Goal: Information Seeking & Learning: Learn about a topic

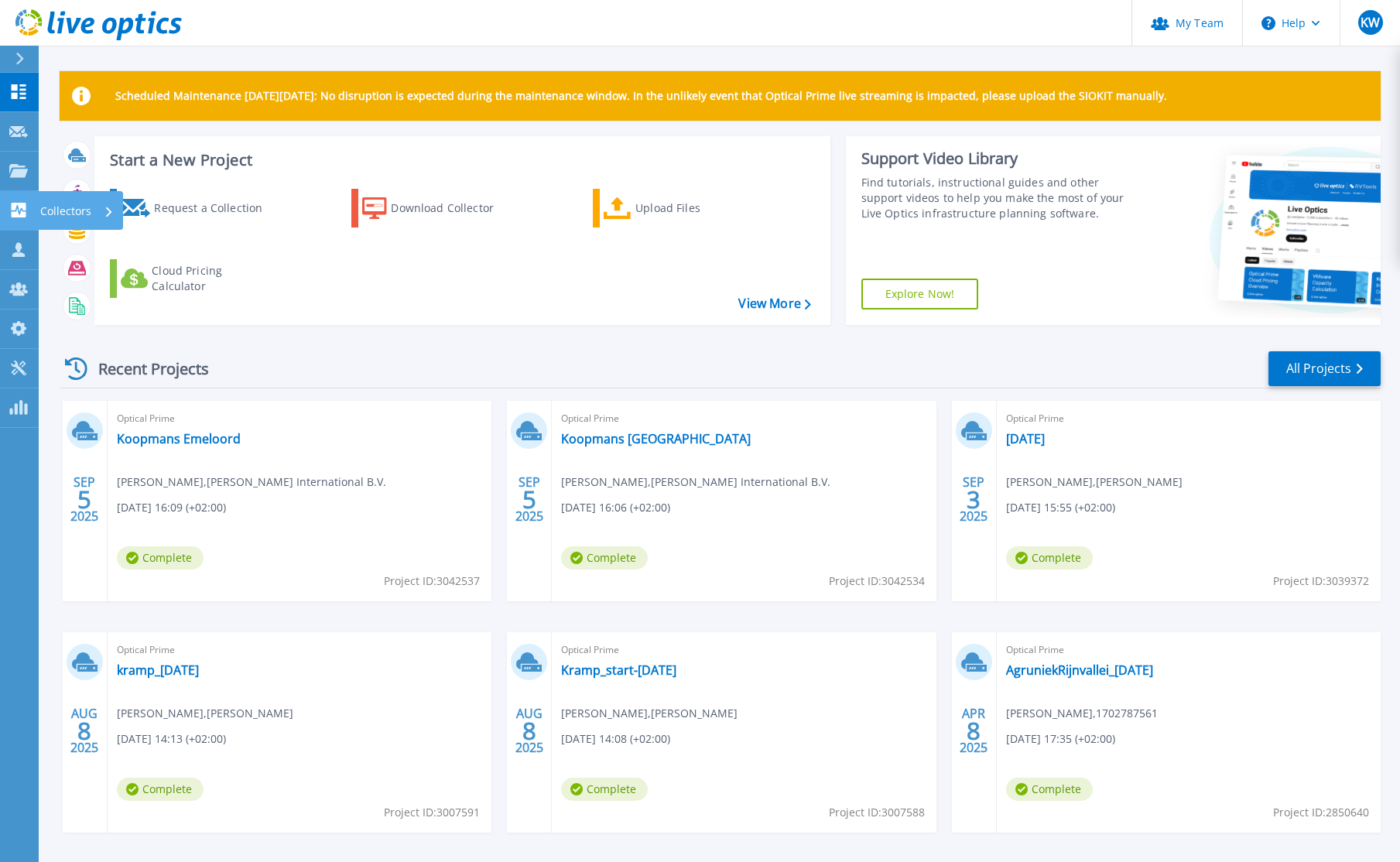
click at [18, 213] on icon at bounding box center [18, 210] width 18 height 15
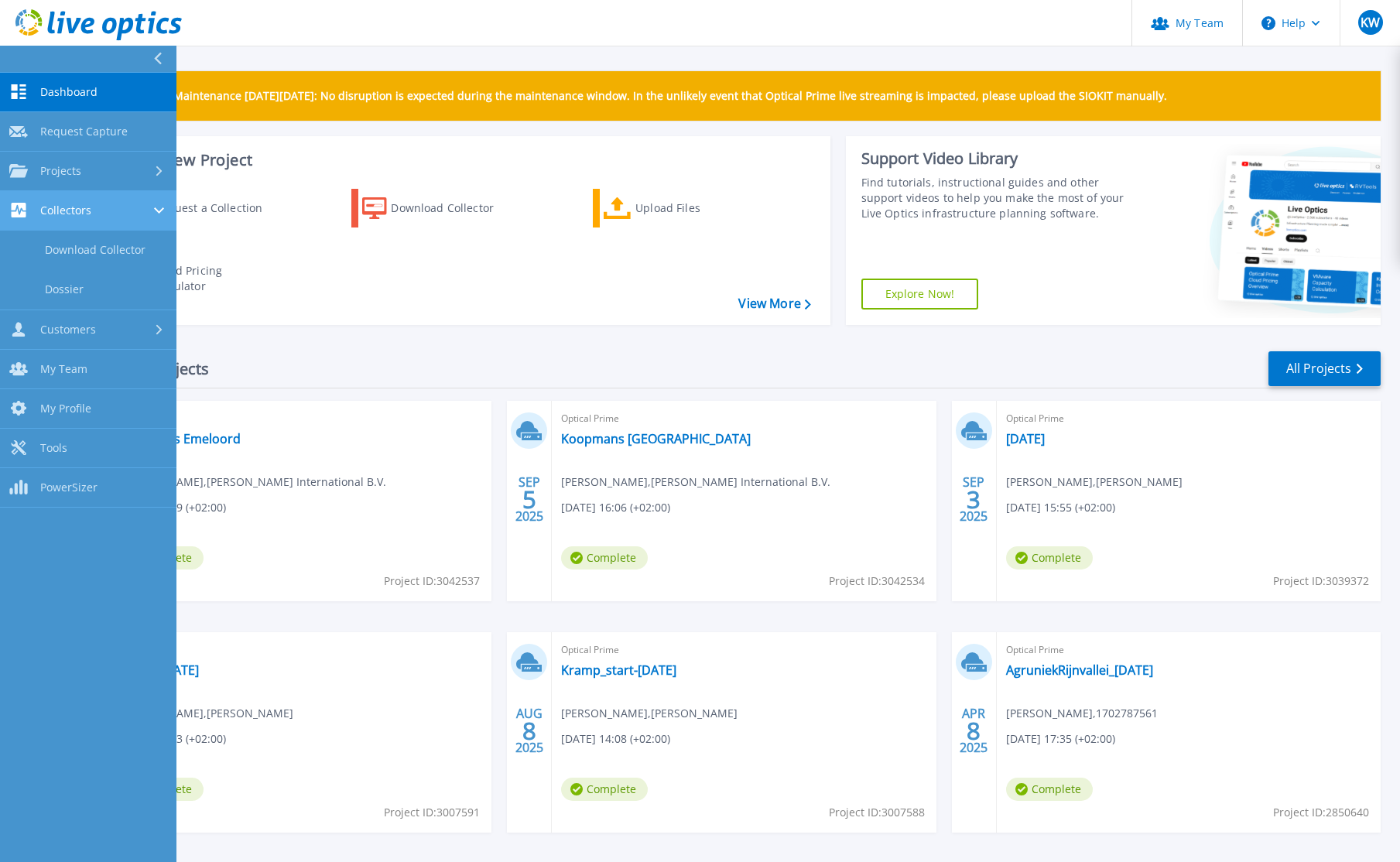
click at [18, 212] on icon at bounding box center [19, 210] width 15 height 15
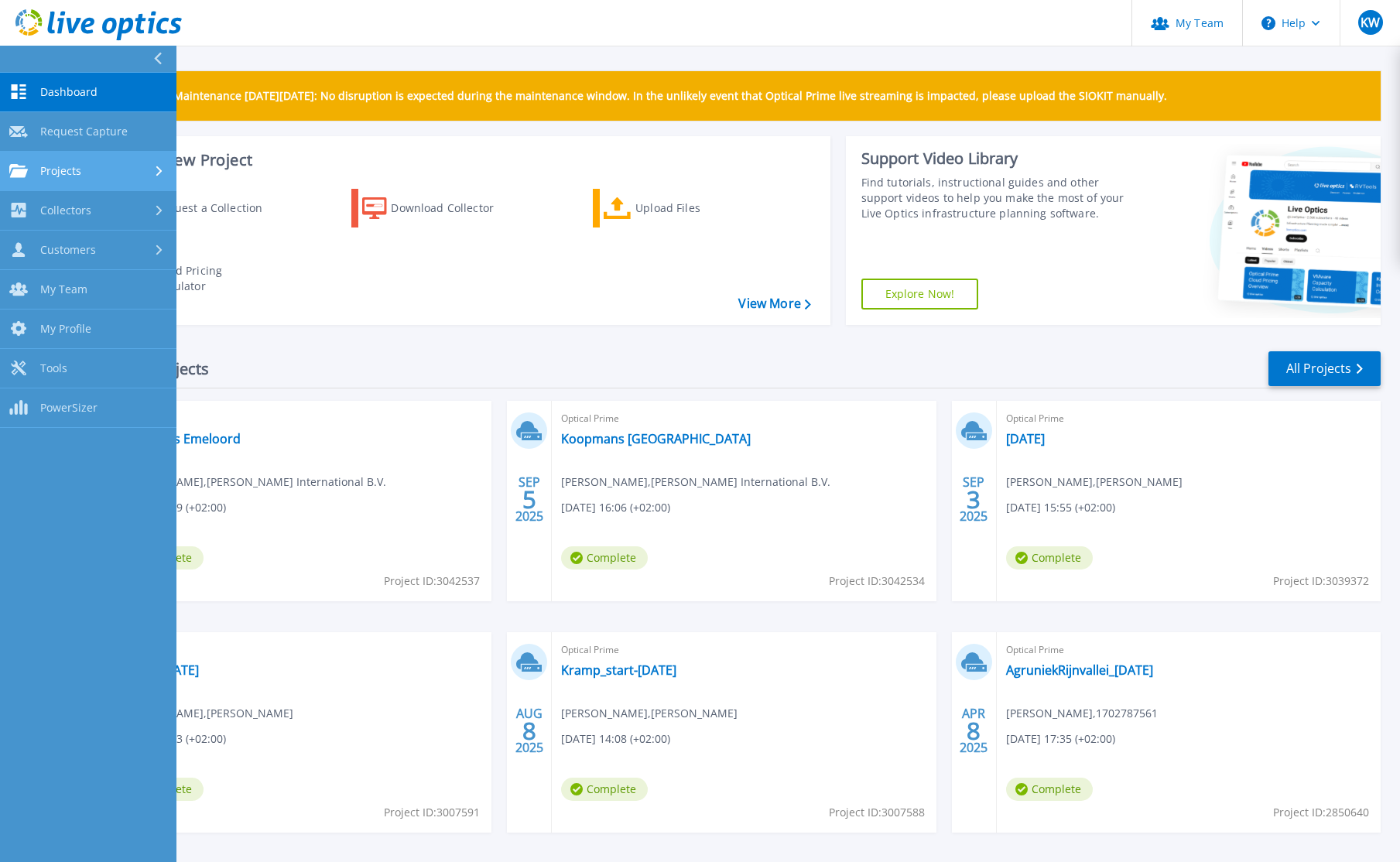
click at [15, 174] on icon at bounding box center [18, 171] width 18 height 13
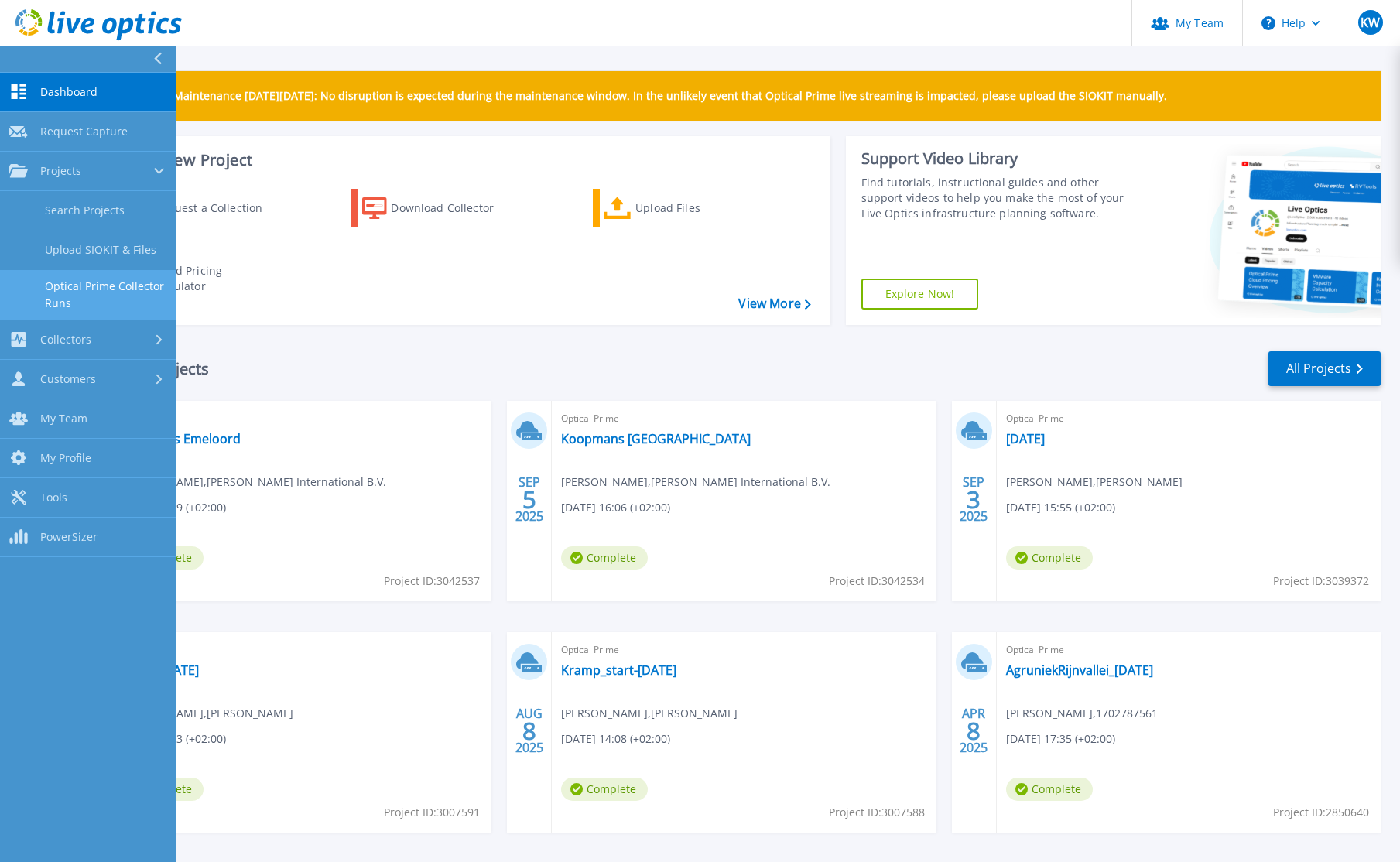
click at [80, 293] on link "Optical Prime Collector Runs" at bounding box center [88, 295] width 177 height 50
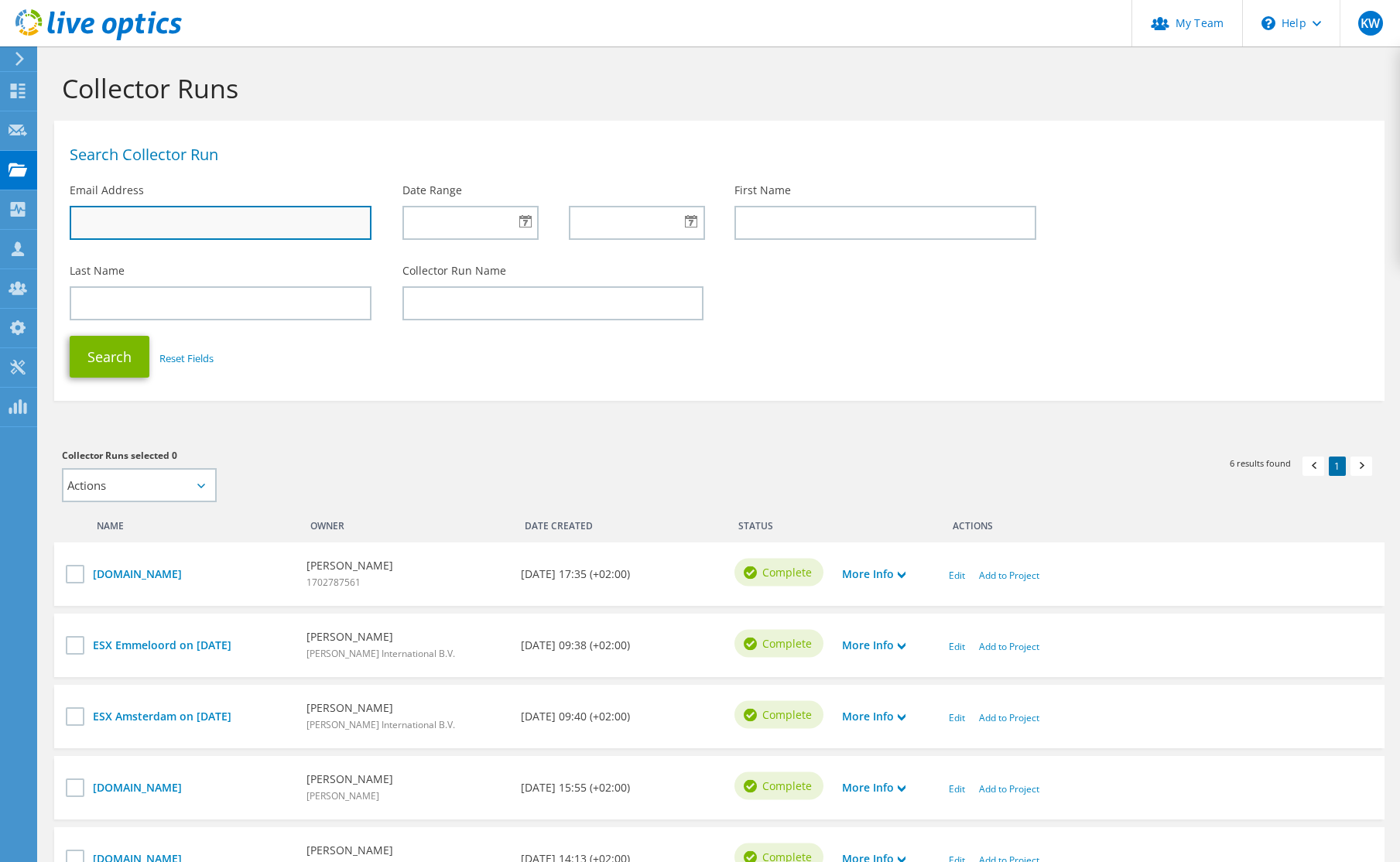
click at [164, 218] on input "text" at bounding box center [220, 223] width 302 height 34
type input "[EMAIL_ADDRESS][DOMAIN_NAME]"
click at [80, 639] on label at bounding box center [77, 645] width 22 height 18
click at [0, 0] on input "checkbox" at bounding box center [0, 0] width 0 height 0
click at [71, 713] on label at bounding box center [77, 716] width 22 height 18
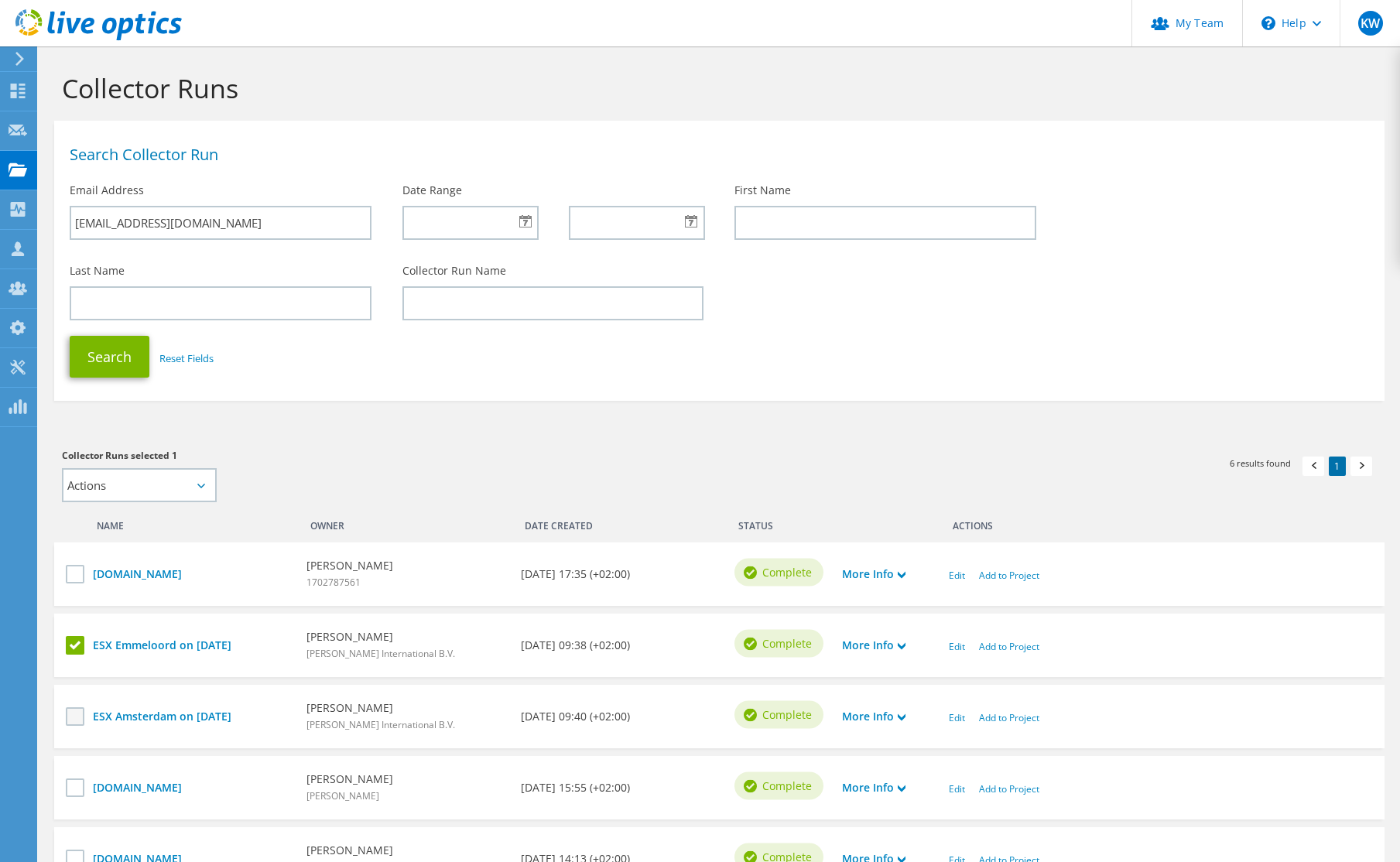
click at [0, 0] on input "checkbox" at bounding box center [0, 0] width 0 height 0
click at [804, 224] on input "text" at bounding box center [885, 223] width 302 height 34
type input "Kees"
type input "Waldschmit"
click at [531, 304] on input "text" at bounding box center [553, 303] width 302 height 34
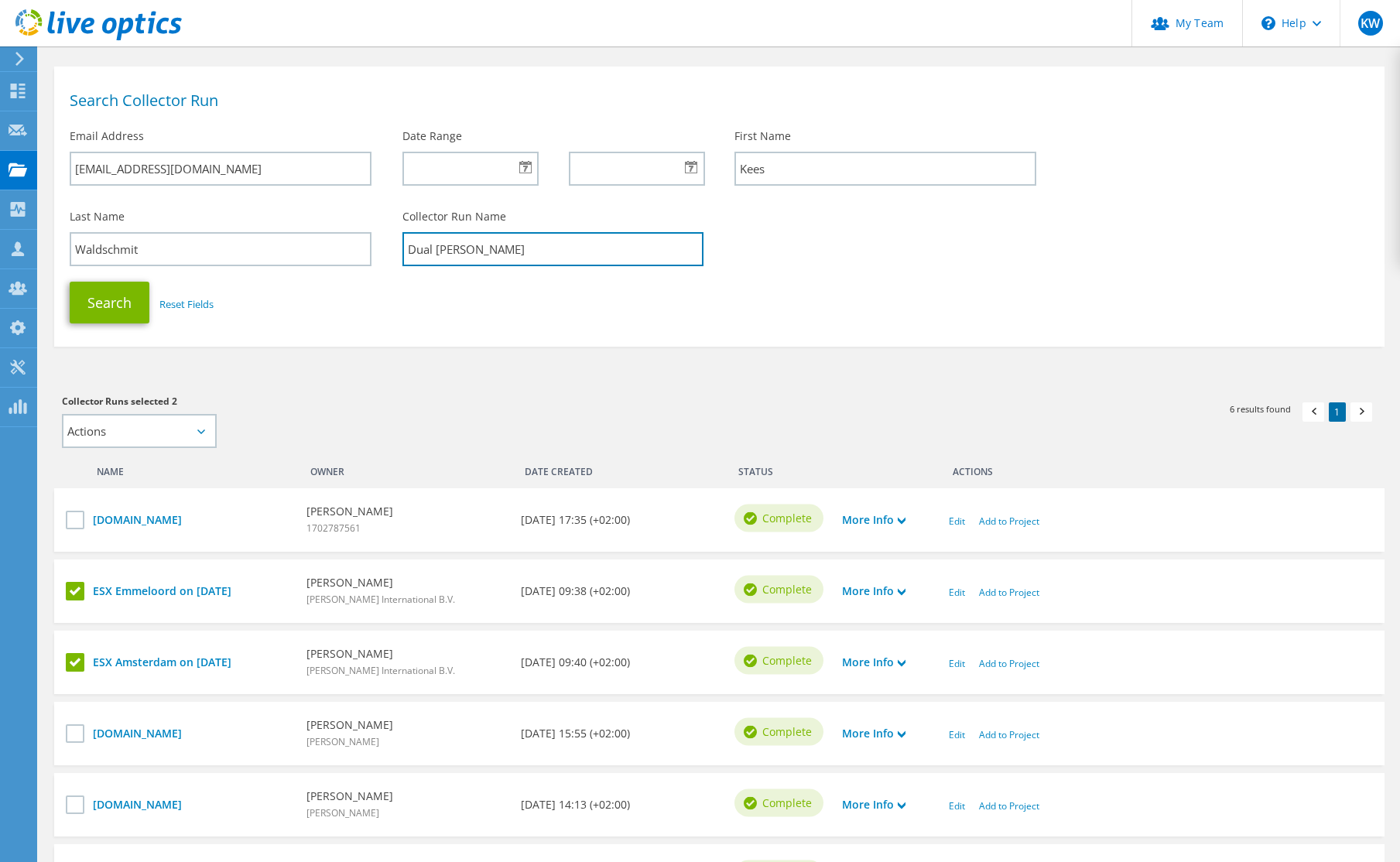
scroll to position [78, 0]
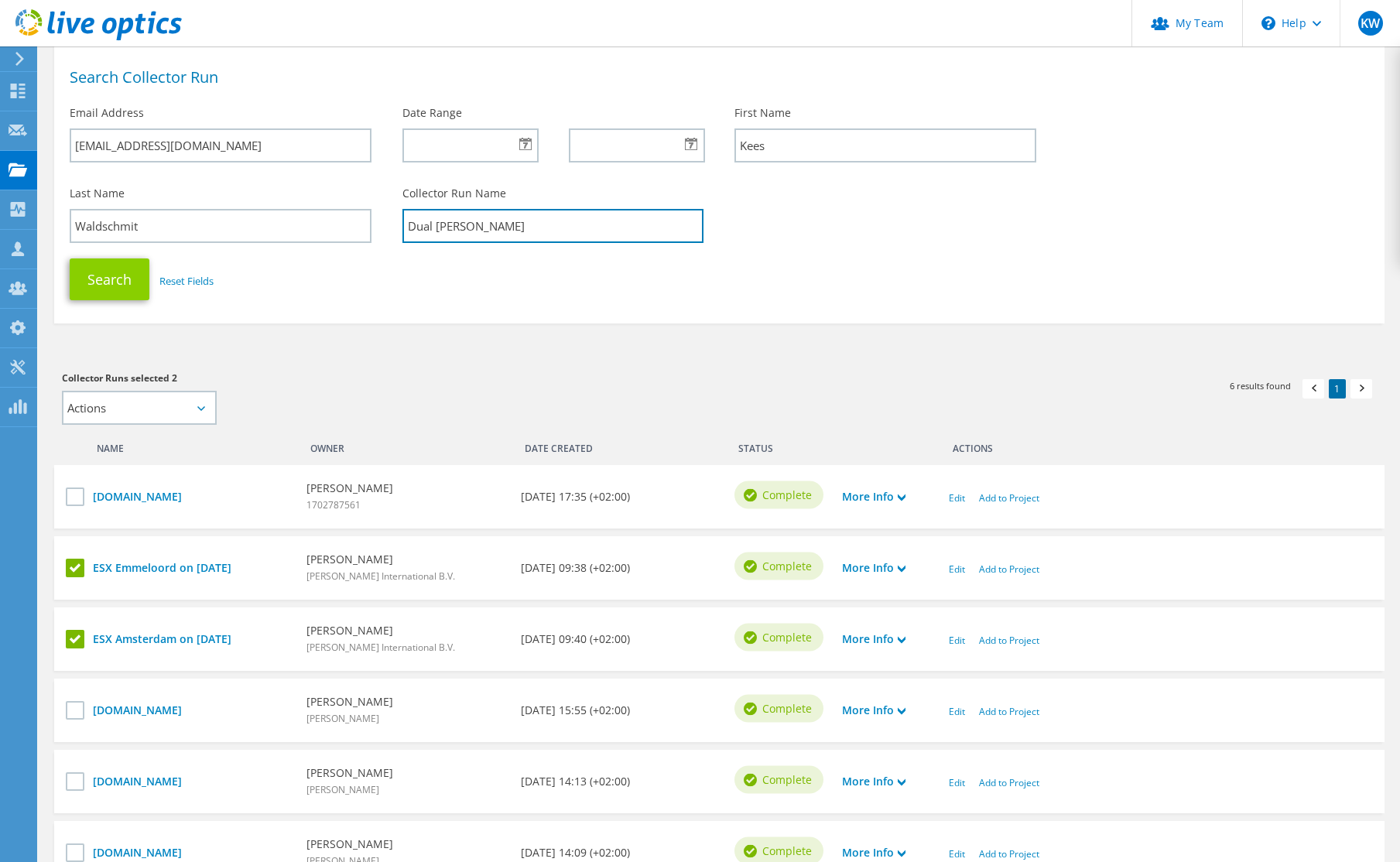
type input "Dual [PERSON_NAME]"
click at [122, 280] on button "Search" at bounding box center [109, 279] width 79 height 42
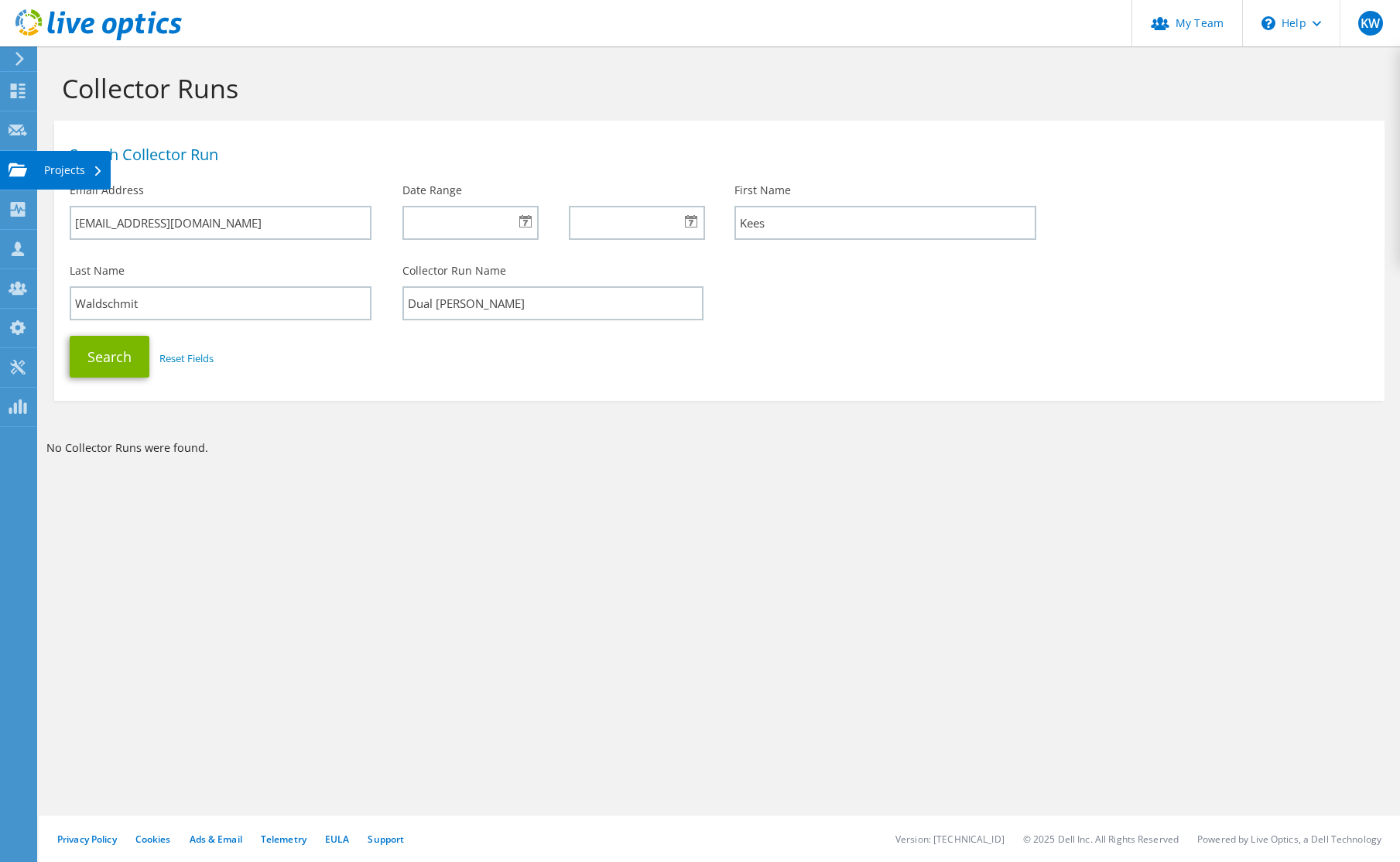
click at [19, 176] on icon at bounding box center [18, 170] width 18 height 15
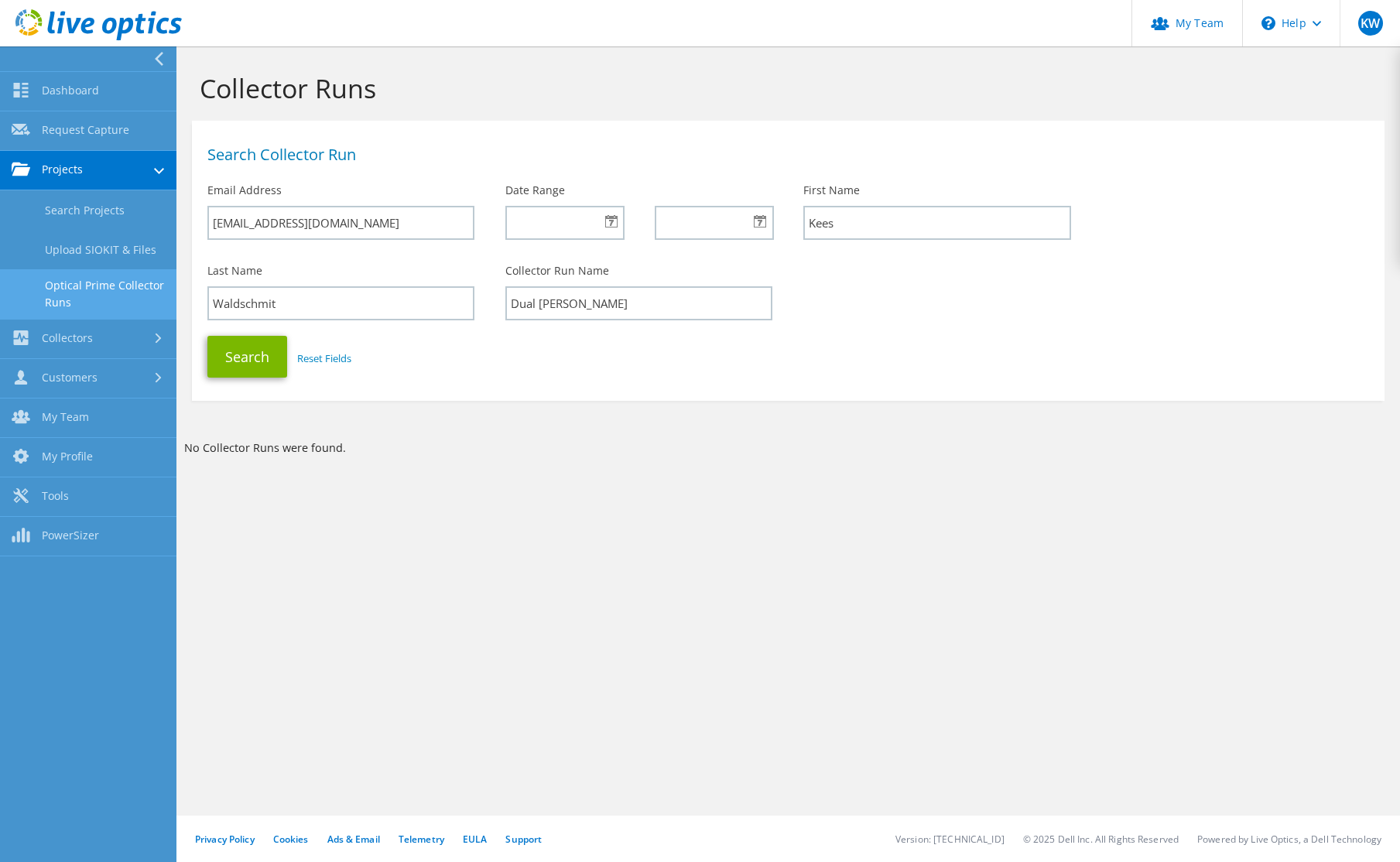
click at [99, 291] on link "Optical Prime Collector Runs" at bounding box center [88, 294] width 177 height 50
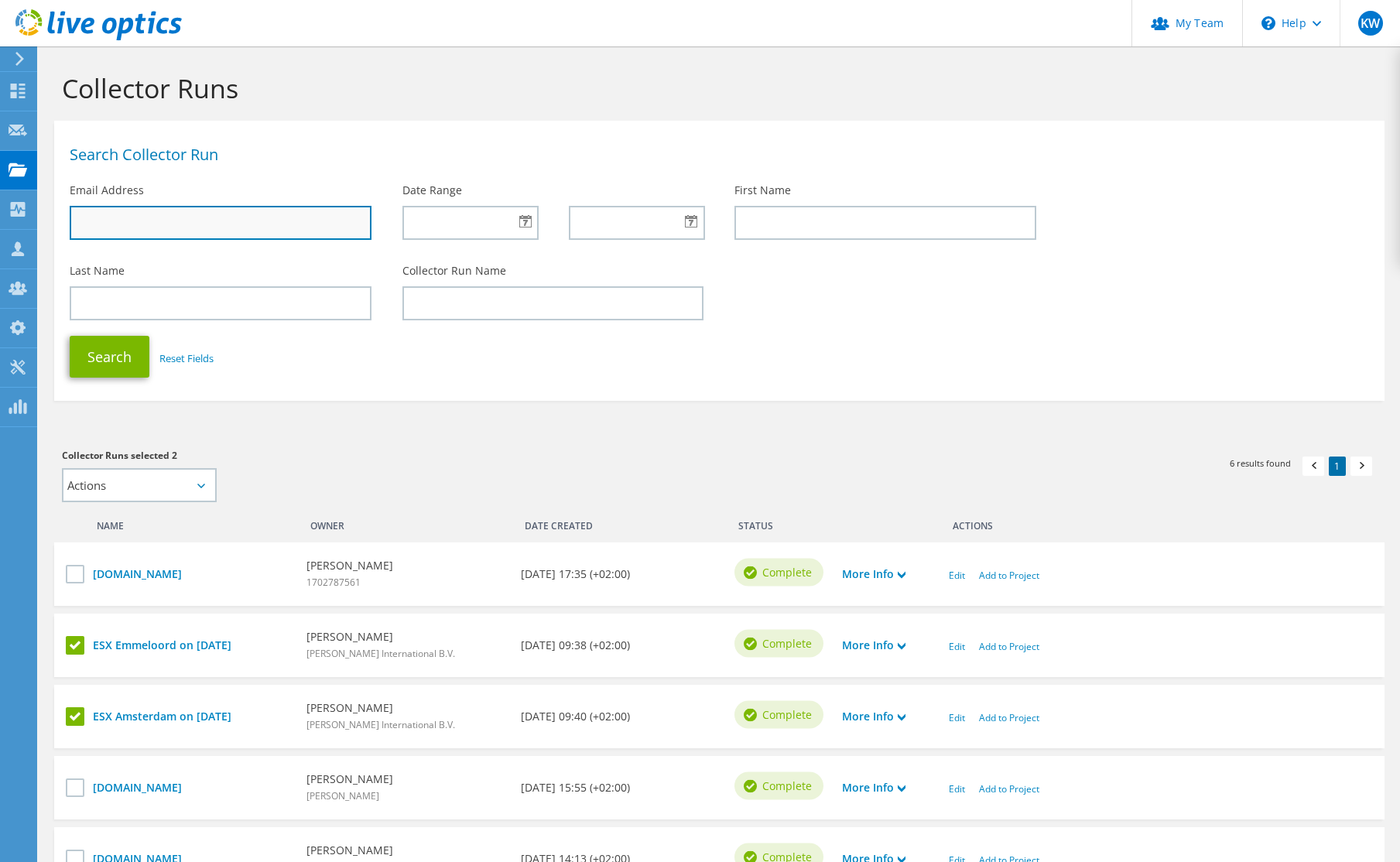
click at [131, 225] on input "text" at bounding box center [220, 223] width 302 height 34
type input "ivar.van.ommen@koopmanint.com"
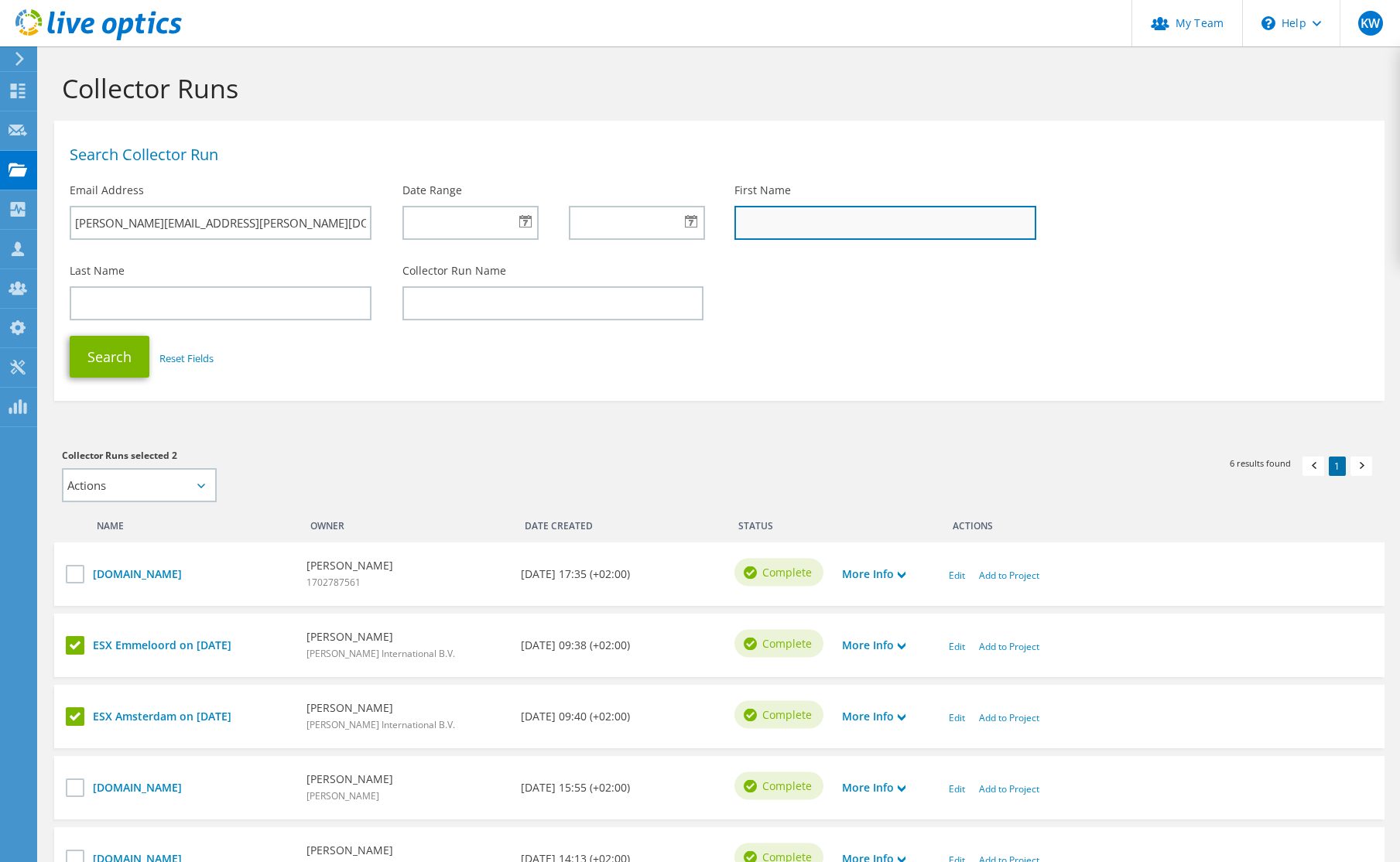
click at [773, 228] on input "text" at bounding box center [885, 223] width 302 height 34
type input "Ivar"
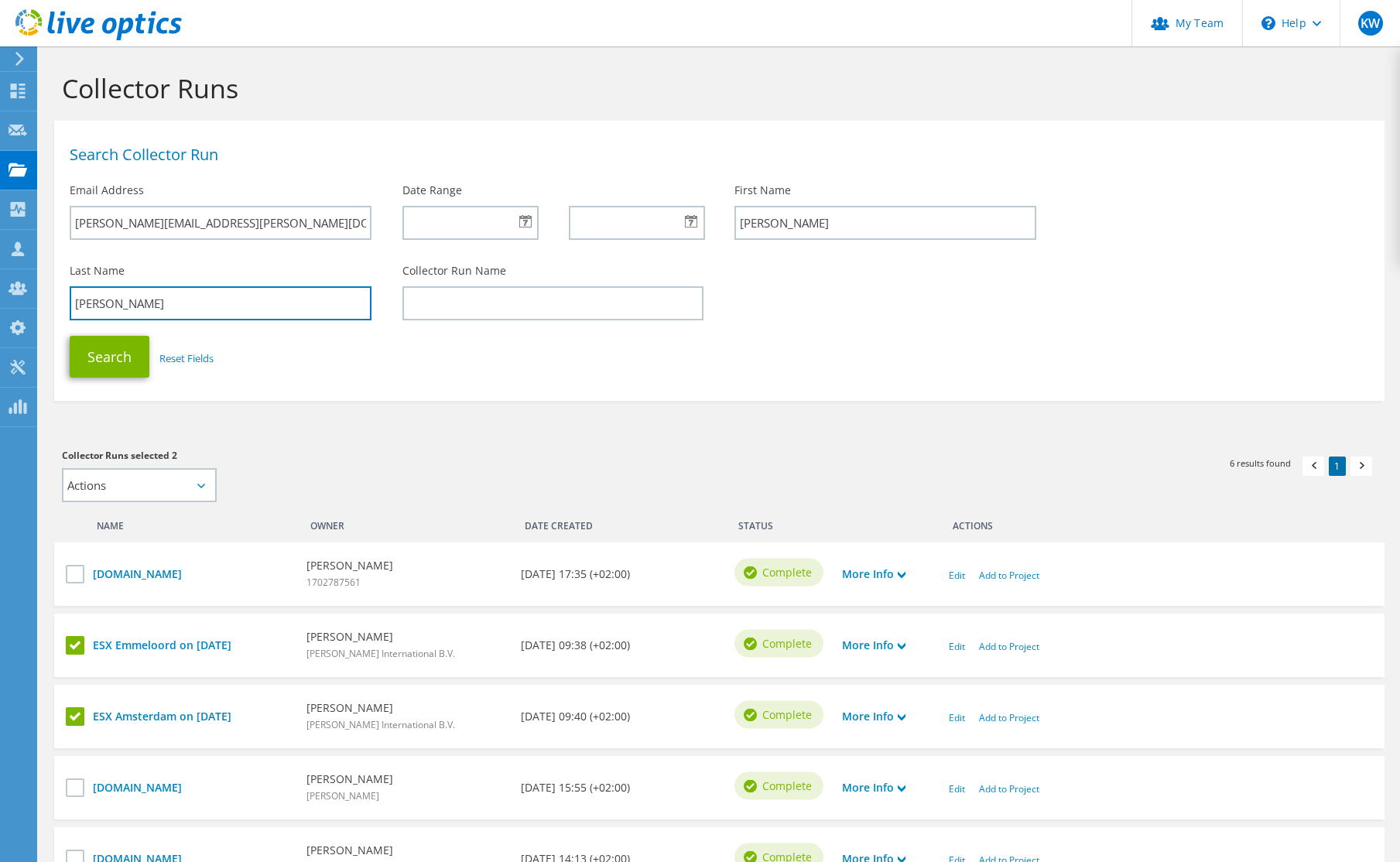
type input "van ommen"
click at [75, 648] on label at bounding box center [77, 645] width 22 height 18
click at [0, 0] on input "checkbox" at bounding box center [0, 0] width 0 height 0
click at [76, 719] on label at bounding box center [77, 716] width 22 height 18
click at [0, 0] on input "checkbox" at bounding box center [0, 0] width 0 height 0
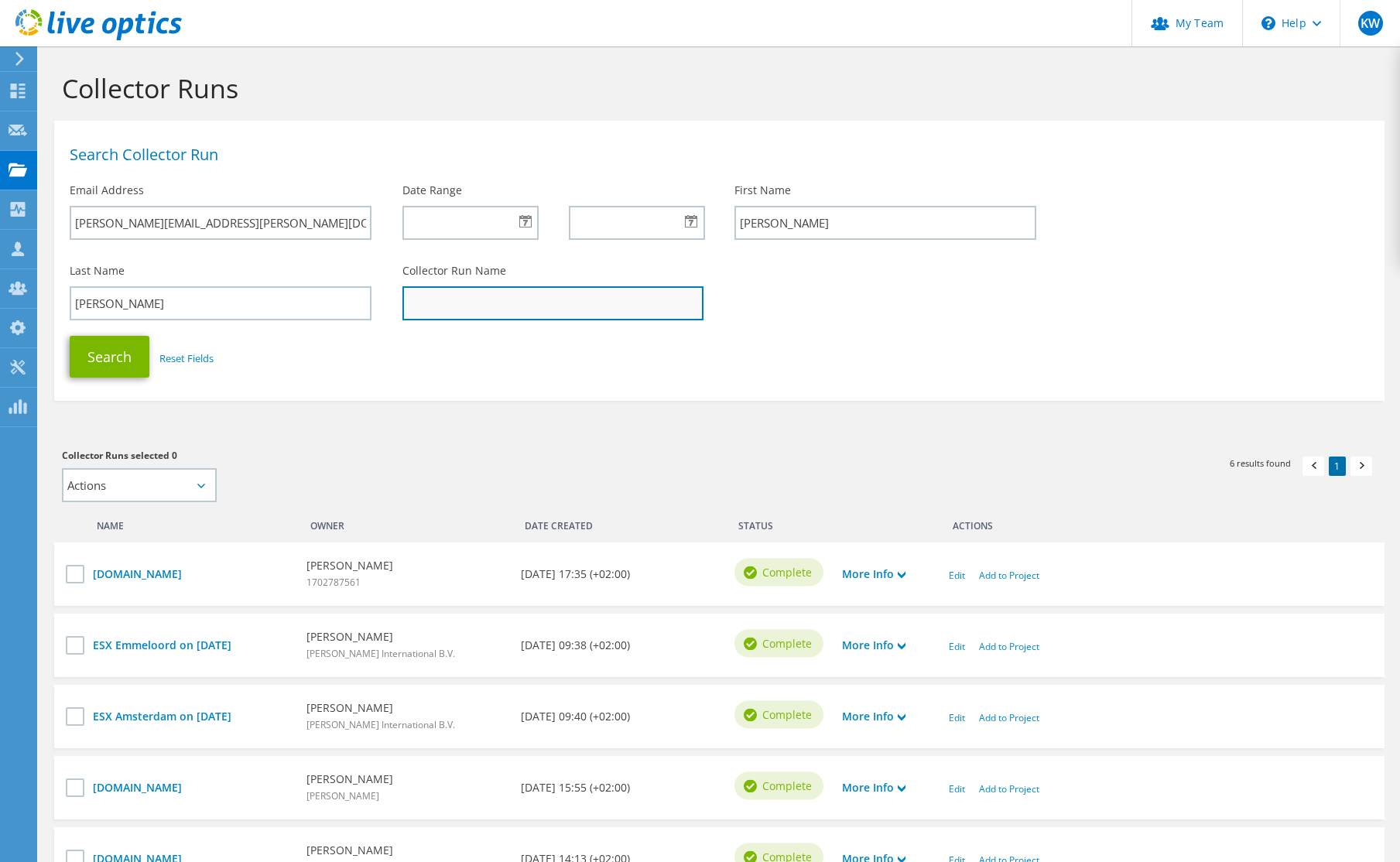
click at [435, 305] on input "text" at bounding box center [553, 303] width 302 height 34
type input "Dual [PERSON_NAME]"
click at [94, 358] on button "Search" at bounding box center [109, 356] width 79 height 42
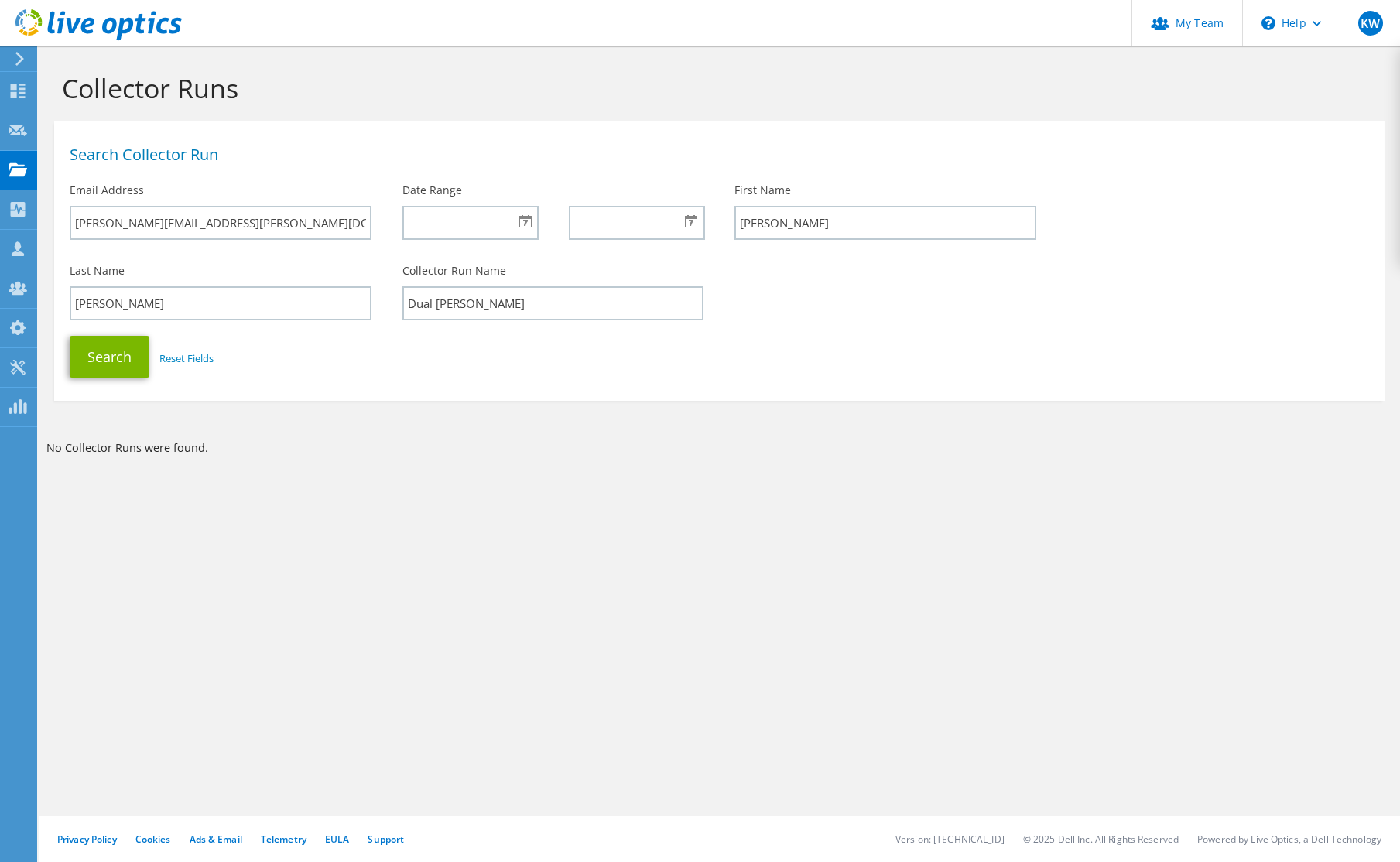
click at [530, 214] on div at bounding box center [469, 223] width 136 height 34
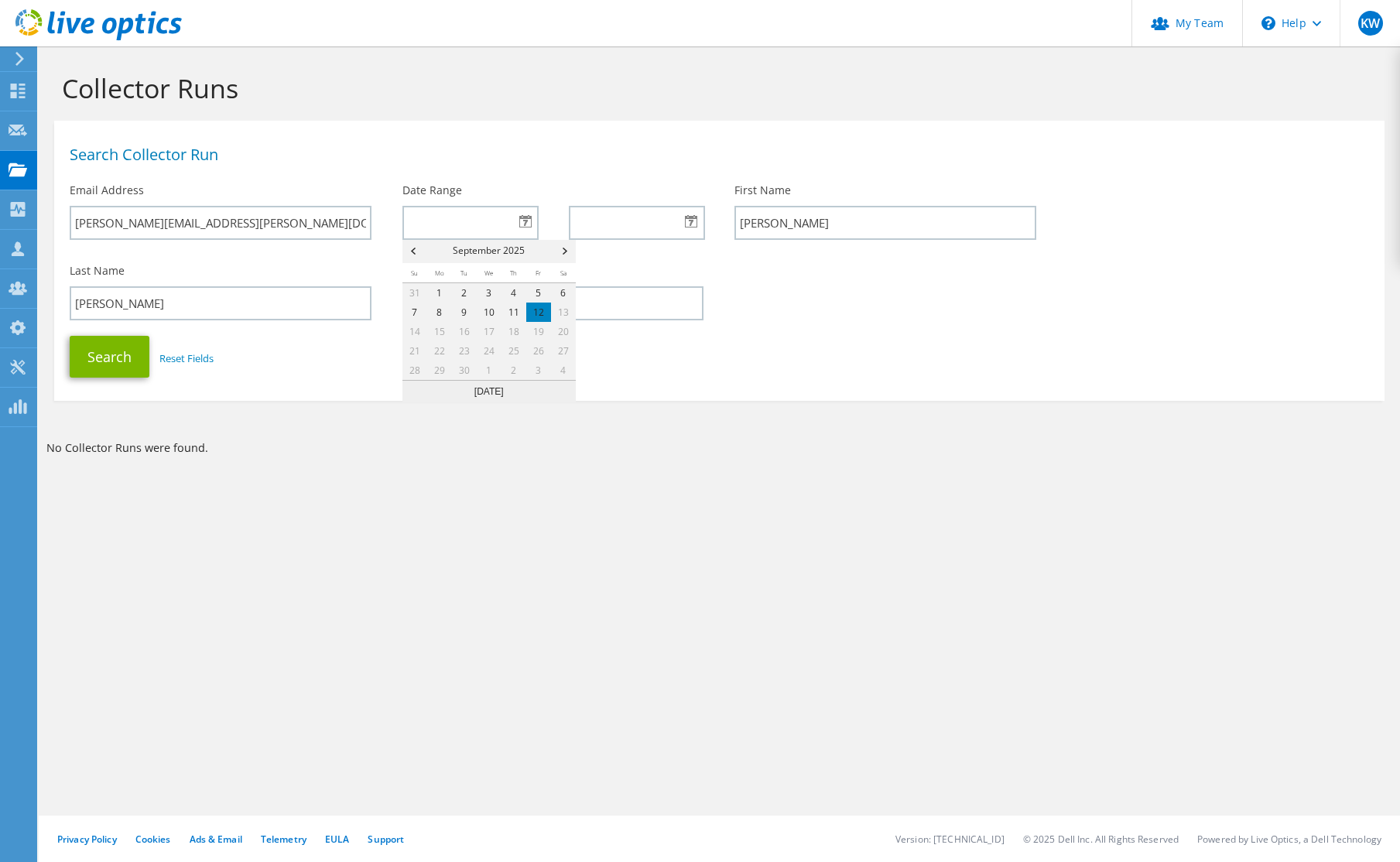
click at [530, 214] on div at bounding box center [469, 223] width 136 height 34
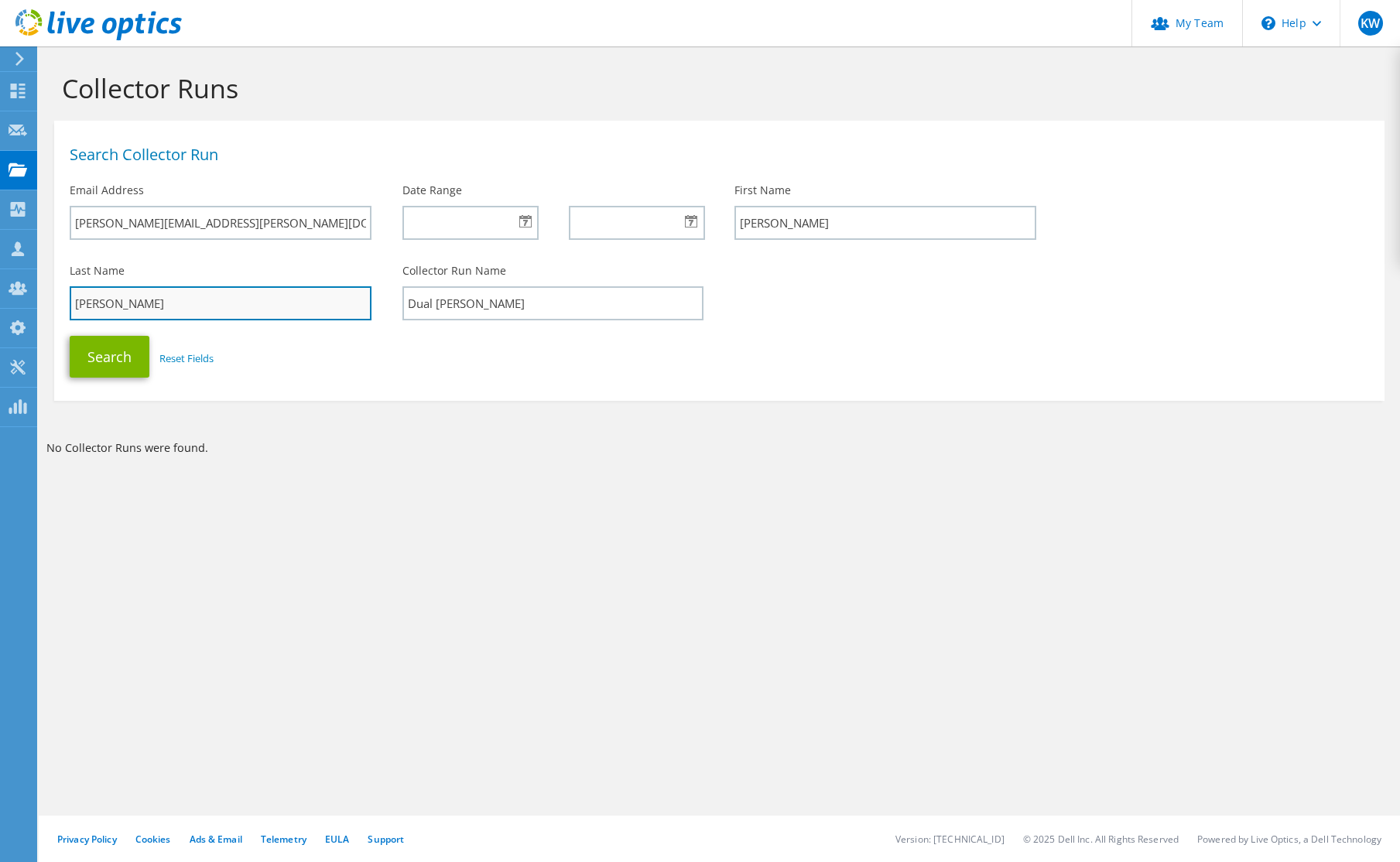
drag, startPoint x: 170, startPoint y: 305, endPoint x: 79, endPoint y: 299, distance: 91.2
click at [79, 299] on input "[PERSON_NAME]" at bounding box center [220, 303] width 302 height 34
type input "v"
click at [107, 350] on button "Search" at bounding box center [109, 356] width 79 height 42
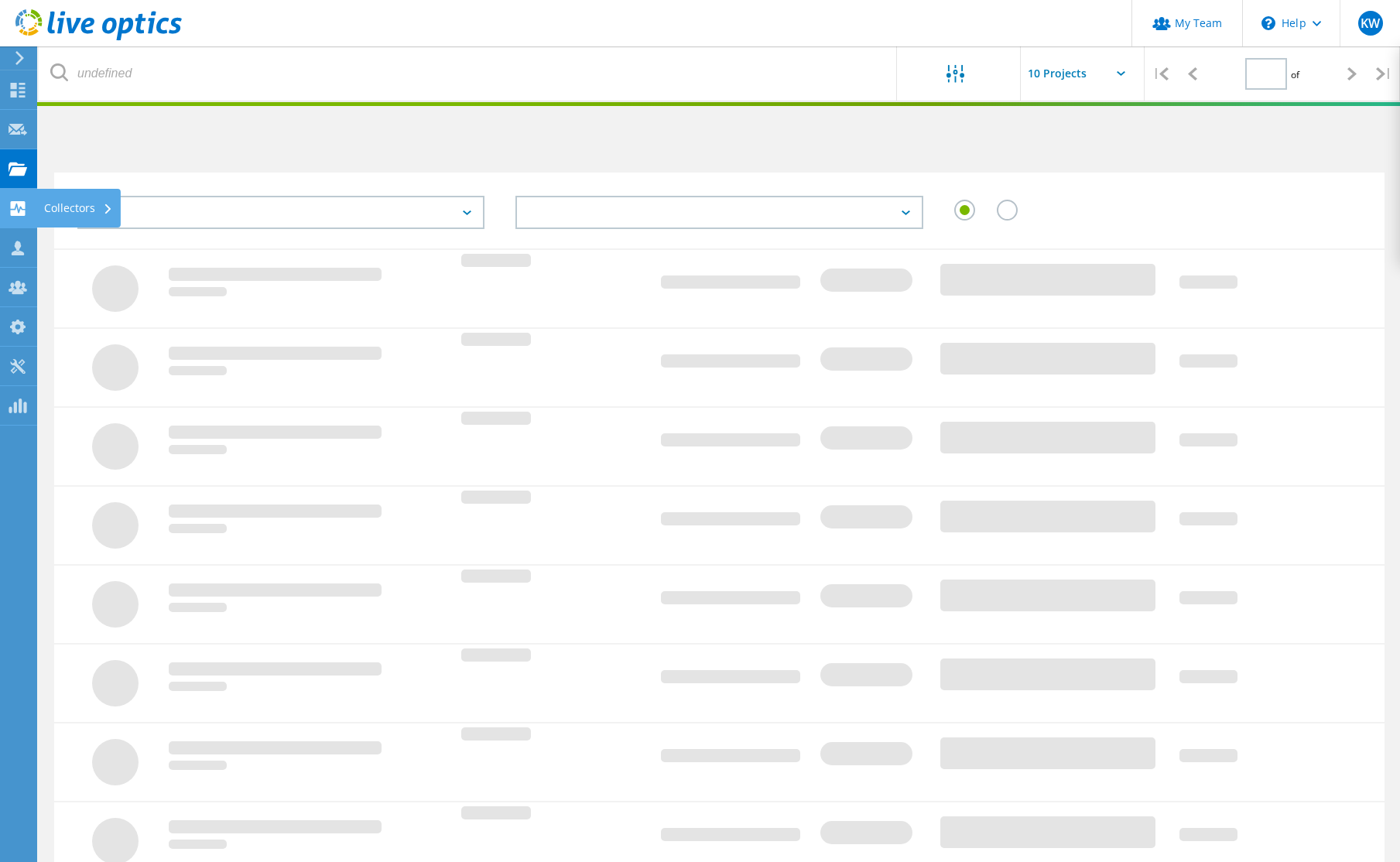
type input "1"
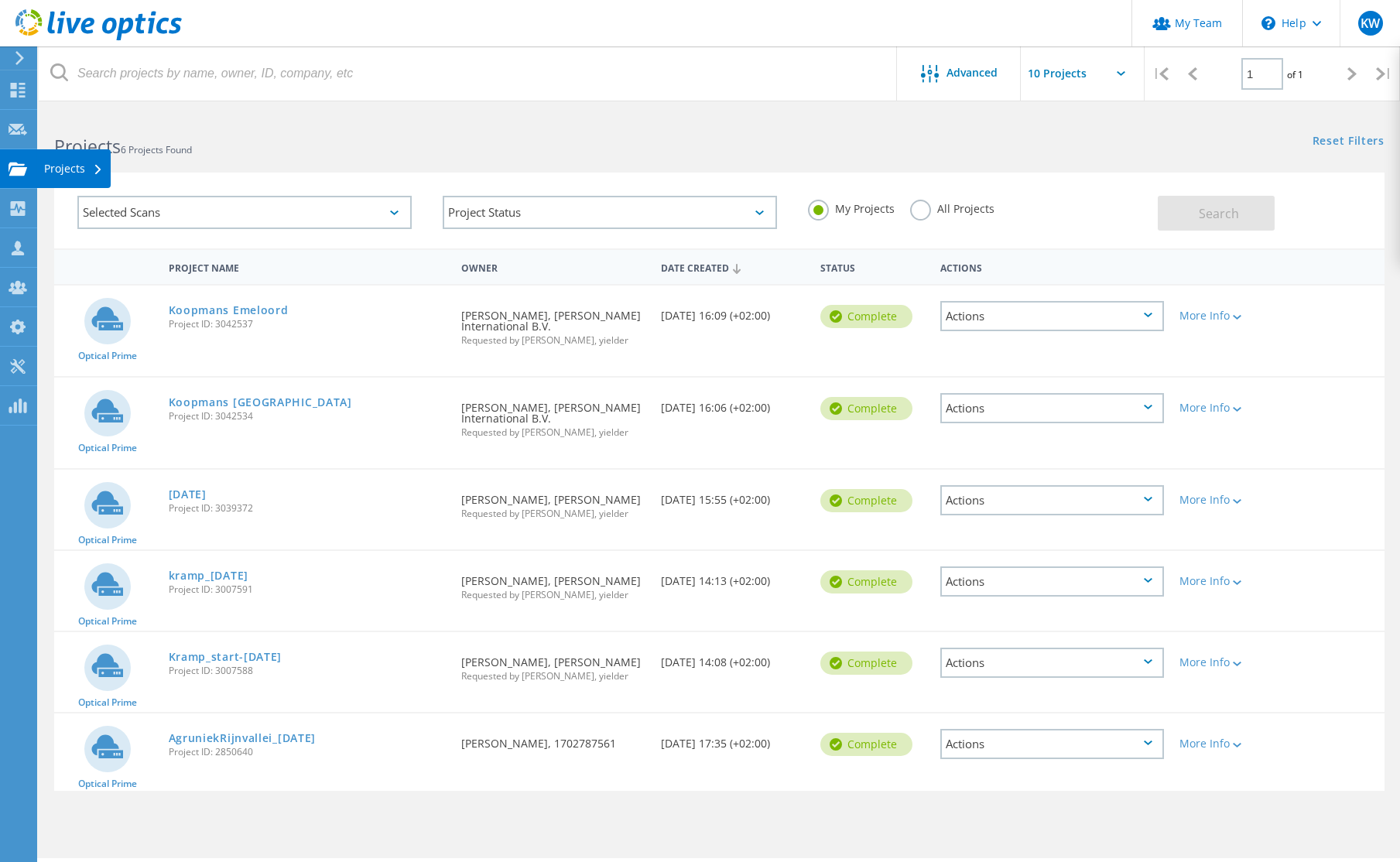
click at [79, 167] on div "Projects" at bounding box center [74, 169] width 59 height 11
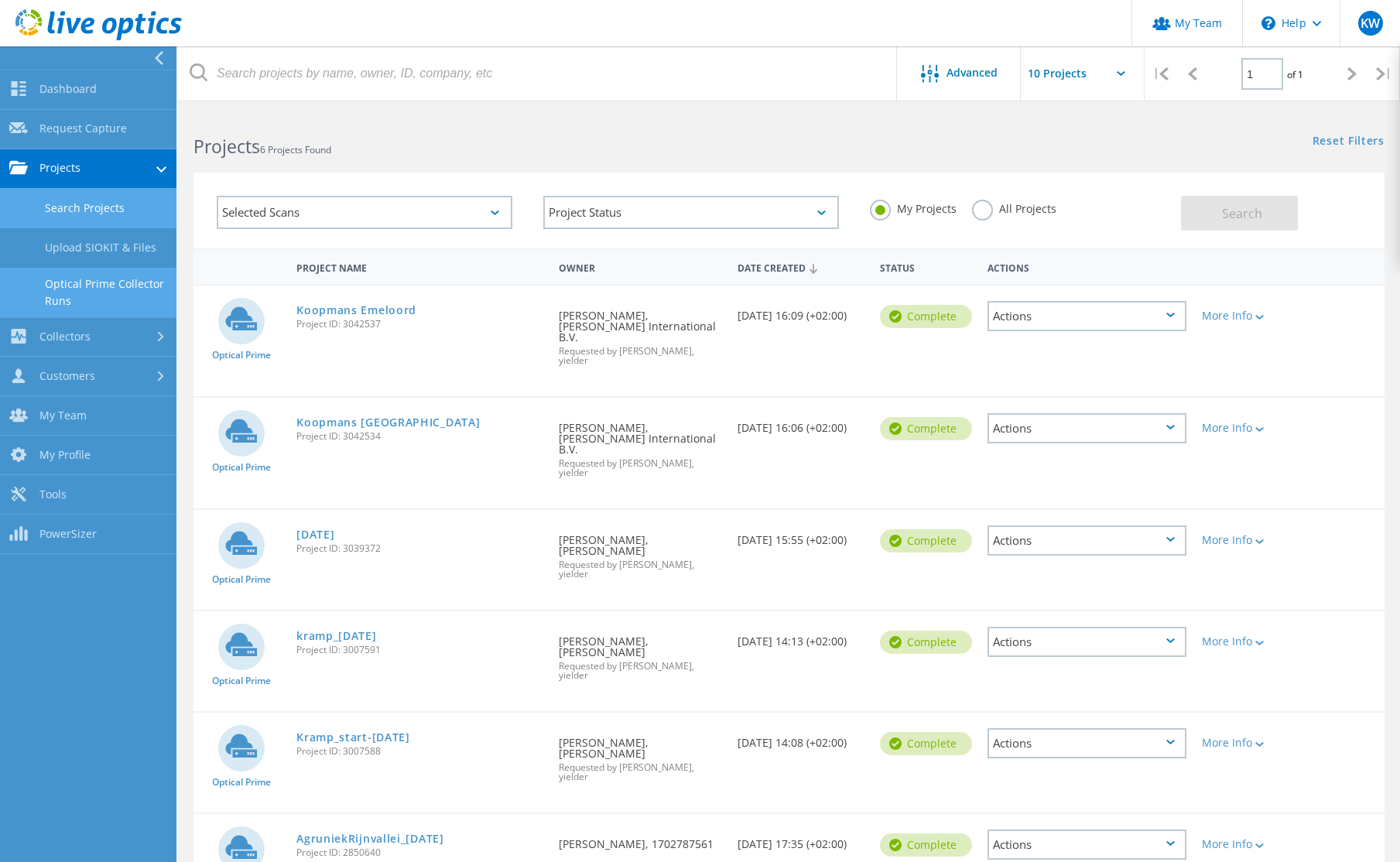
click at [79, 283] on link "Optical Prime Collector Runs" at bounding box center [88, 293] width 177 height 50
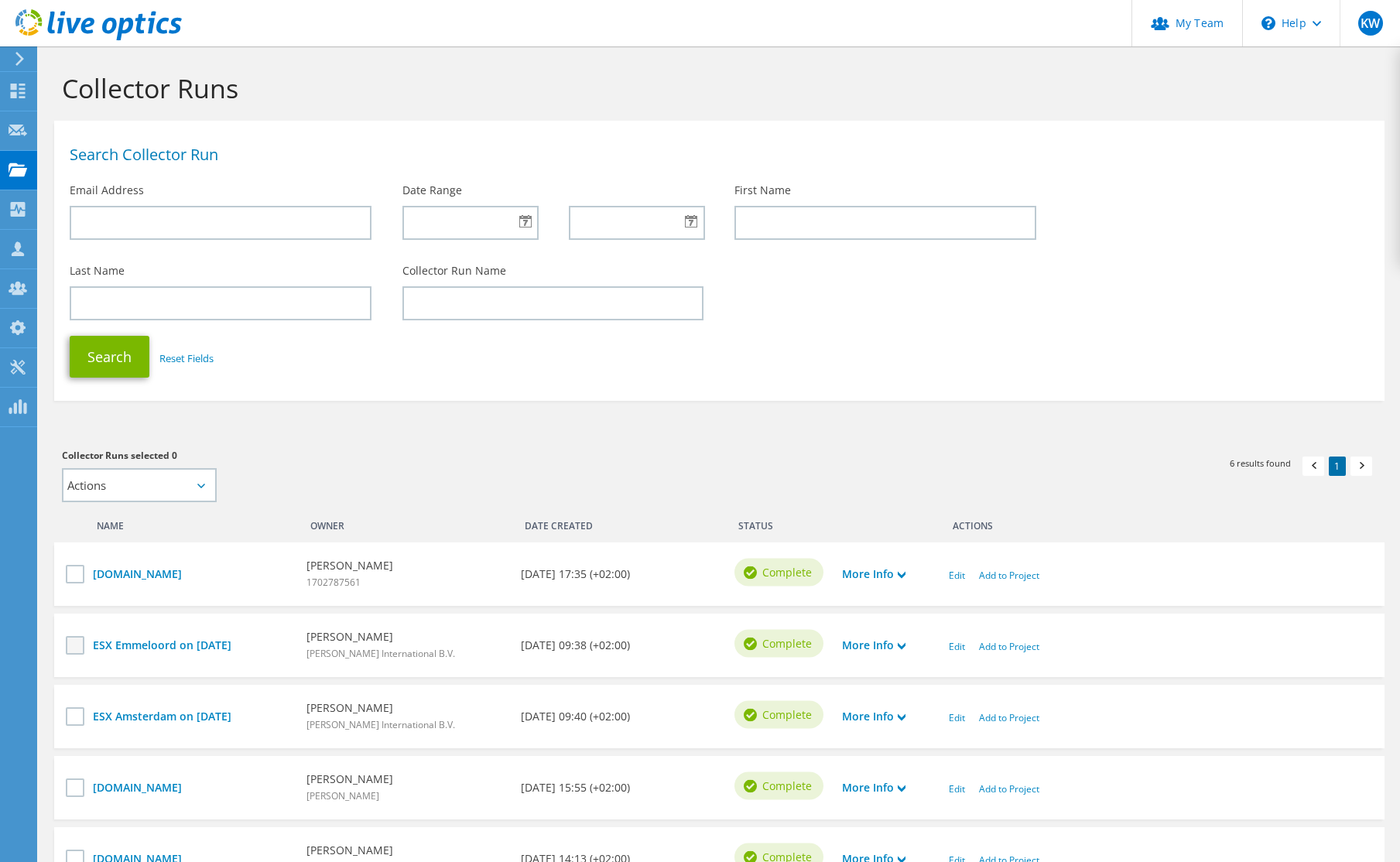
click at [81, 650] on label at bounding box center [77, 645] width 22 height 18
click at [0, 0] on input "checkbox" at bounding box center [0, 0] width 0 height 0
click at [79, 713] on label at bounding box center [77, 716] width 22 height 18
click at [0, 0] on input "checkbox" at bounding box center [0, 0] width 0 height 0
click at [202, 482] on select "Actions Add to new project" at bounding box center [139, 485] width 154 height 34
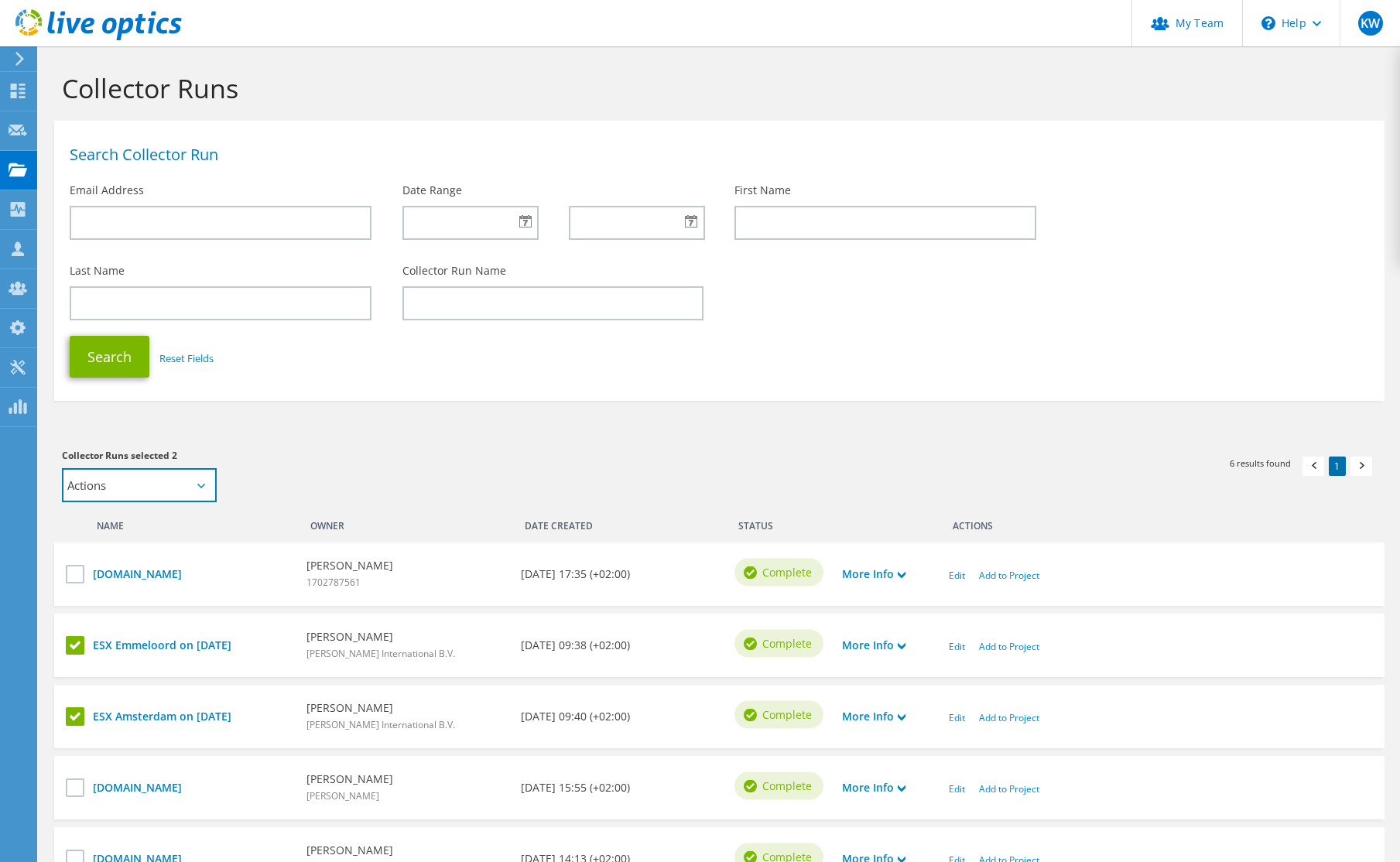
select select "new_proj"
click at [62, 468] on select "Actions Add to new project" at bounding box center [139, 485] width 154 height 34
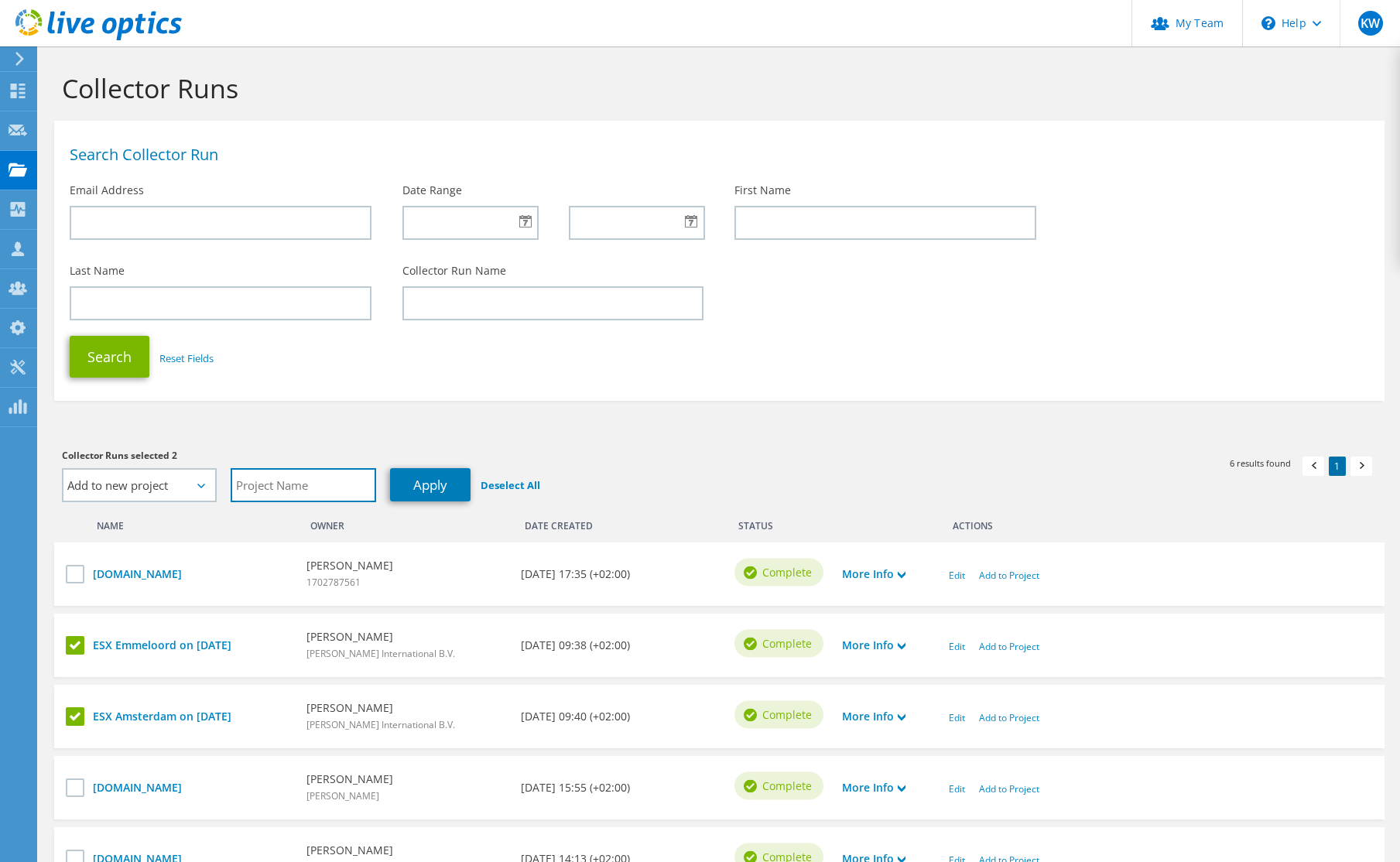
click at [289, 488] on input "text" at bounding box center [303, 485] width 145 height 34
type input "dual koopman"
click at [440, 488] on link "Apply" at bounding box center [430, 485] width 80 height 33
select select "Actions"
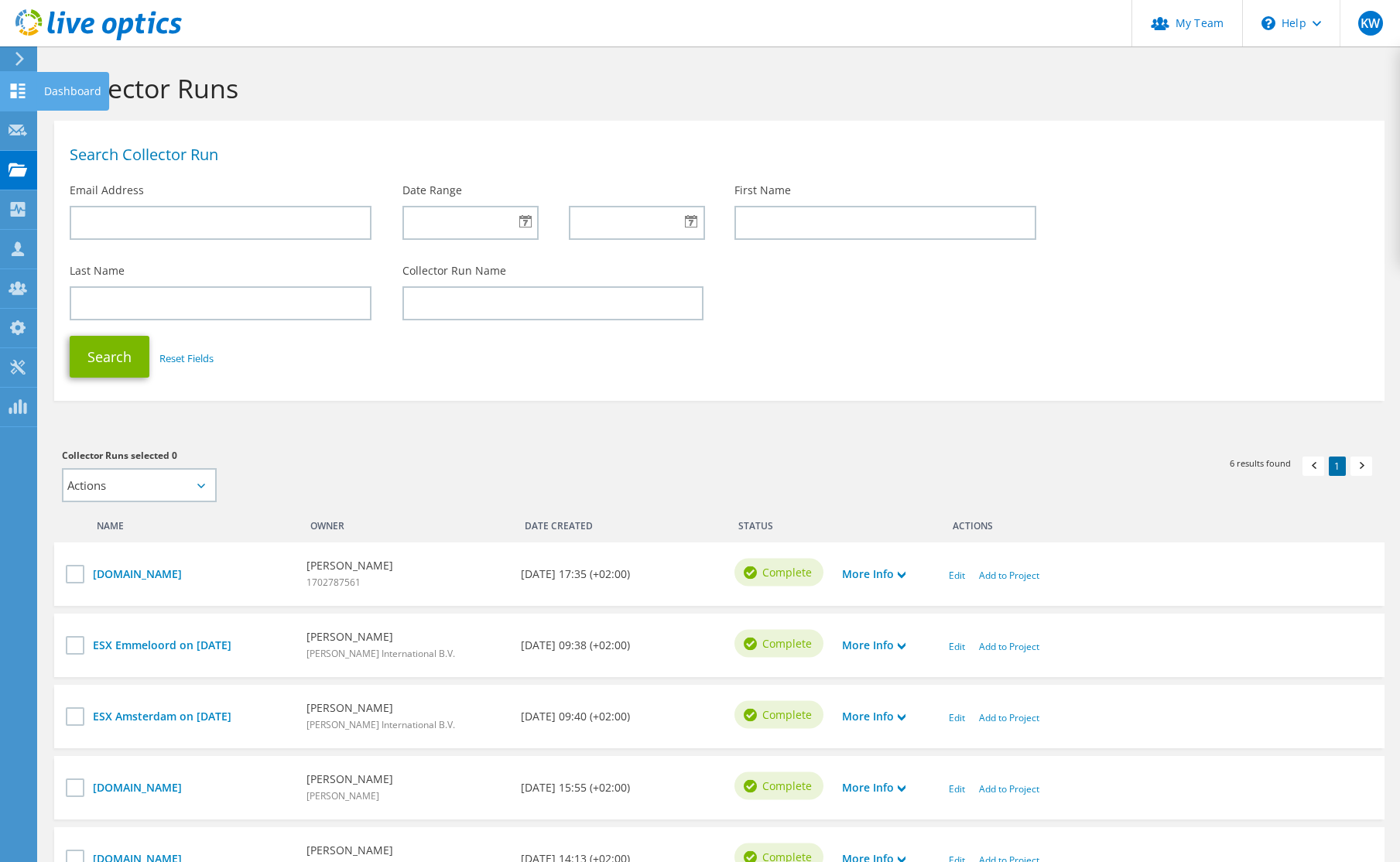
click at [21, 96] on use at bounding box center [18, 91] width 15 height 15
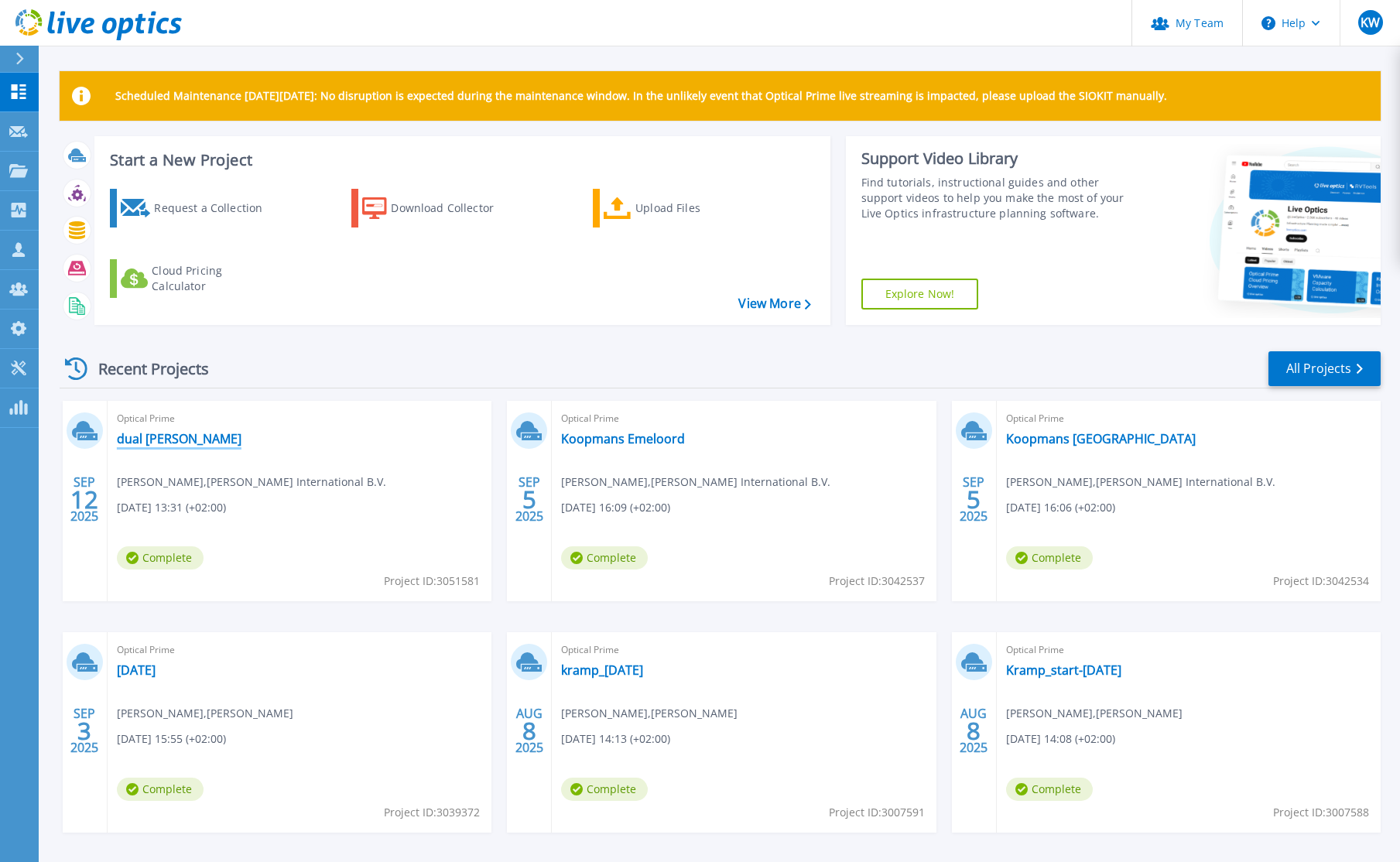
click at [179, 438] on link "dual [PERSON_NAME]" at bounding box center [178, 438] width 125 height 16
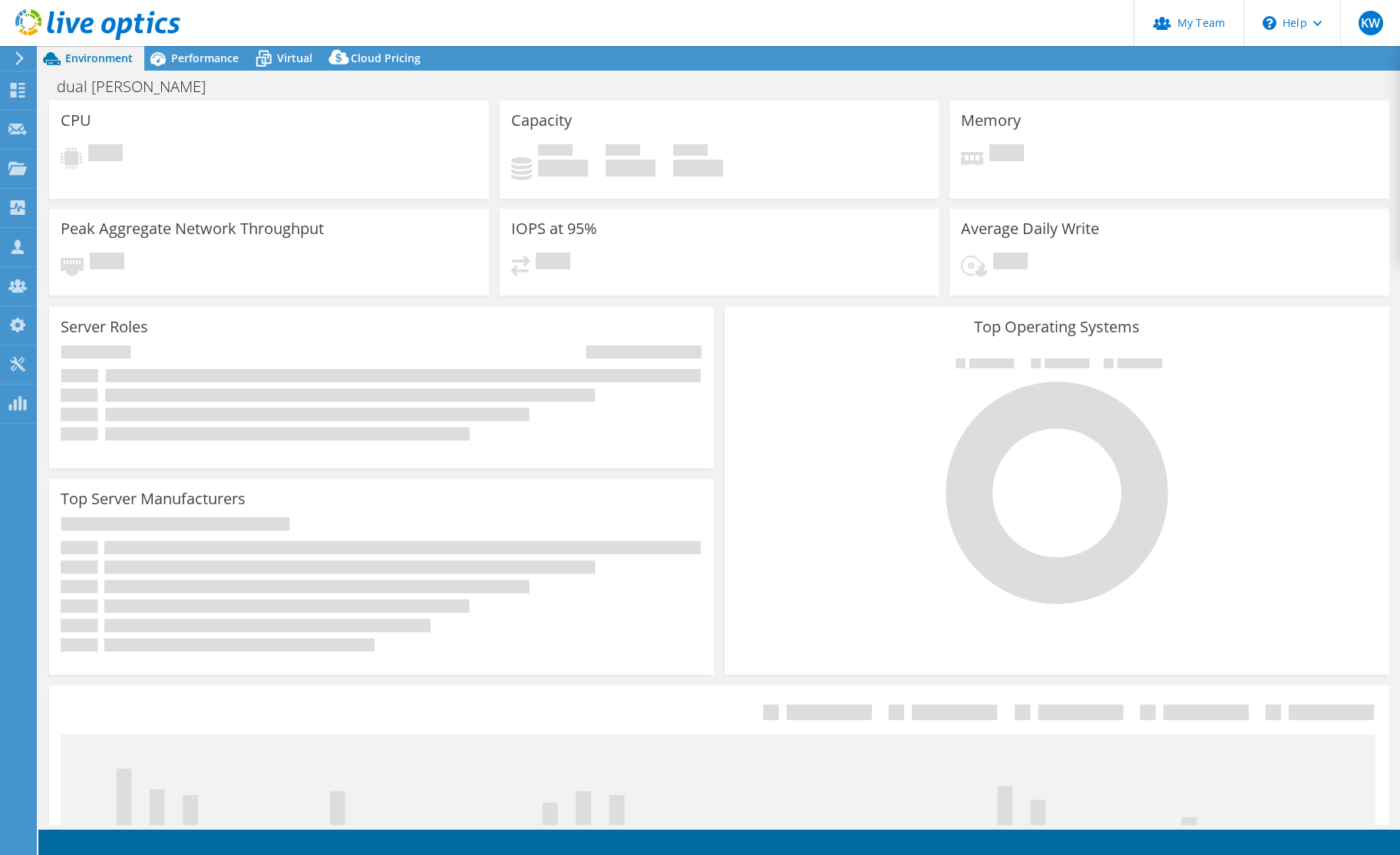
select select "USD"
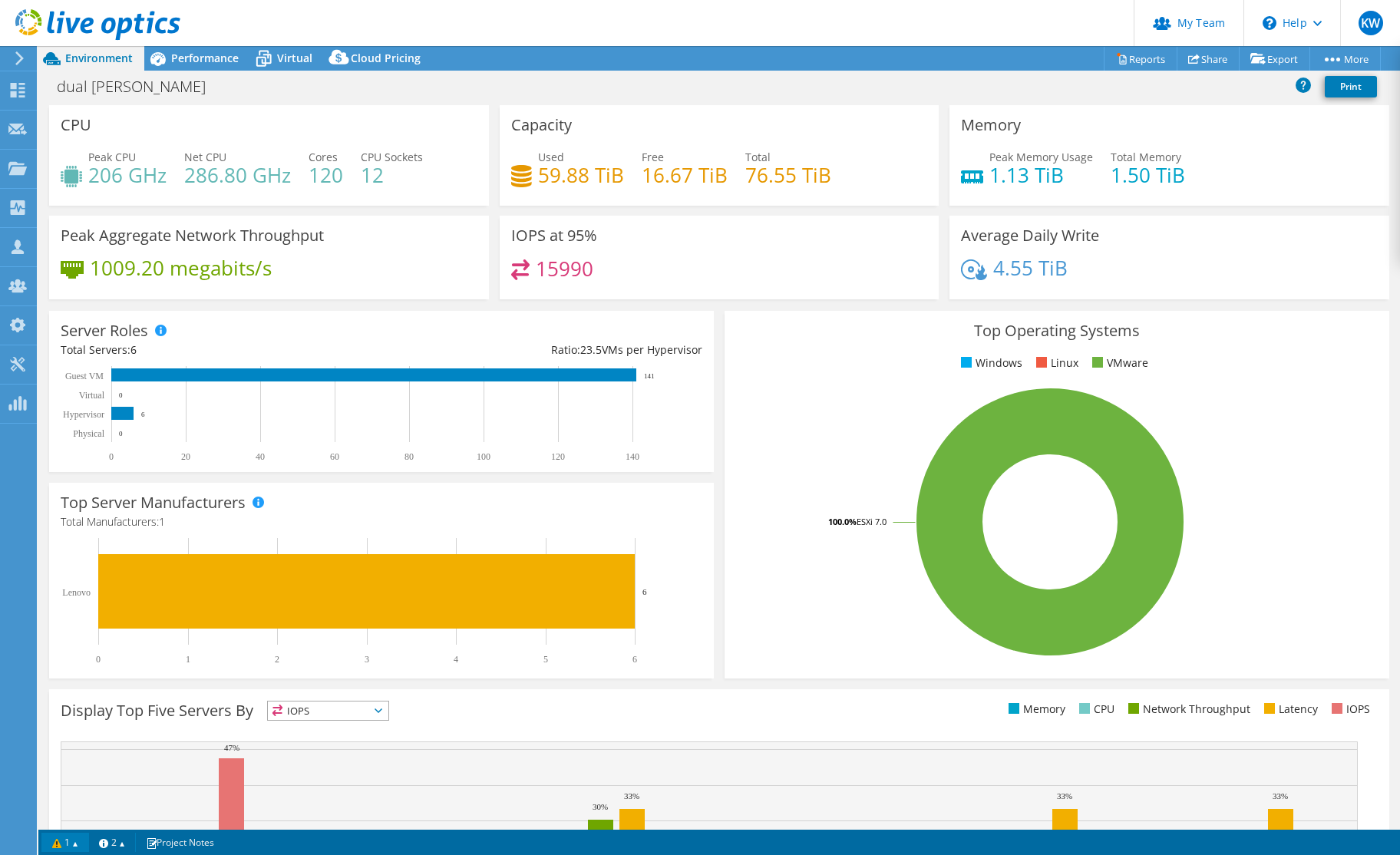
click at [83, 840] on link "1" at bounding box center [65, 842] width 48 height 19
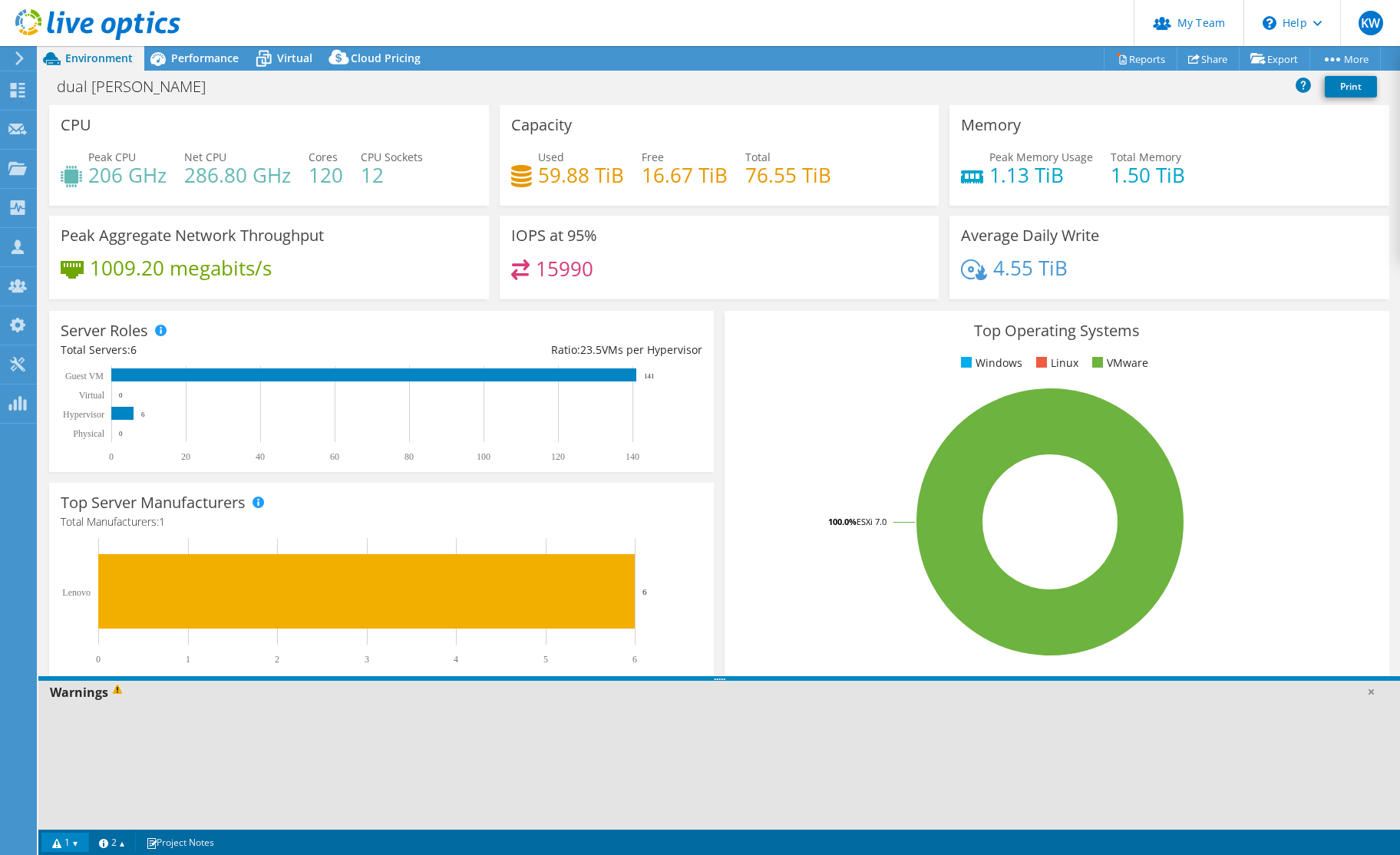
click at [80, 844] on link "1" at bounding box center [65, 842] width 48 height 19
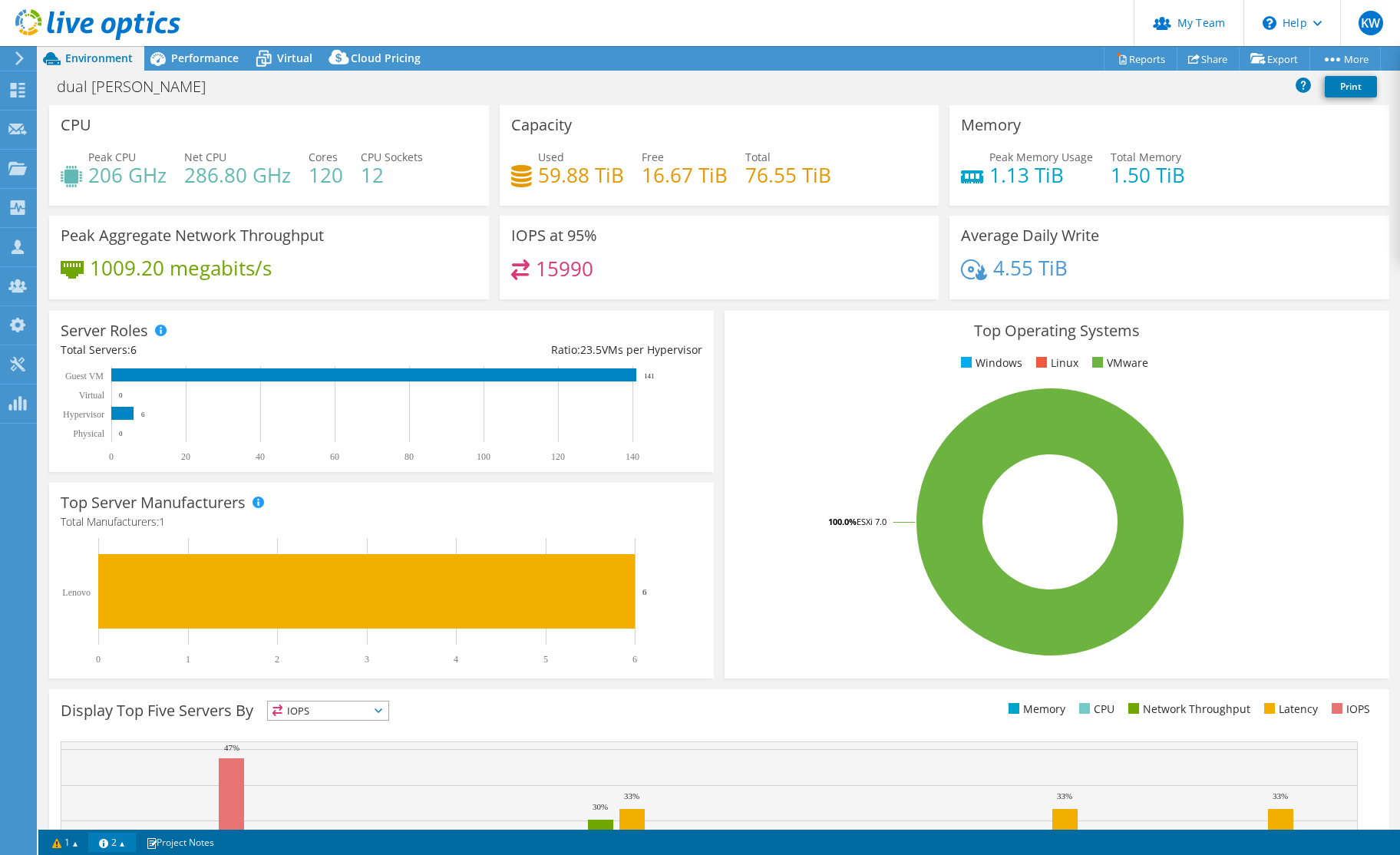
click at [129, 839] on link "2" at bounding box center [112, 842] width 48 height 19
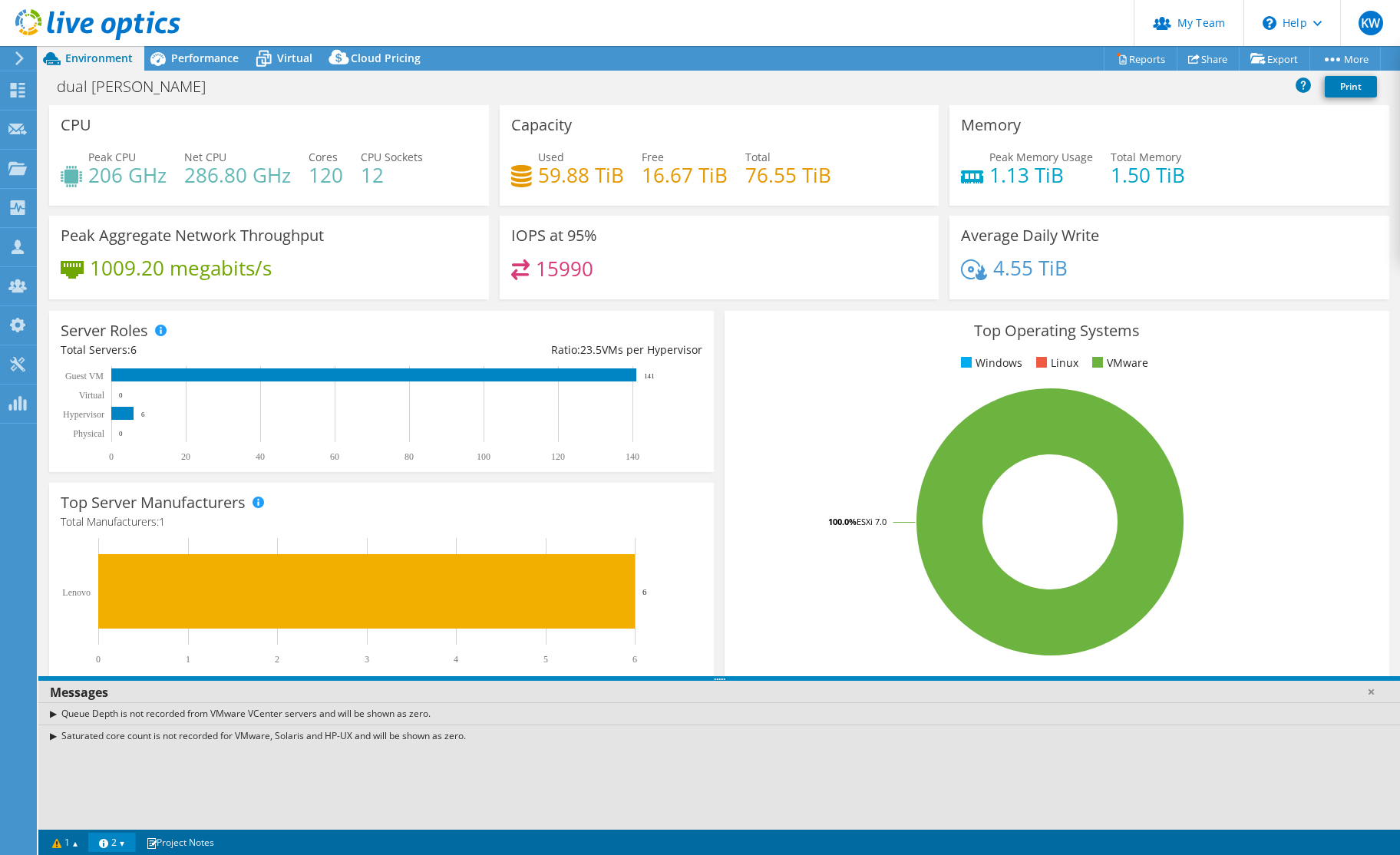
click at [130, 838] on link "2" at bounding box center [112, 842] width 48 height 19
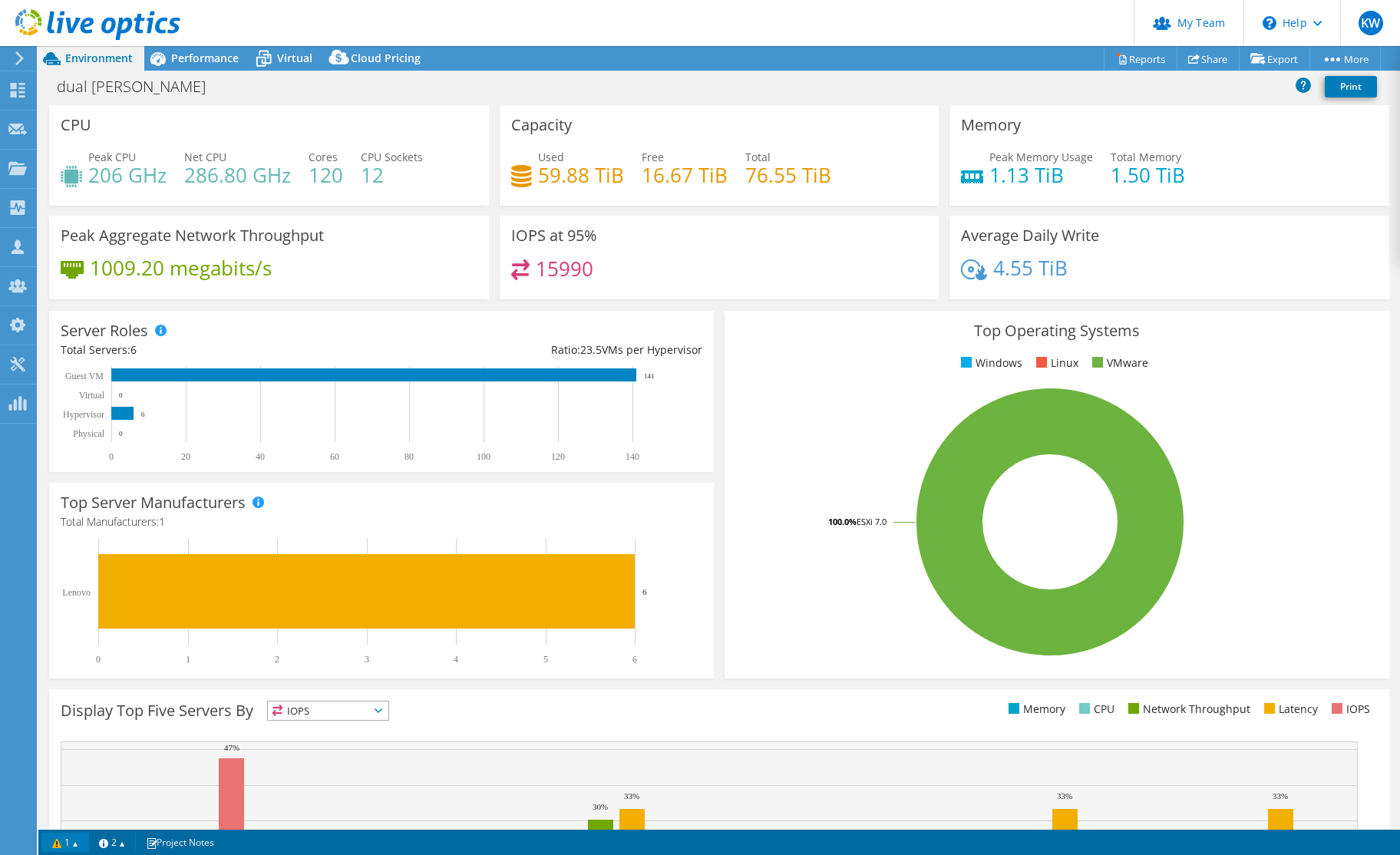
click at [61, 847] on link "1" at bounding box center [65, 842] width 48 height 19
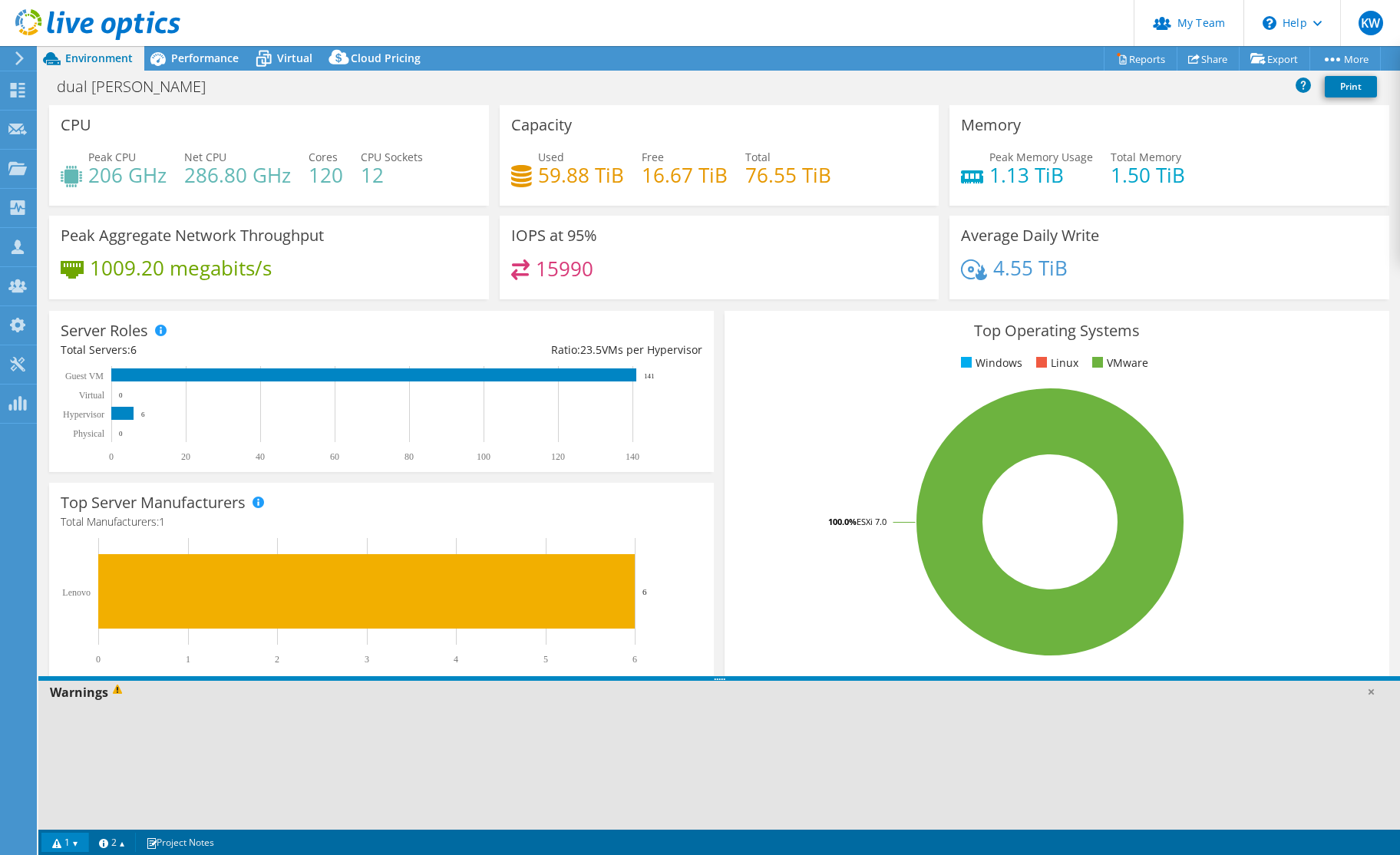
click at [61, 845] on link "1" at bounding box center [65, 842] width 48 height 19
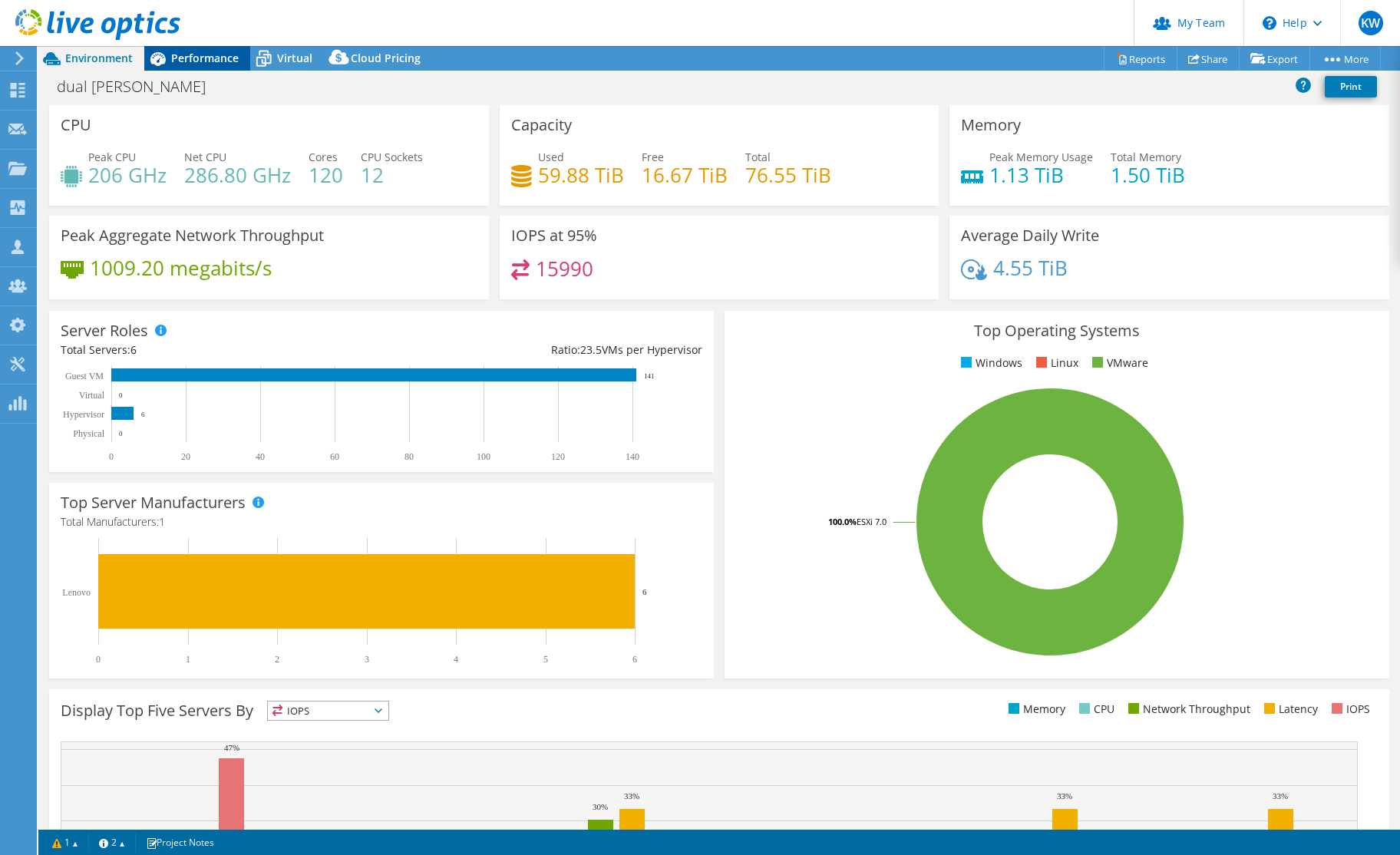
click at [205, 54] on span "Performance" at bounding box center [205, 58] width 68 height 15
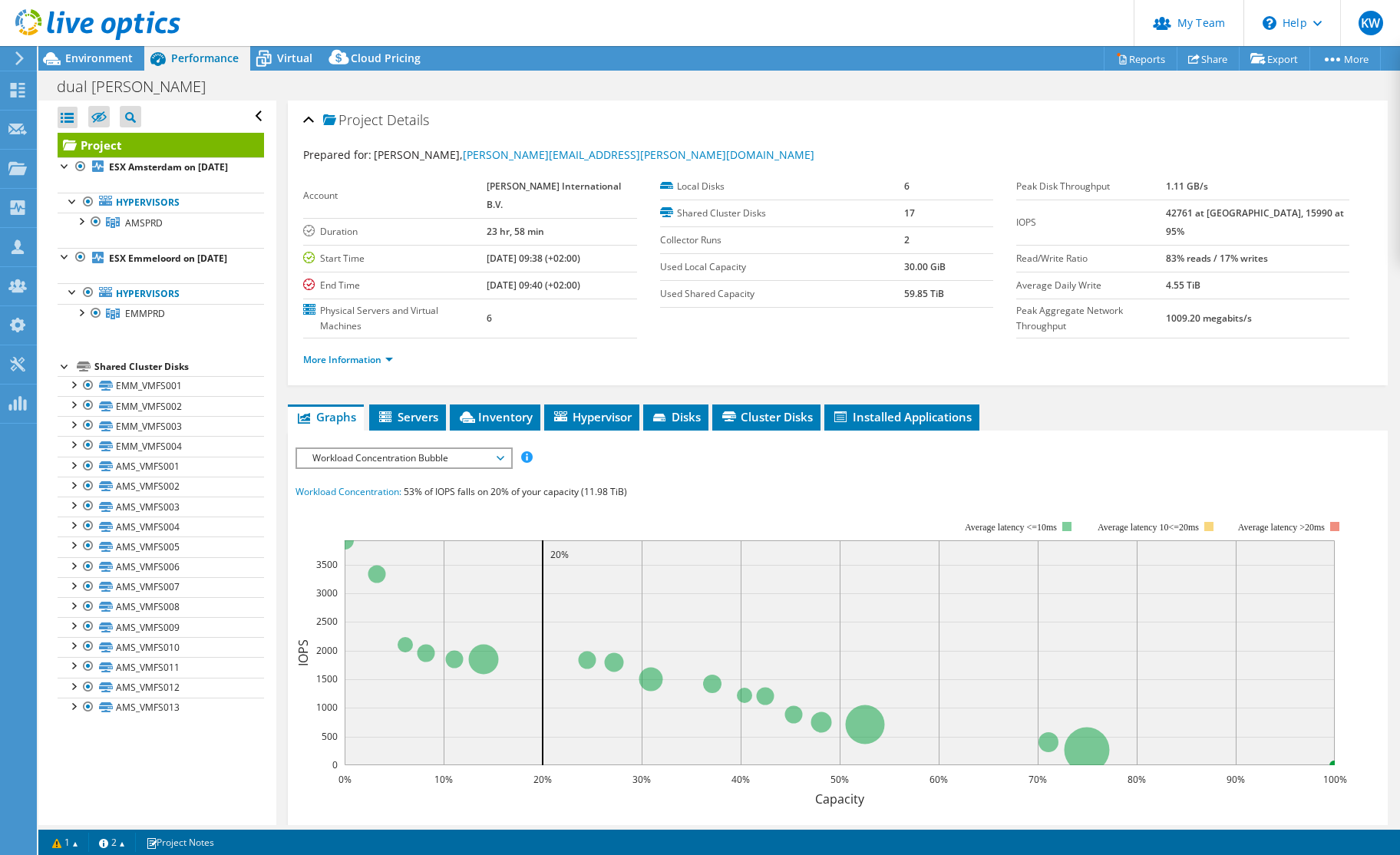
click at [502, 449] on span "Workload Concentration Bubble" at bounding box center [403, 458] width 213 height 18
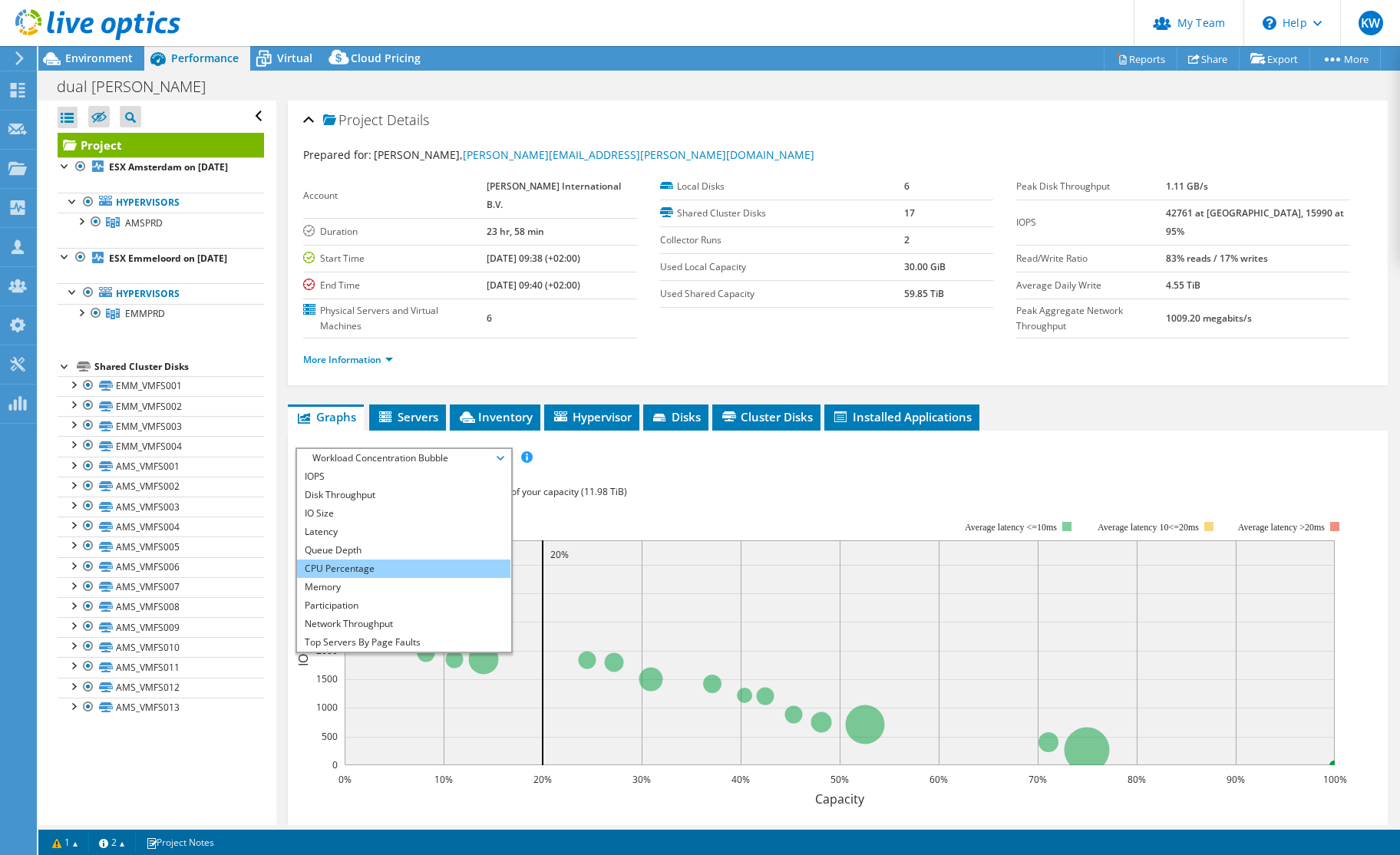
click at [441, 559] on li "CPU Percentage" at bounding box center [403, 568] width 213 height 18
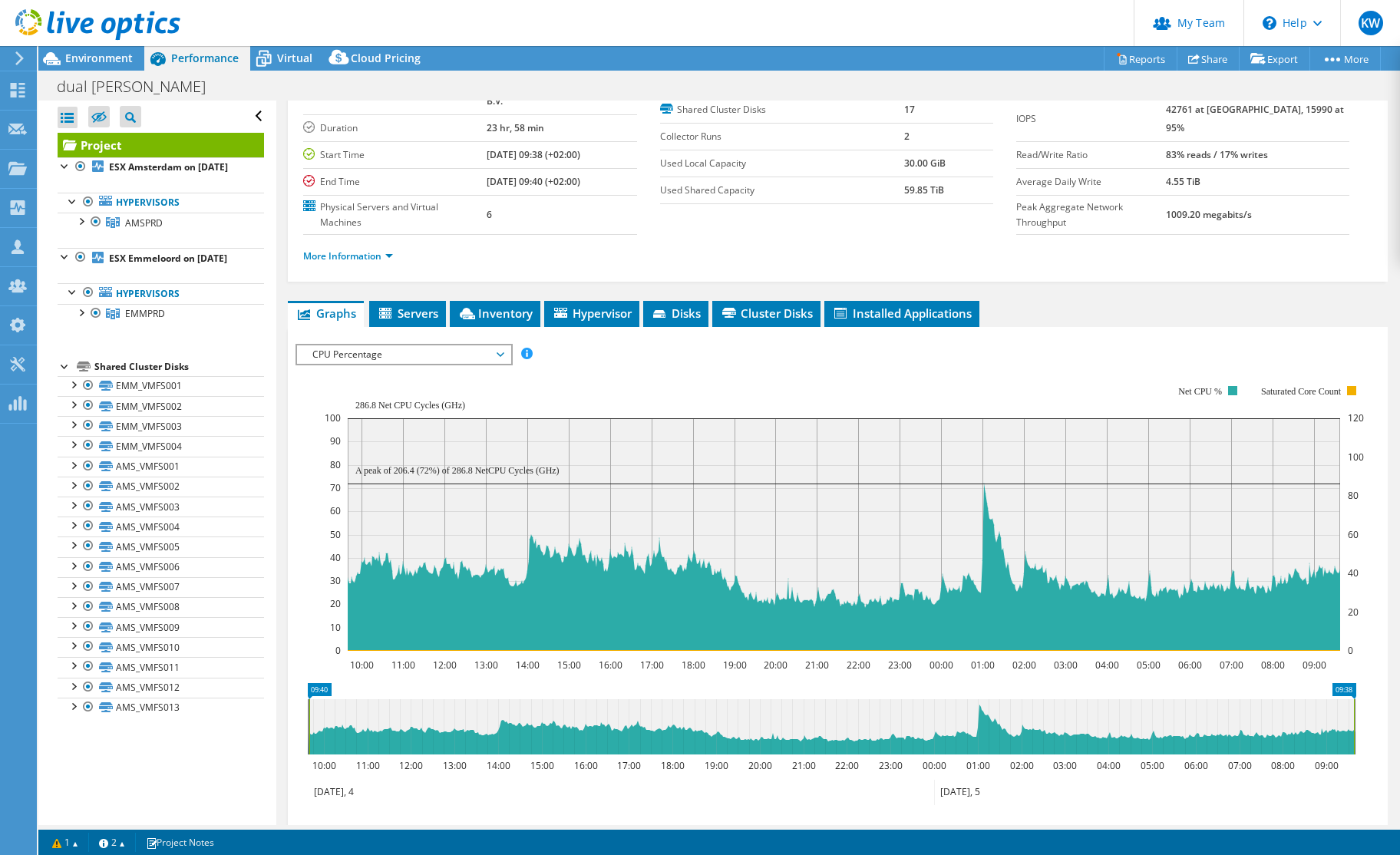
scroll to position [77, 0]
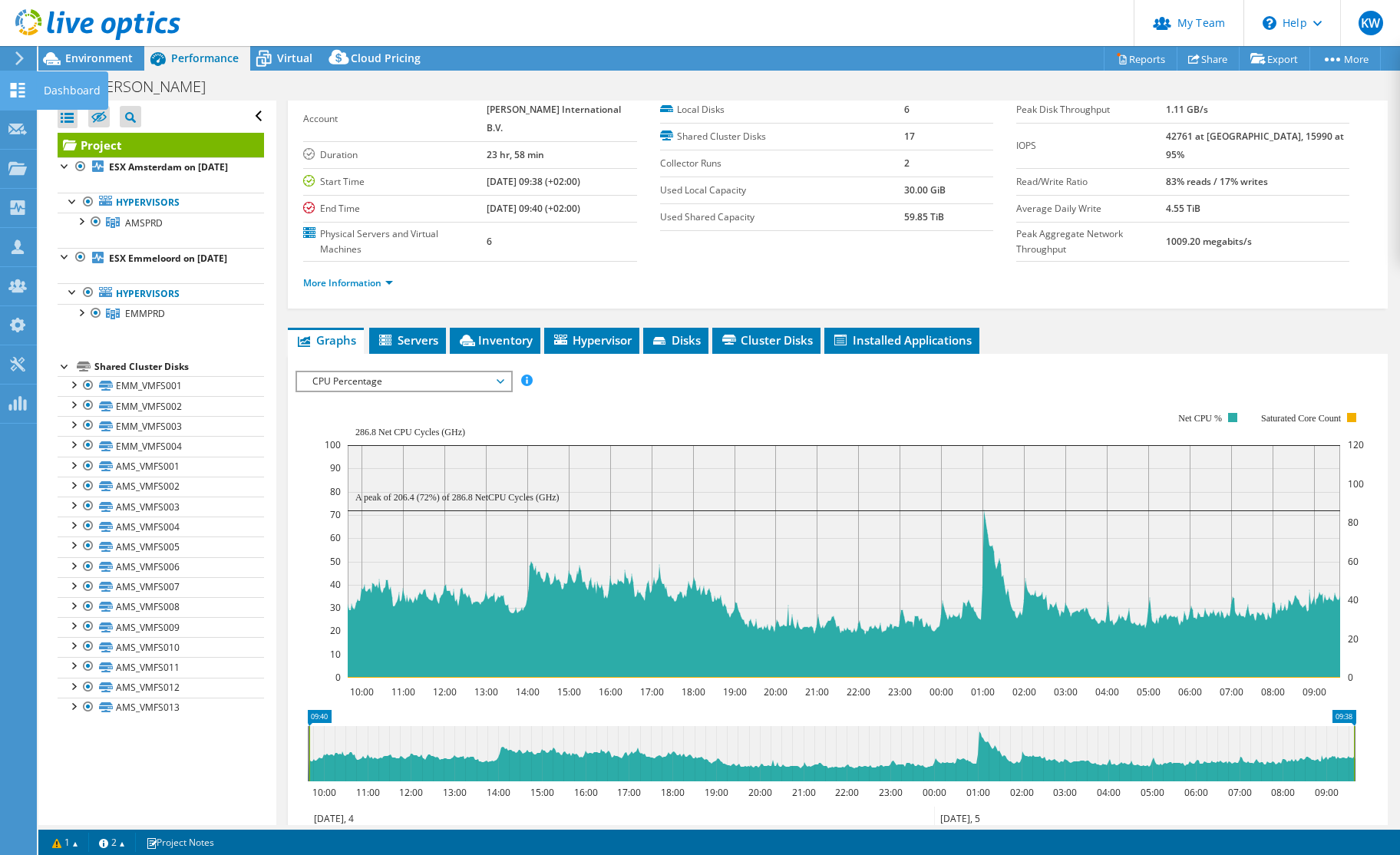
click at [26, 87] on icon at bounding box center [17, 90] width 18 height 15
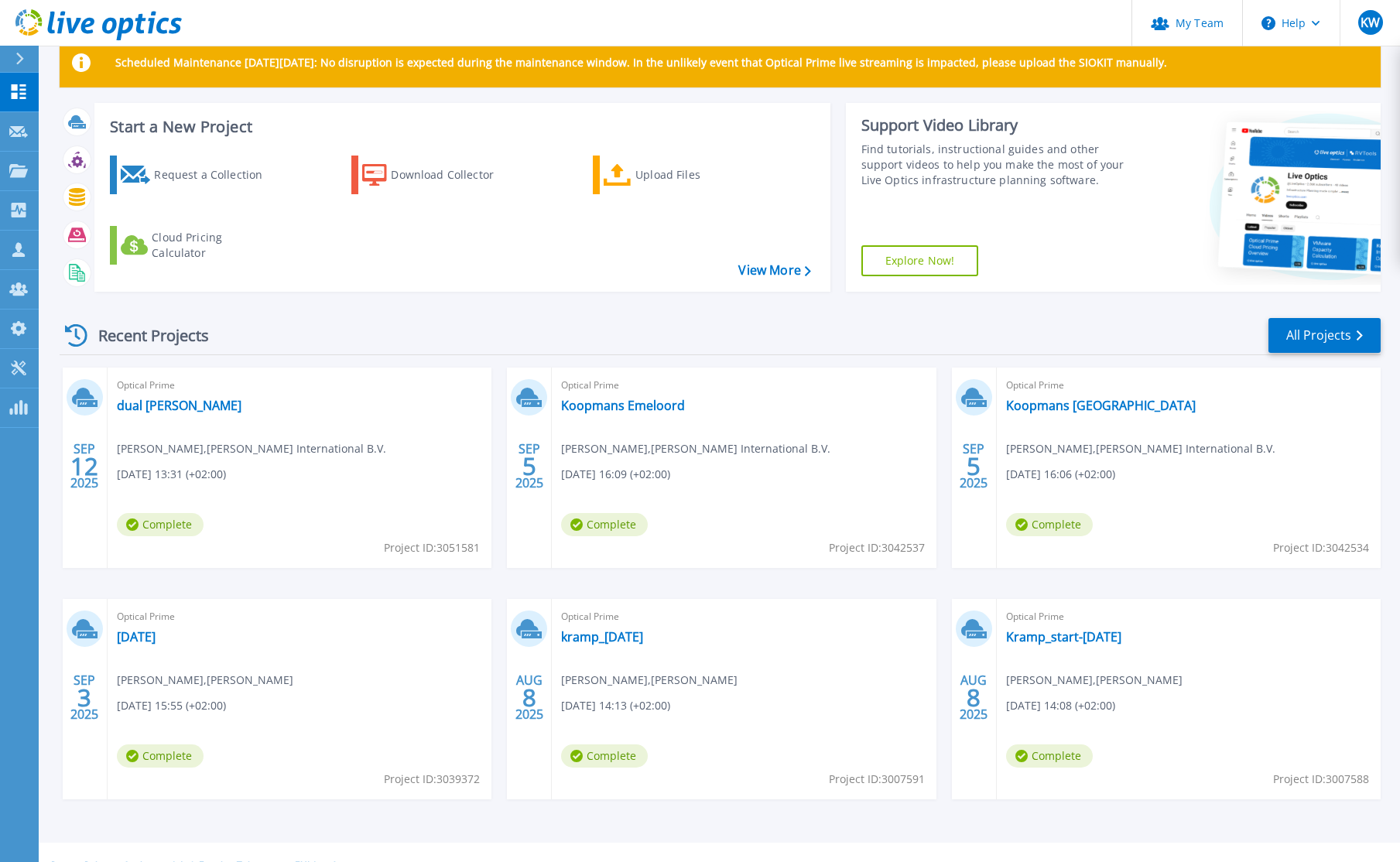
scroll to position [60, 0]
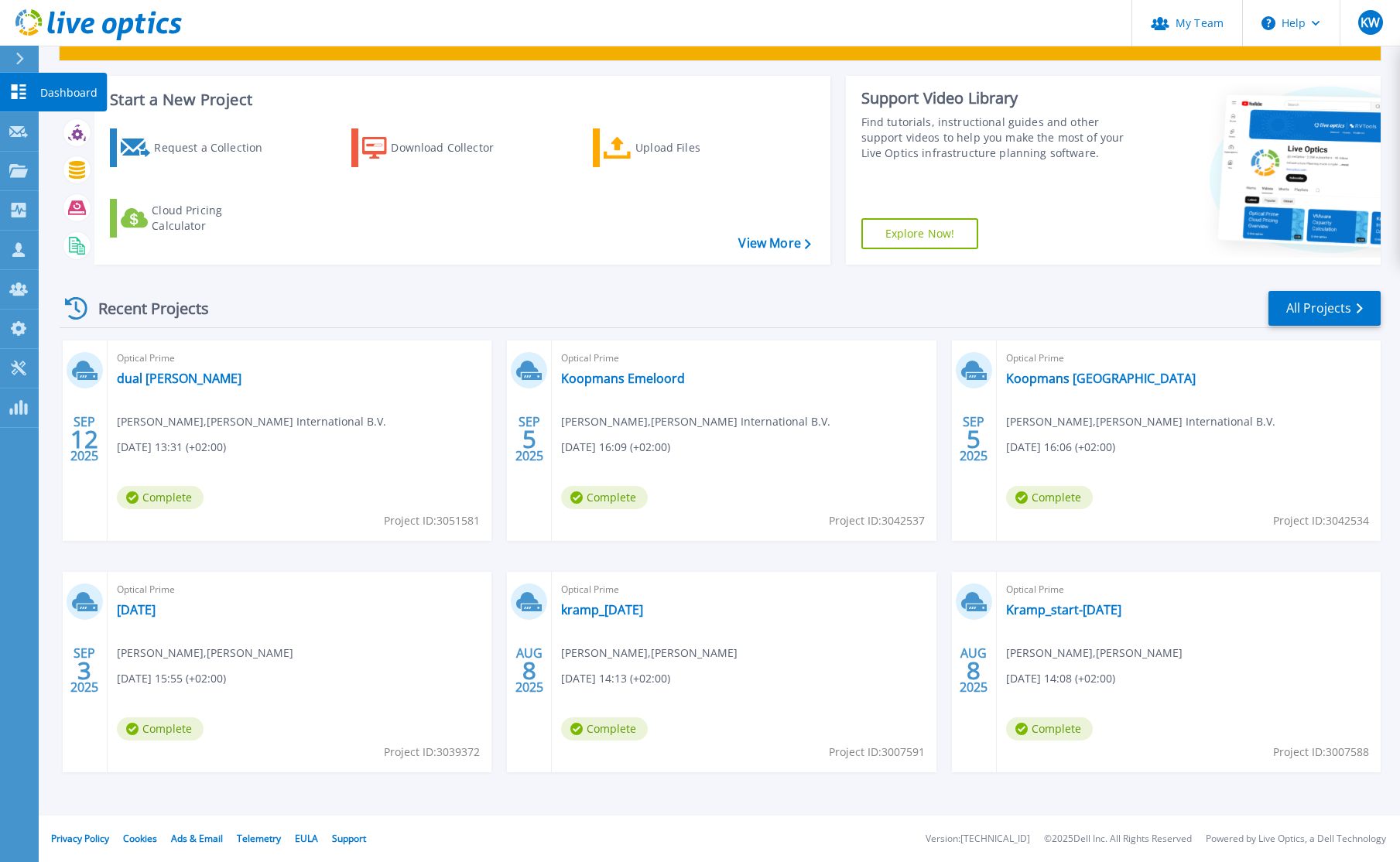
click at [18, 87] on icon at bounding box center [18, 91] width 18 height 15
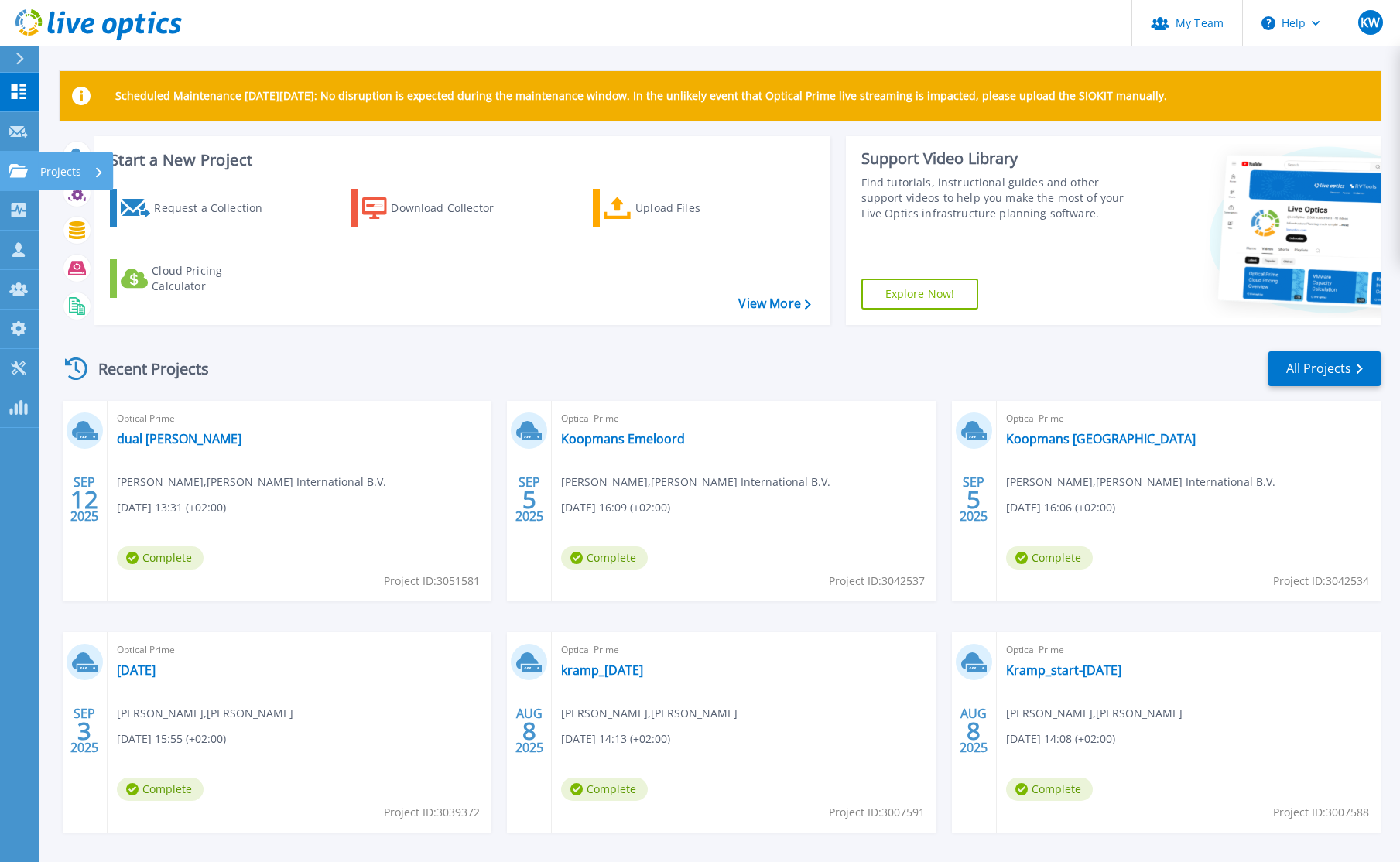
click at [47, 170] on p "Projects" at bounding box center [61, 172] width 41 height 41
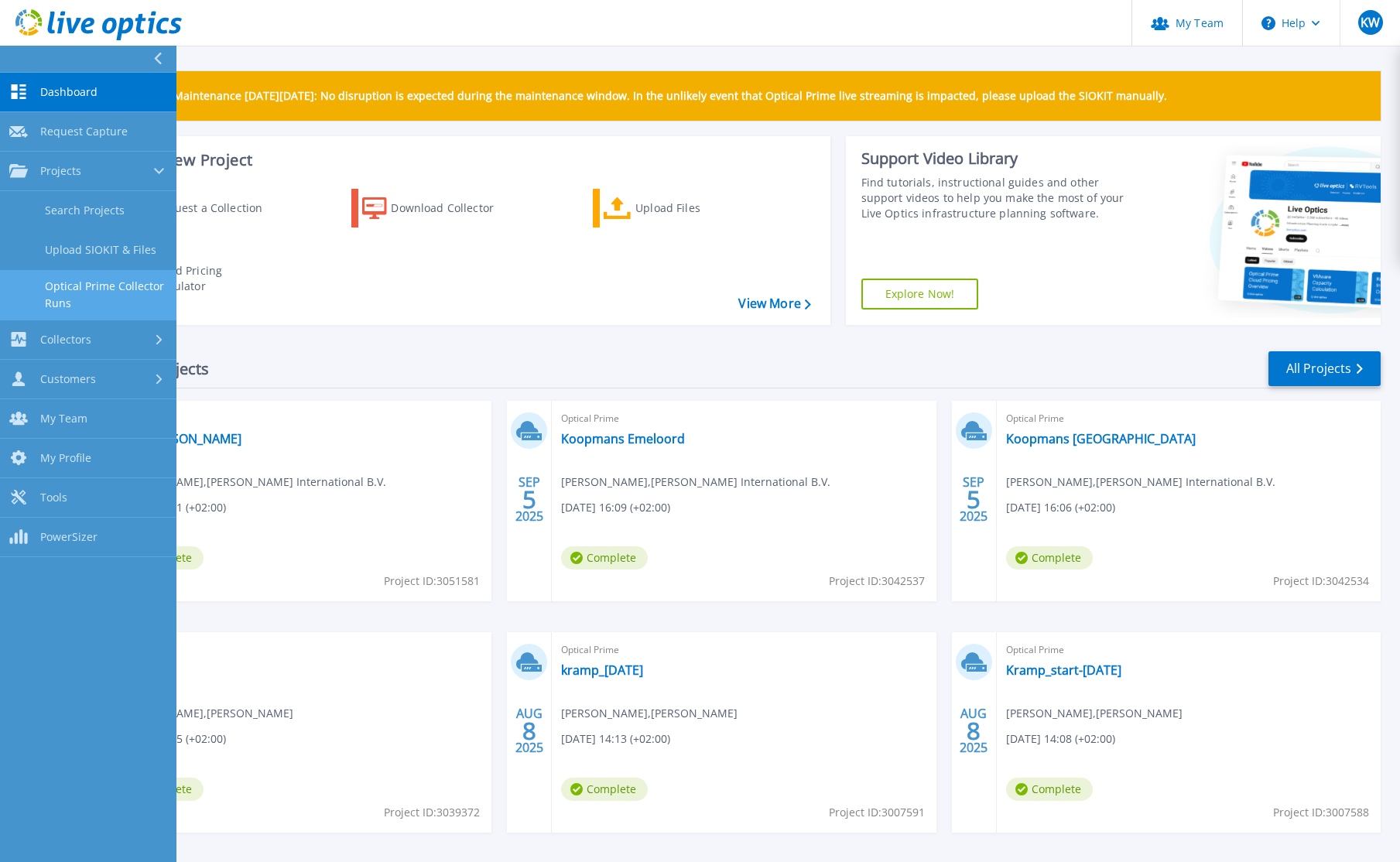
click at [84, 297] on link "Optical Prime Collector Runs" at bounding box center [88, 295] width 177 height 50
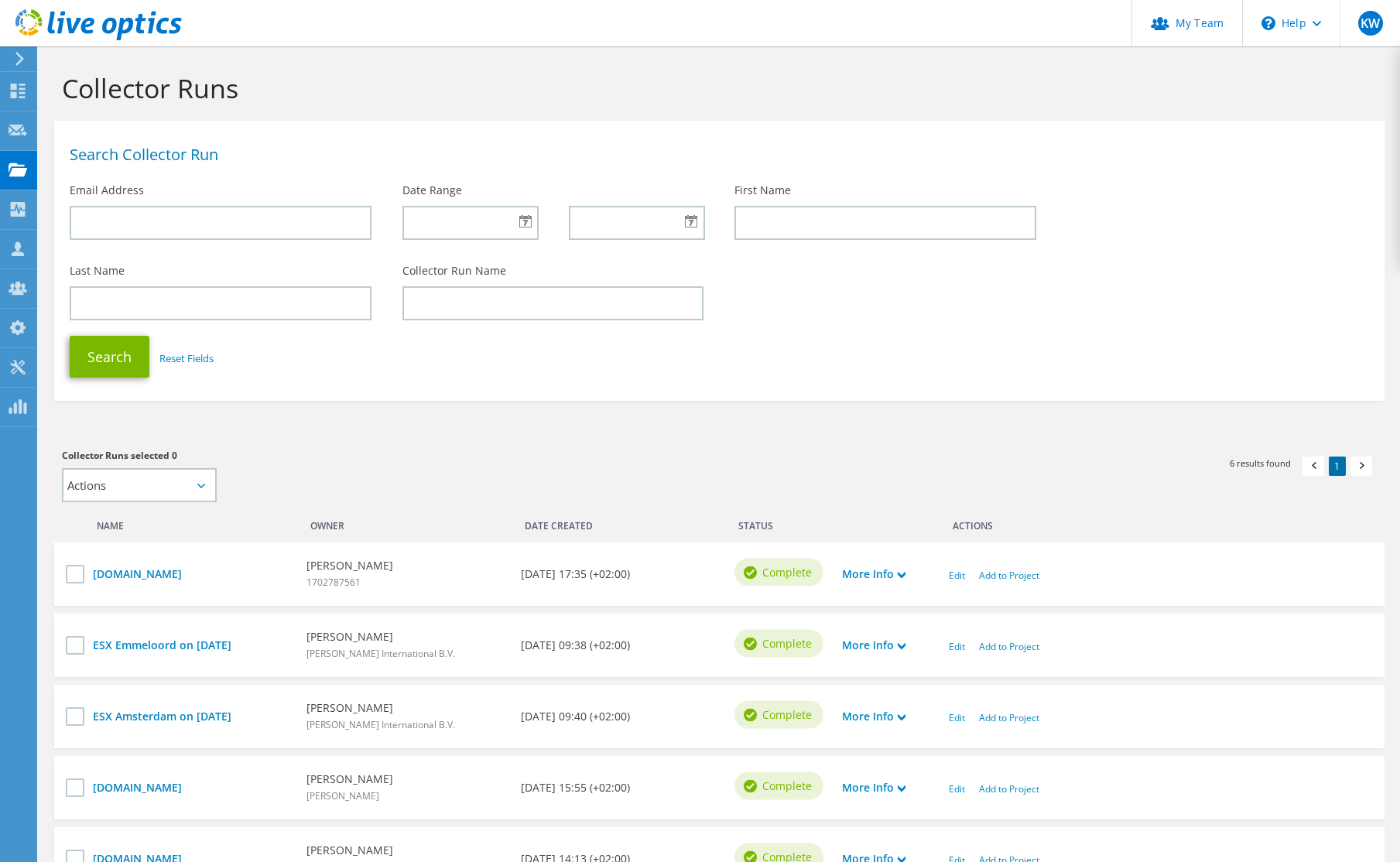
scroll to position [216, 0]
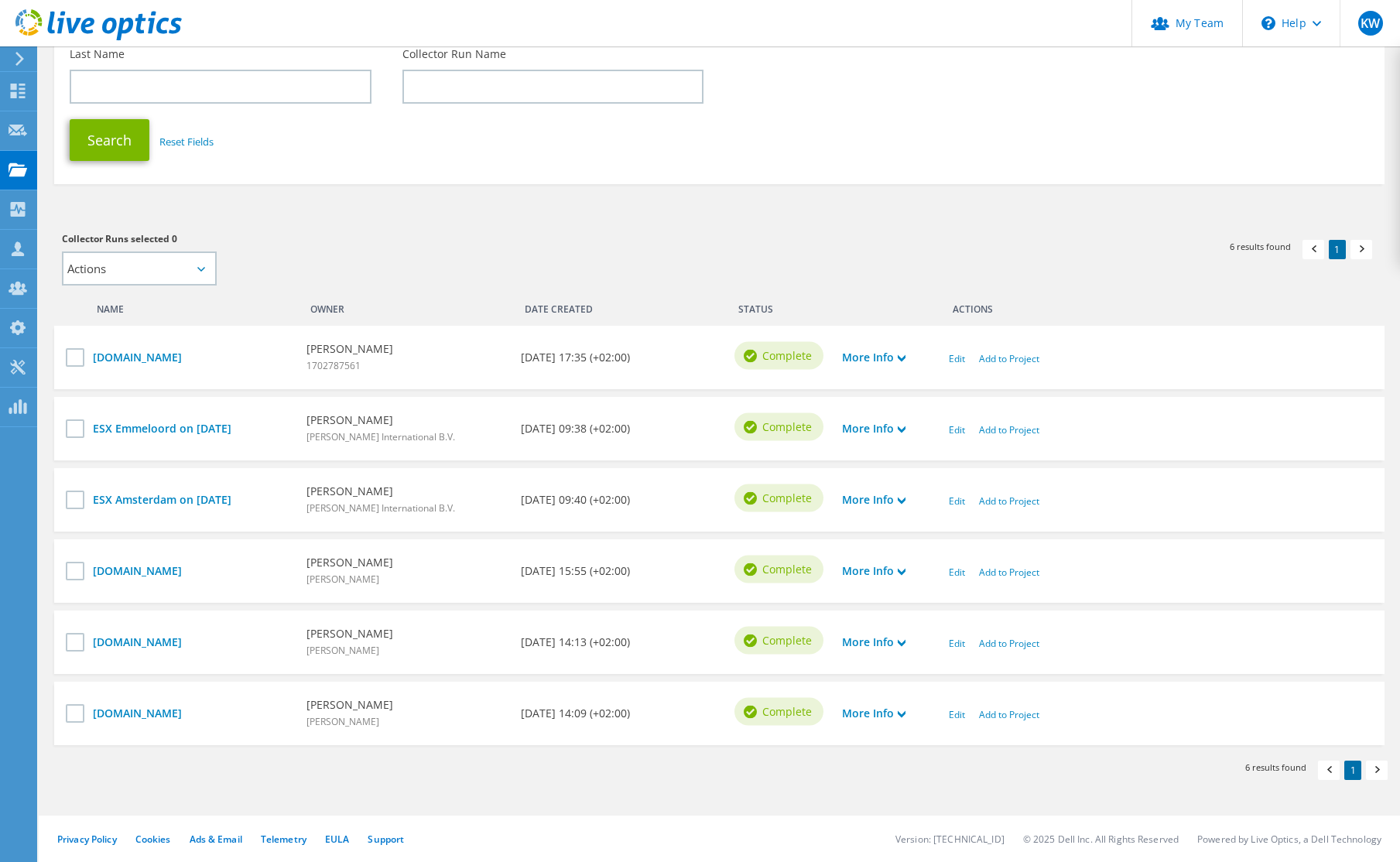
drag, startPoint x: 200, startPoint y: 287, endPoint x: 202, endPoint y: 274, distance: 13.2
click at [201, 284] on div "Collector Runs selected 0 Actions Add to new project Apply Deselect All" at bounding box center [383, 258] width 673 height 70
click at [202, 274] on select "Actions Add to new project" at bounding box center [139, 268] width 154 height 34
click at [152, 356] on link "arvxr04.corp.rijnvallei.nl" at bounding box center [191, 358] width 198 height 17
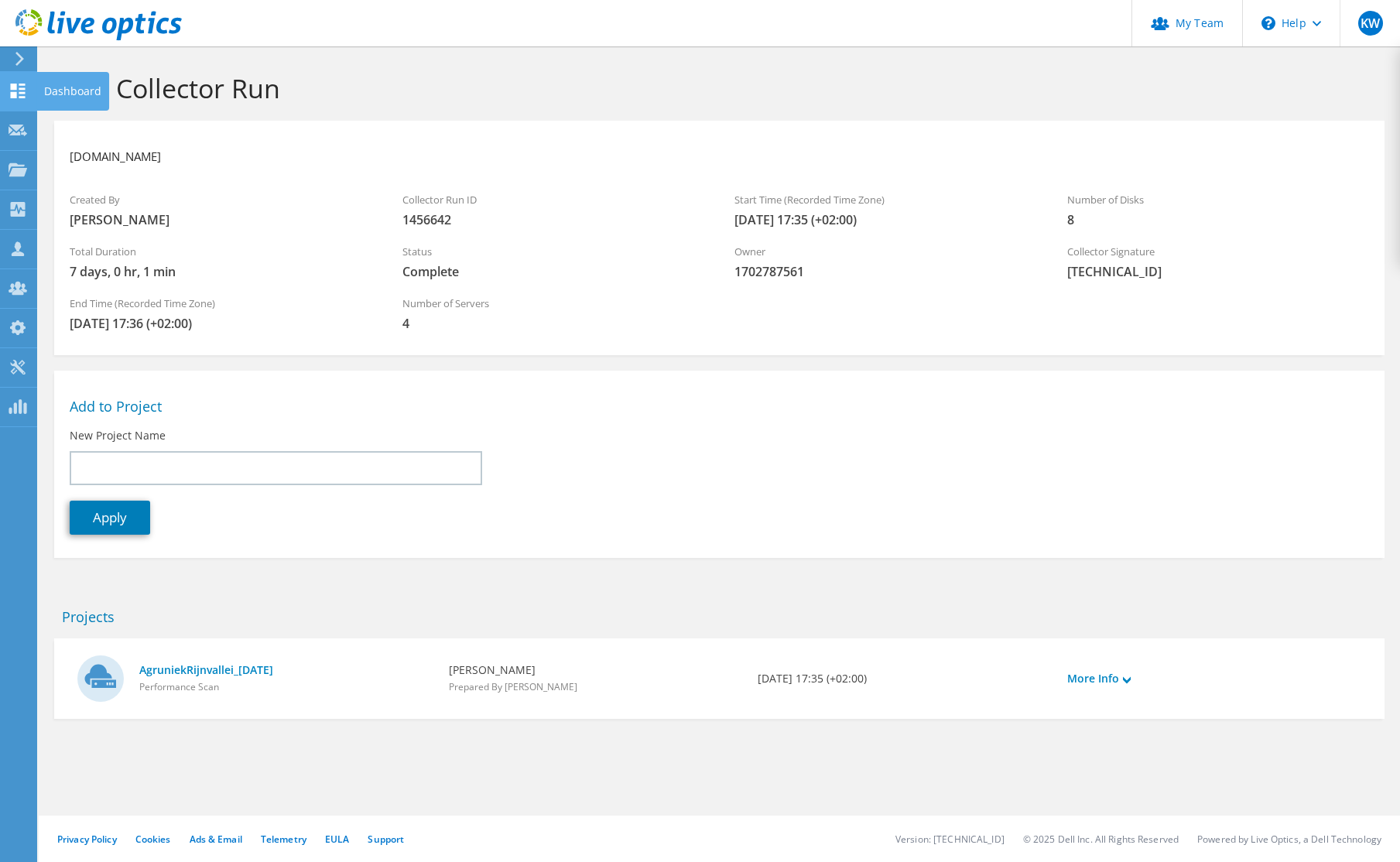
click at [21, 95] on icon at bounding box center [18, 91] width 18 height 15
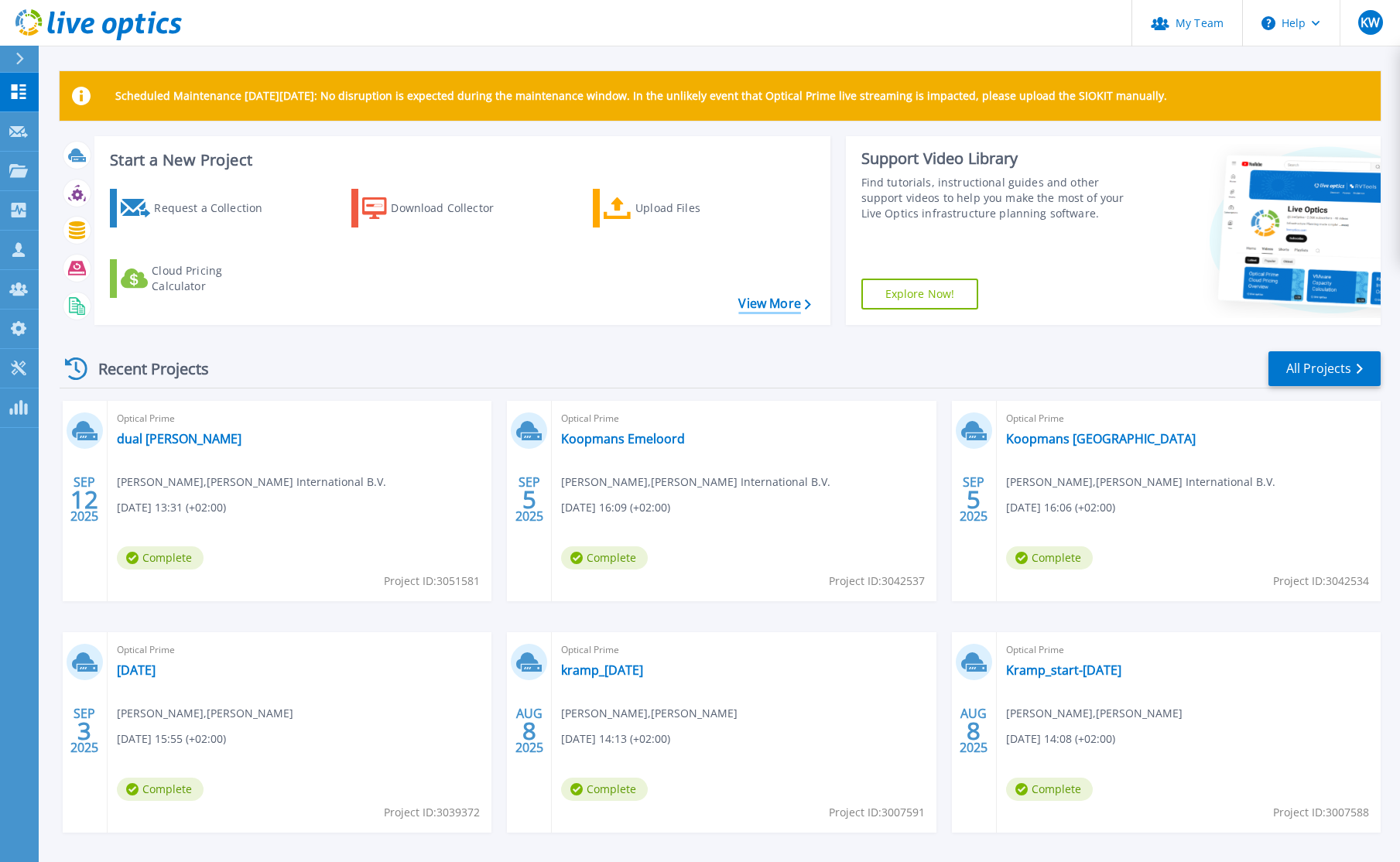
click at [790, 304] on link "View More" at bounding box center [774, 304] width 72 height 15
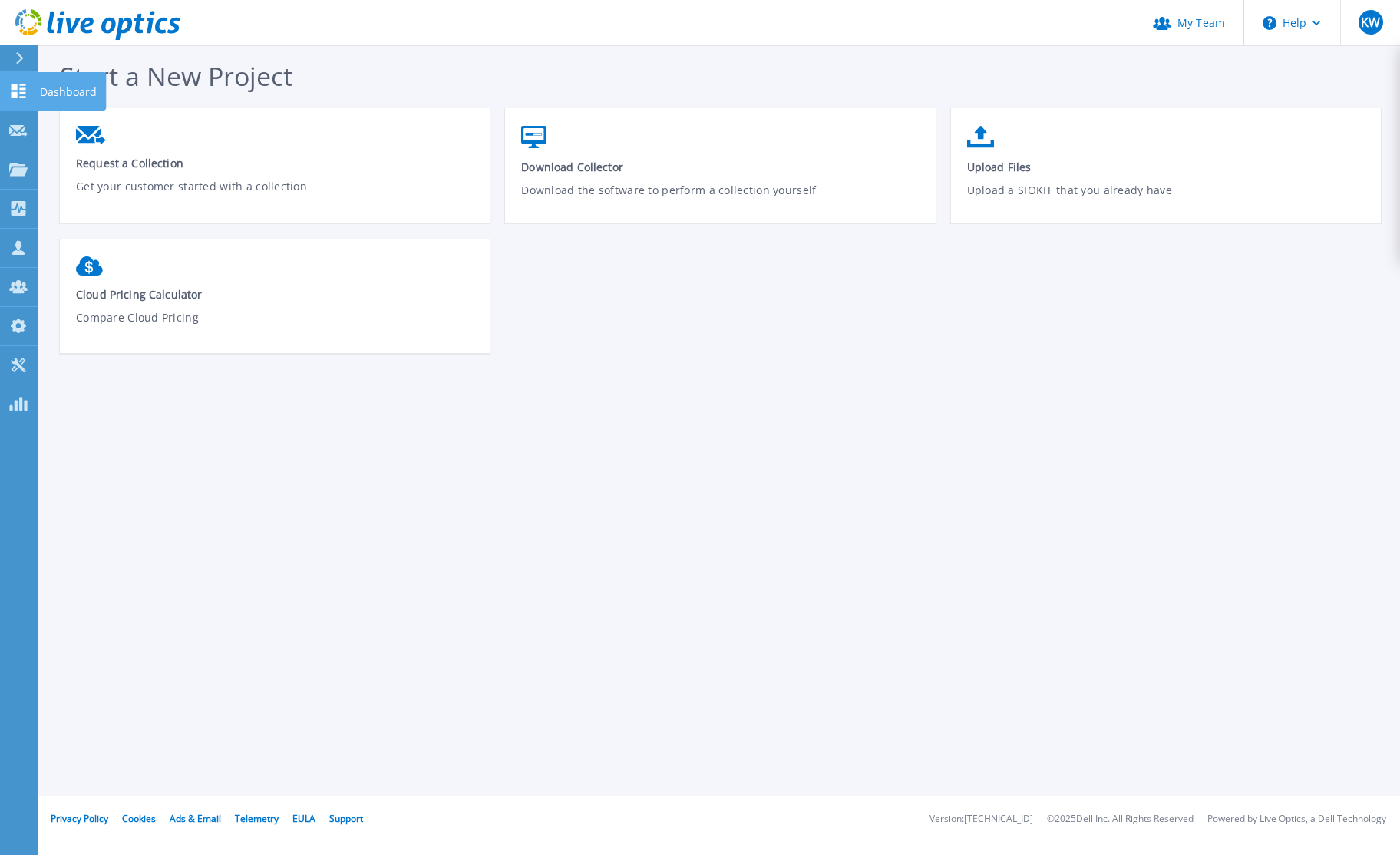
click at [30, 91] on link "Dashboard Dashboard" at bounding box center [19, 92] width 39 height 39
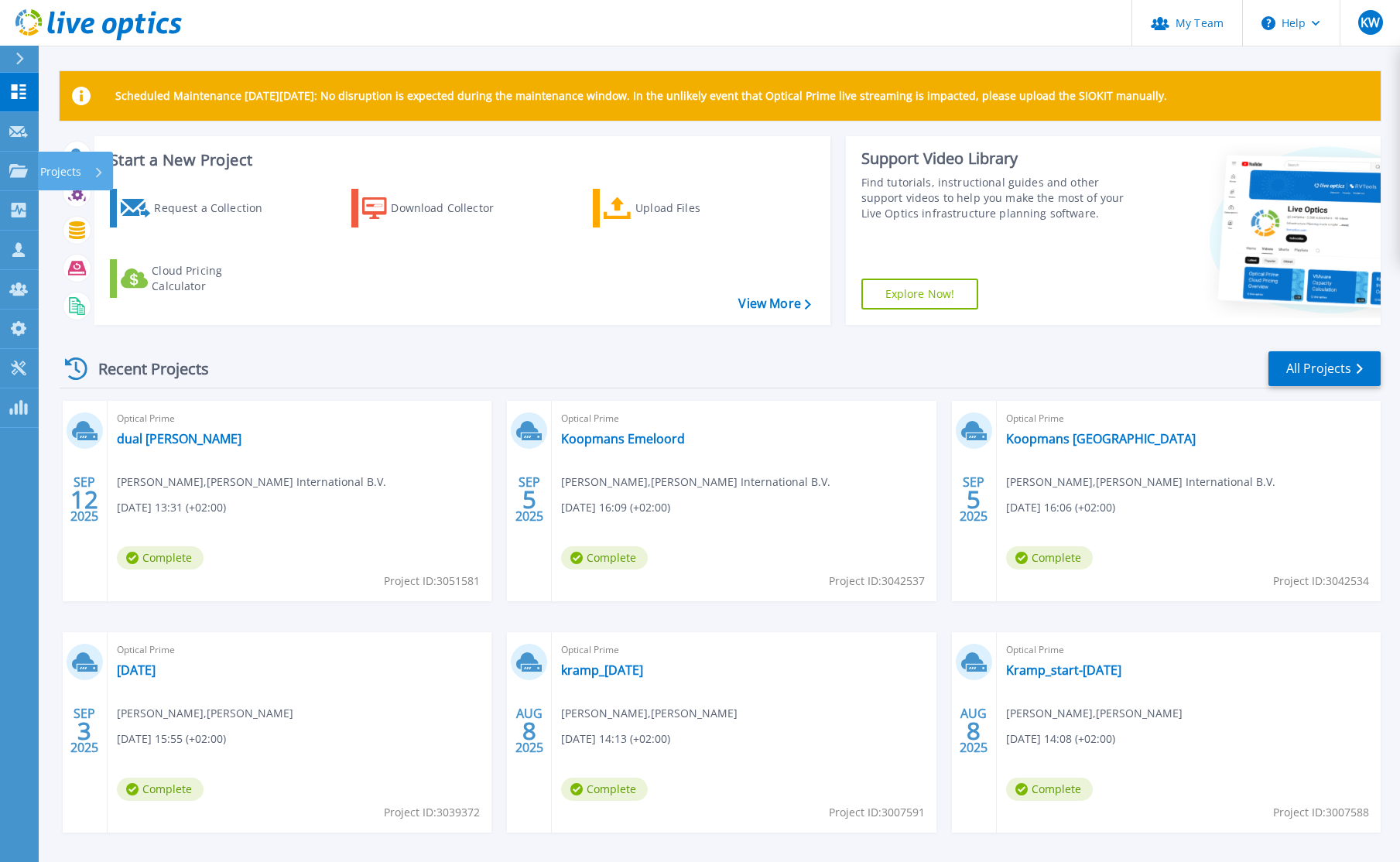
click at [83, 169] on div "Projects" at bounding box center [72, 172] width 64 height 41
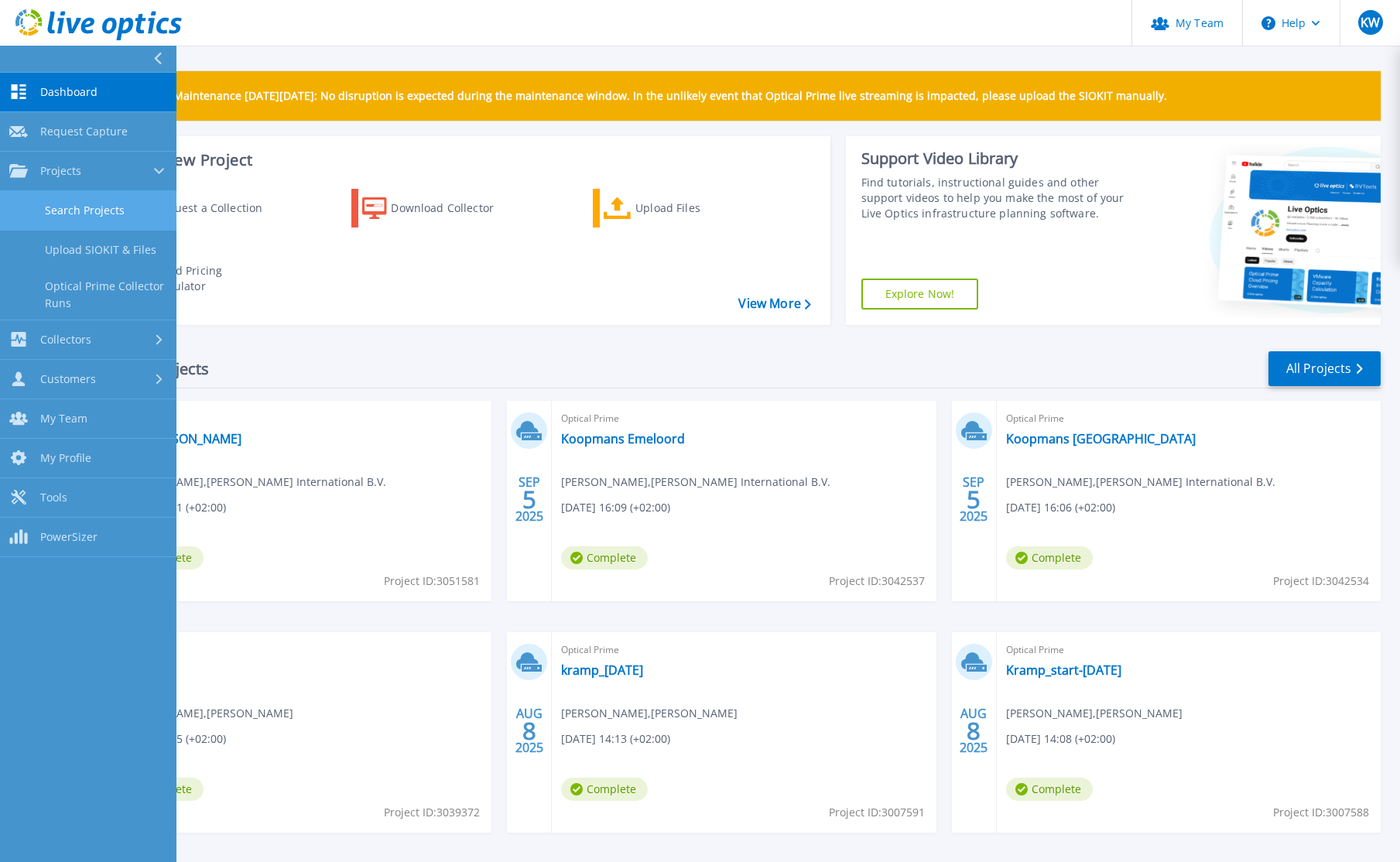
click at [86, 208] on link "Search Projects" at bounding box center [88, 211] width 177 height 40
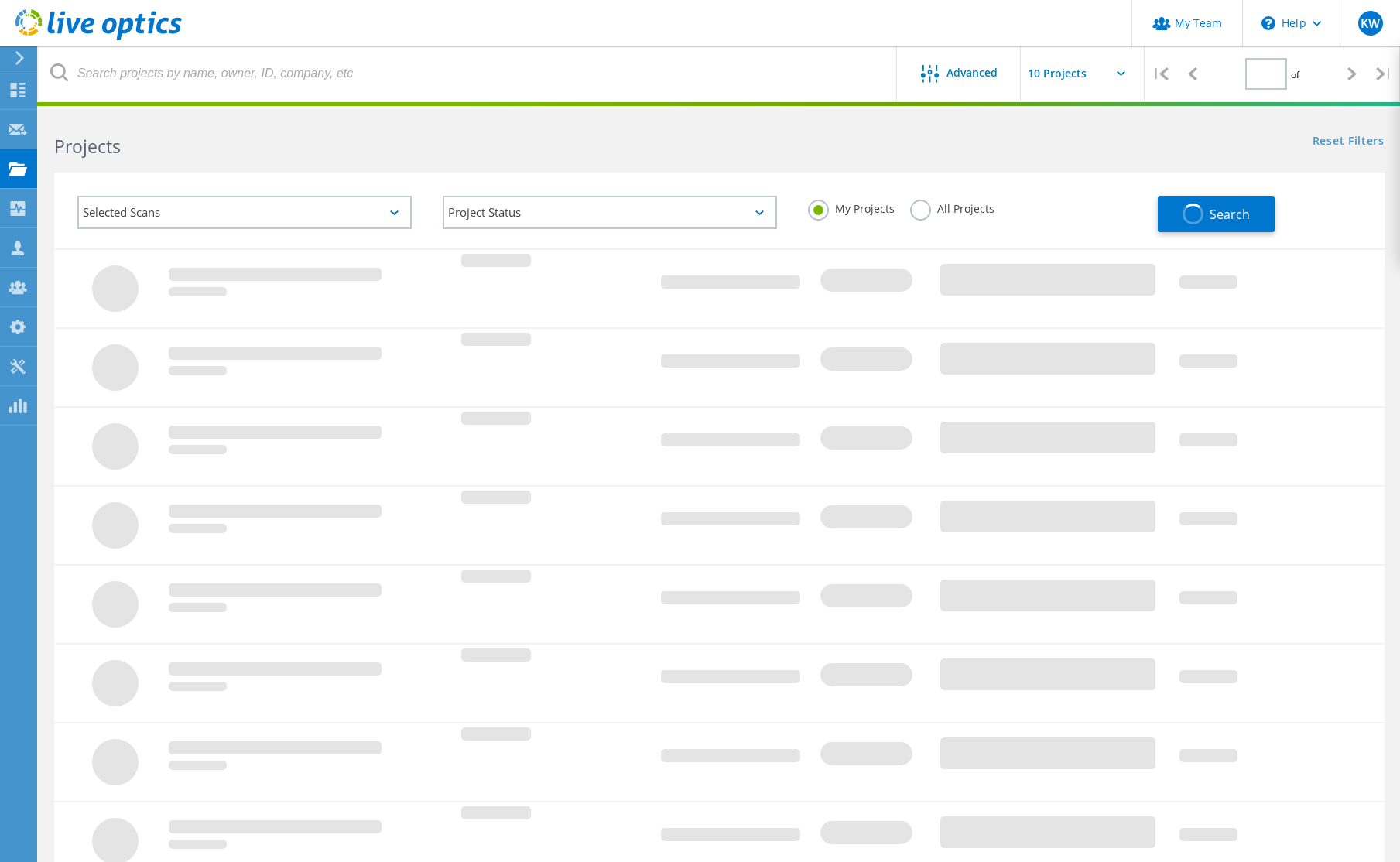
type input "1"
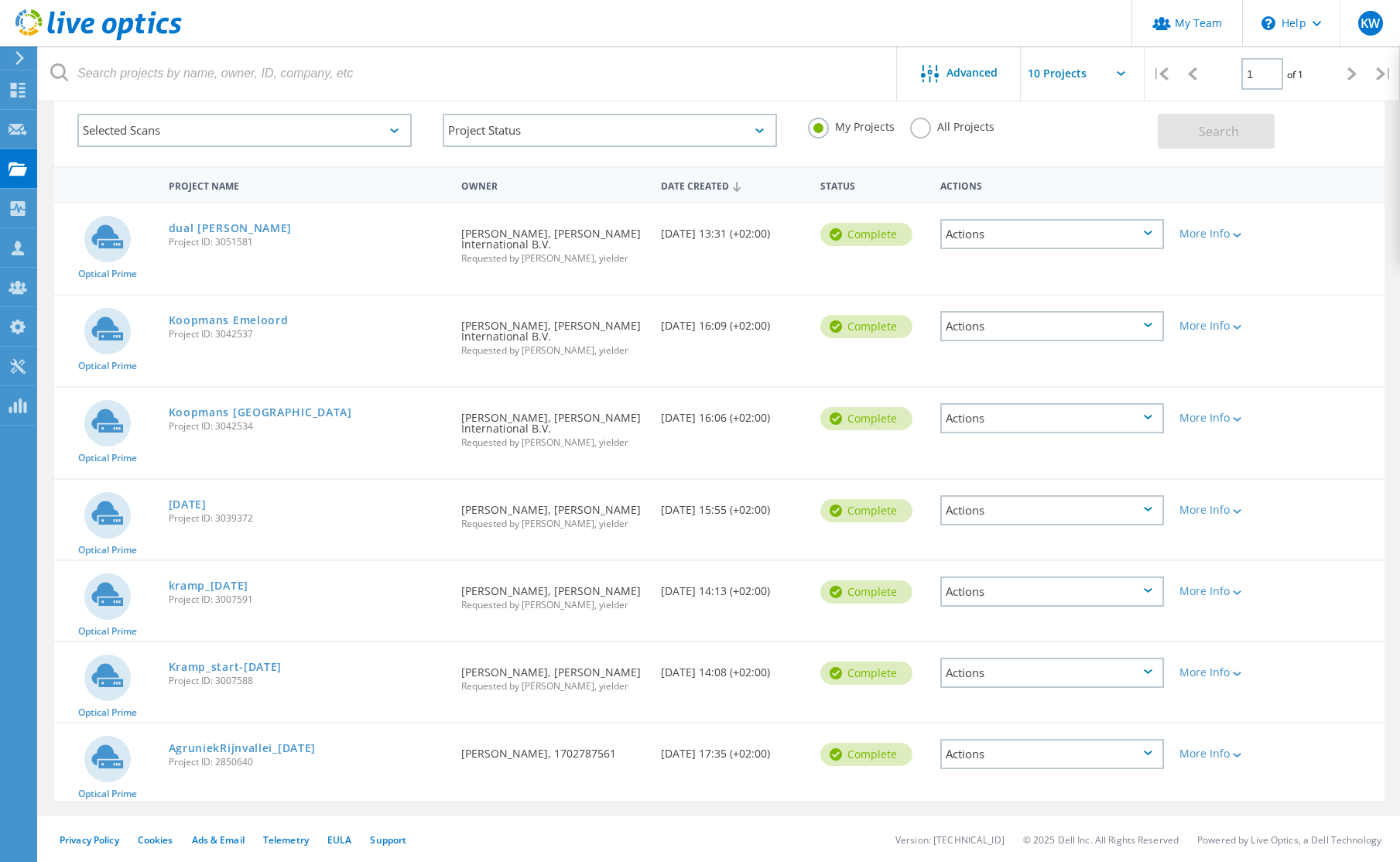
scroll to position [83, 0]
click at [316, 744] on link "AgruniekRijnvallei_[DATE]" at bounding box center [243, 747] width 148 height 11
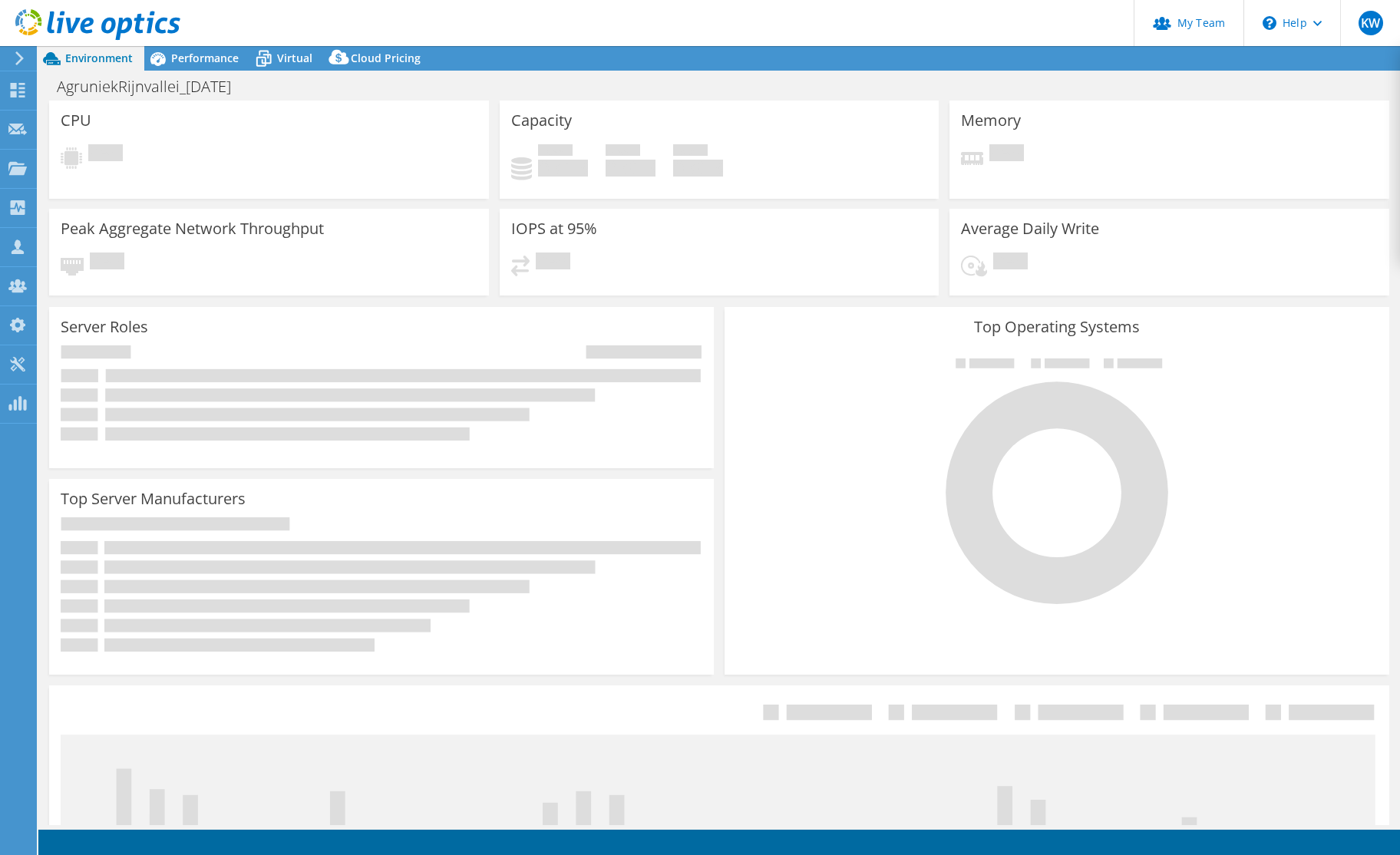
select select "EUFrankfurt"
select select "EUR"
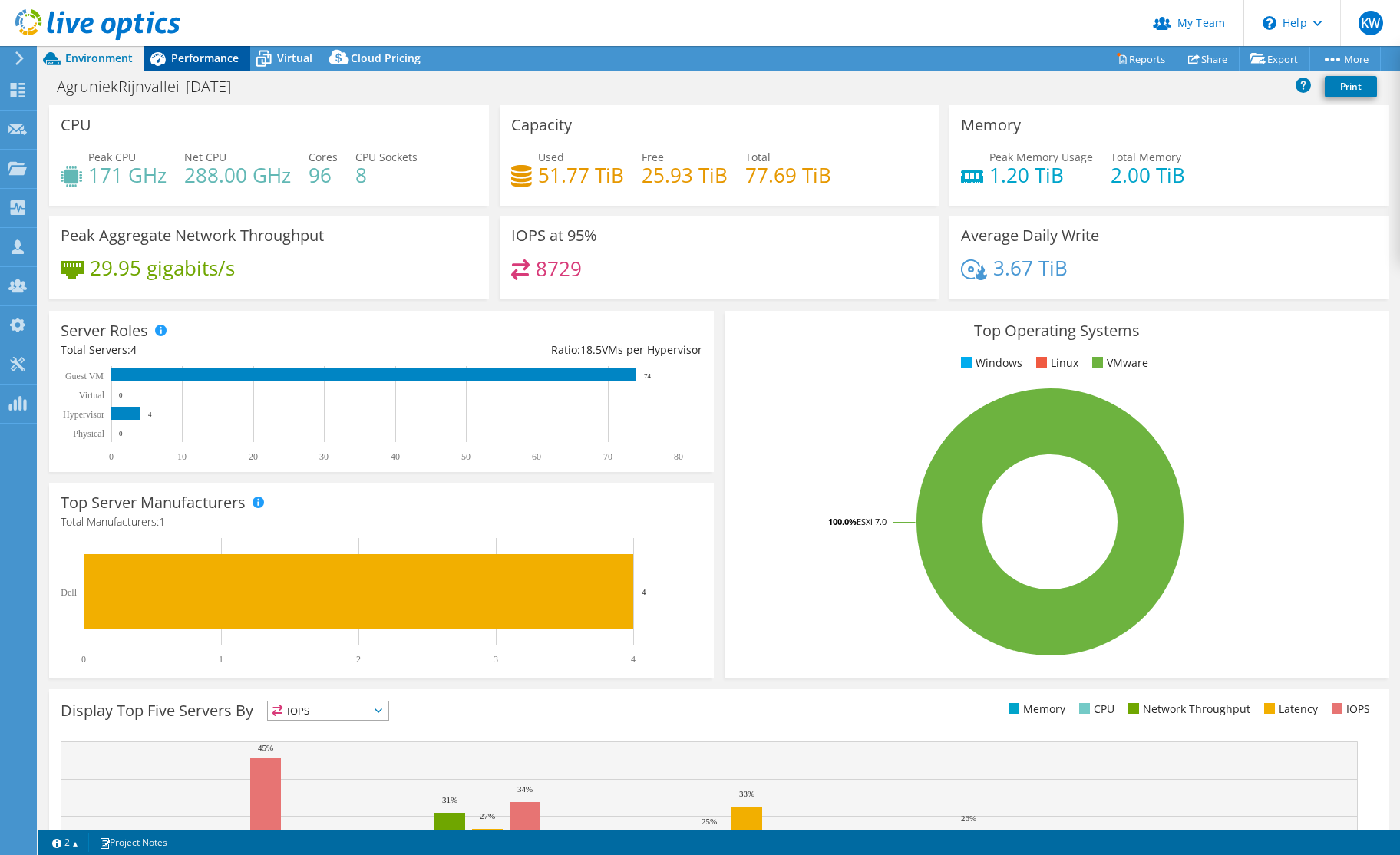
click at [210, 57] on span "Performance" at bounding box center [205, 58] width 68 height 15
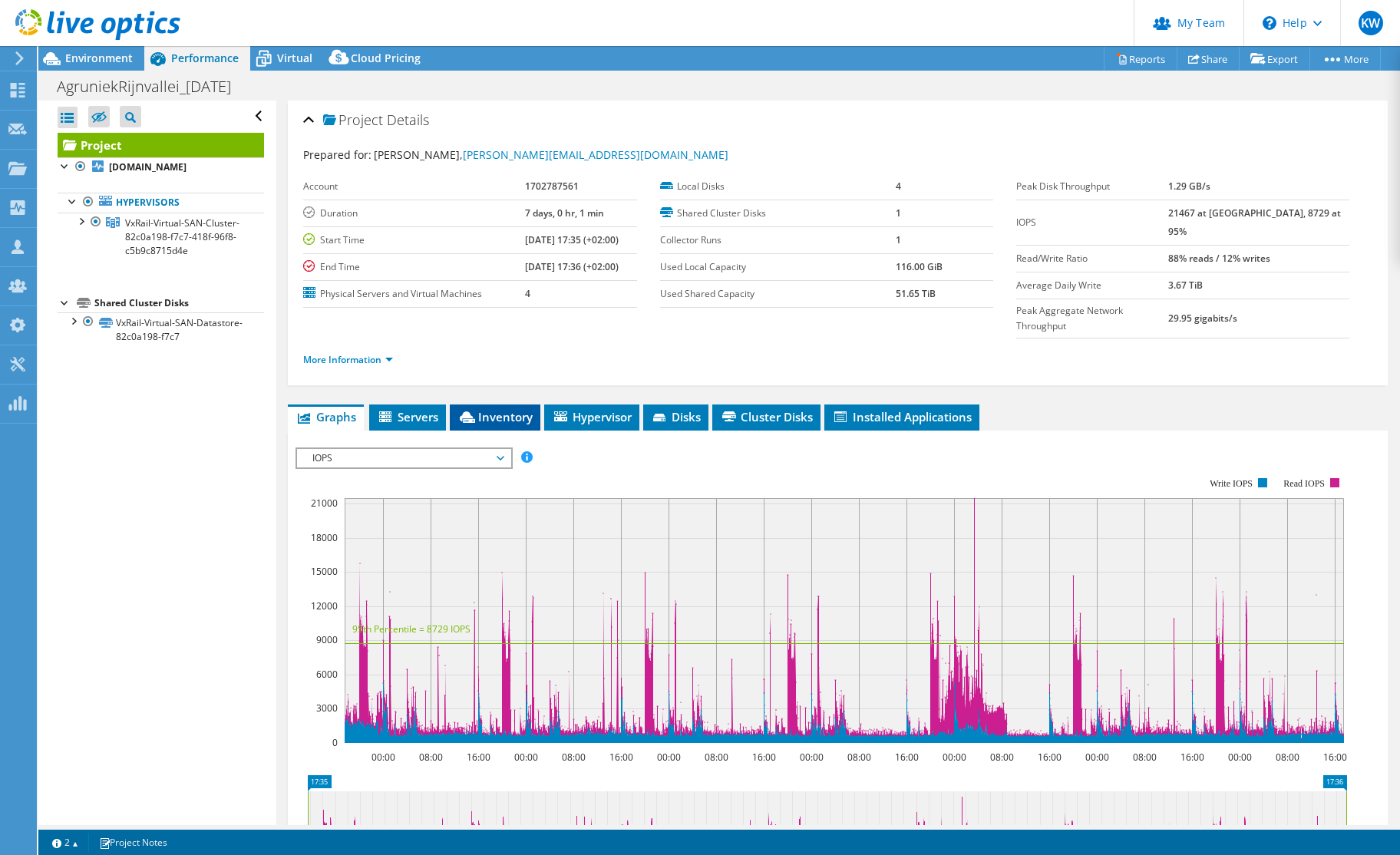
click at [528, 409] on span "Inventory" at bounding box center [495, 416] width 75 height 16
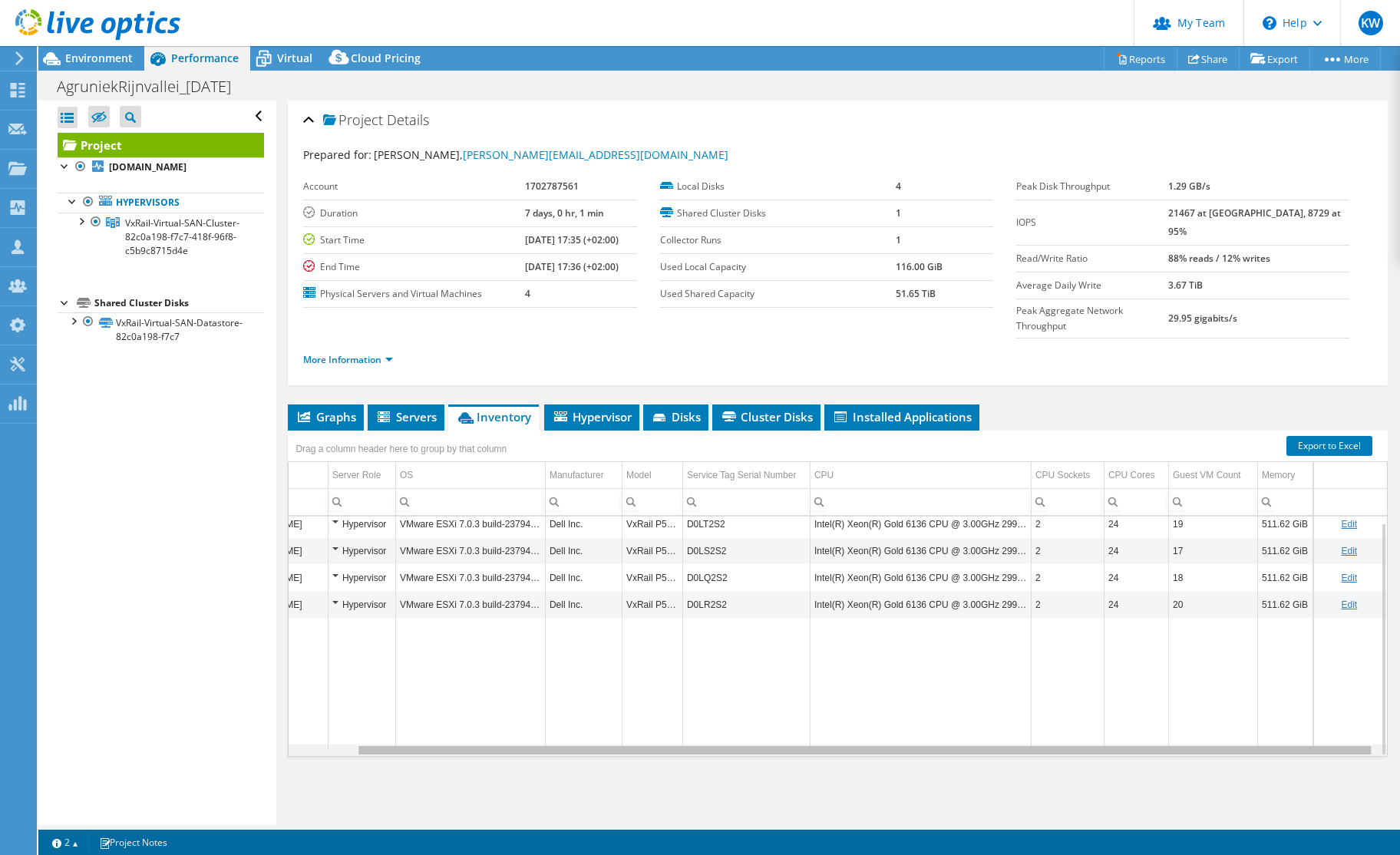
scroll to position [0, 76]
drag, startPoint x: 1098, startPoint y: 718, endPoint x: 1230, endPoint y: 722, distance: 132.1
click at [1230, 722] on body "KW Partner Team Admin Kees Waldschmit Kees.Waldschmit@yielder.com yielder My Pr…" at bounding box center [700, 427] width 1400 height 855
click at [419, 409] on span "Servers" at bounding box center [405, 416] width 61 height 16
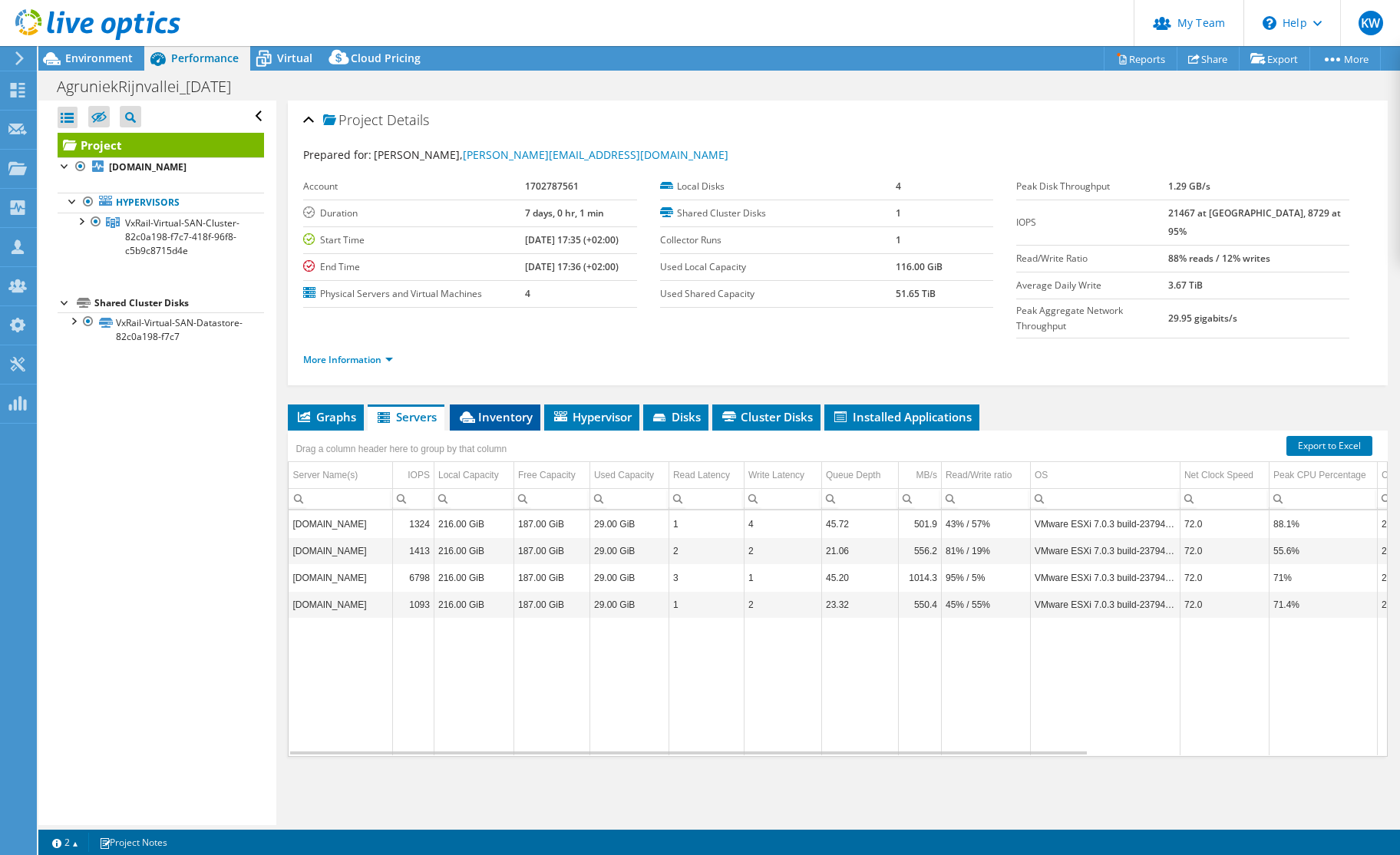
click at [487, 409] on span "Inventory" at bounding box center [495, 416] width 75 height 16
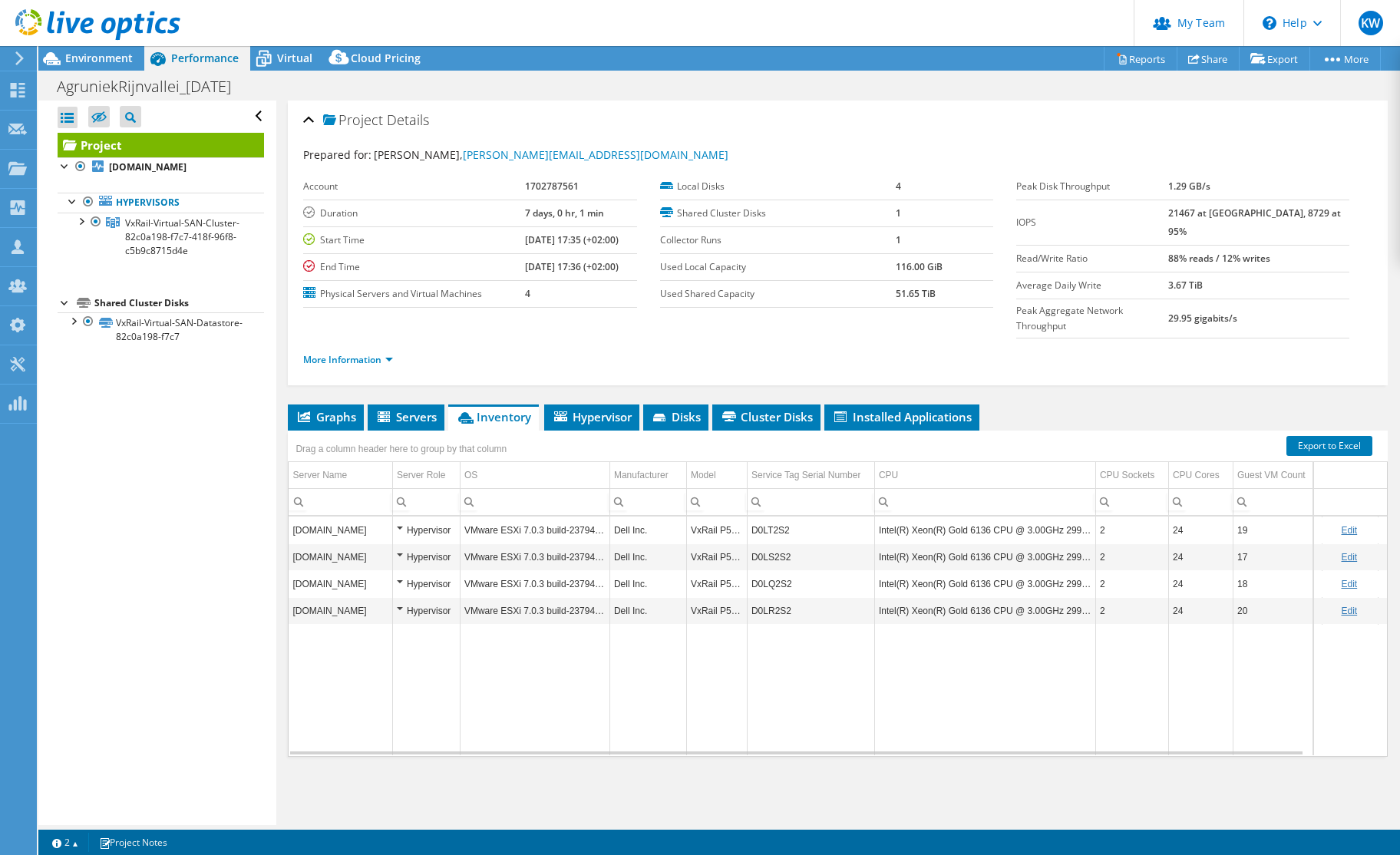
click at [773, 597] on td "D0LR2S2" at bounding box center [810, 609] width 127 height 27
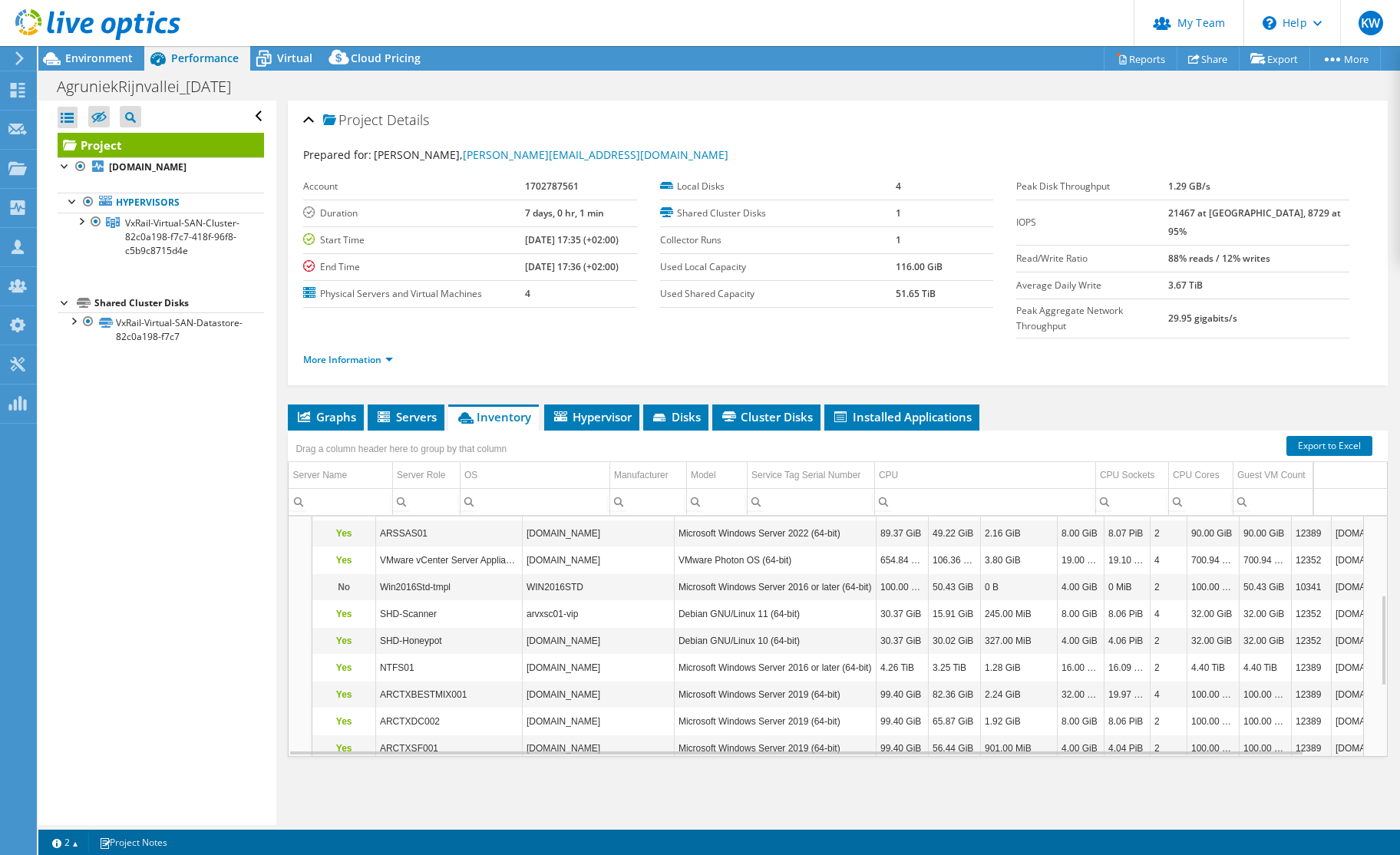
scroll to position [114, 0]
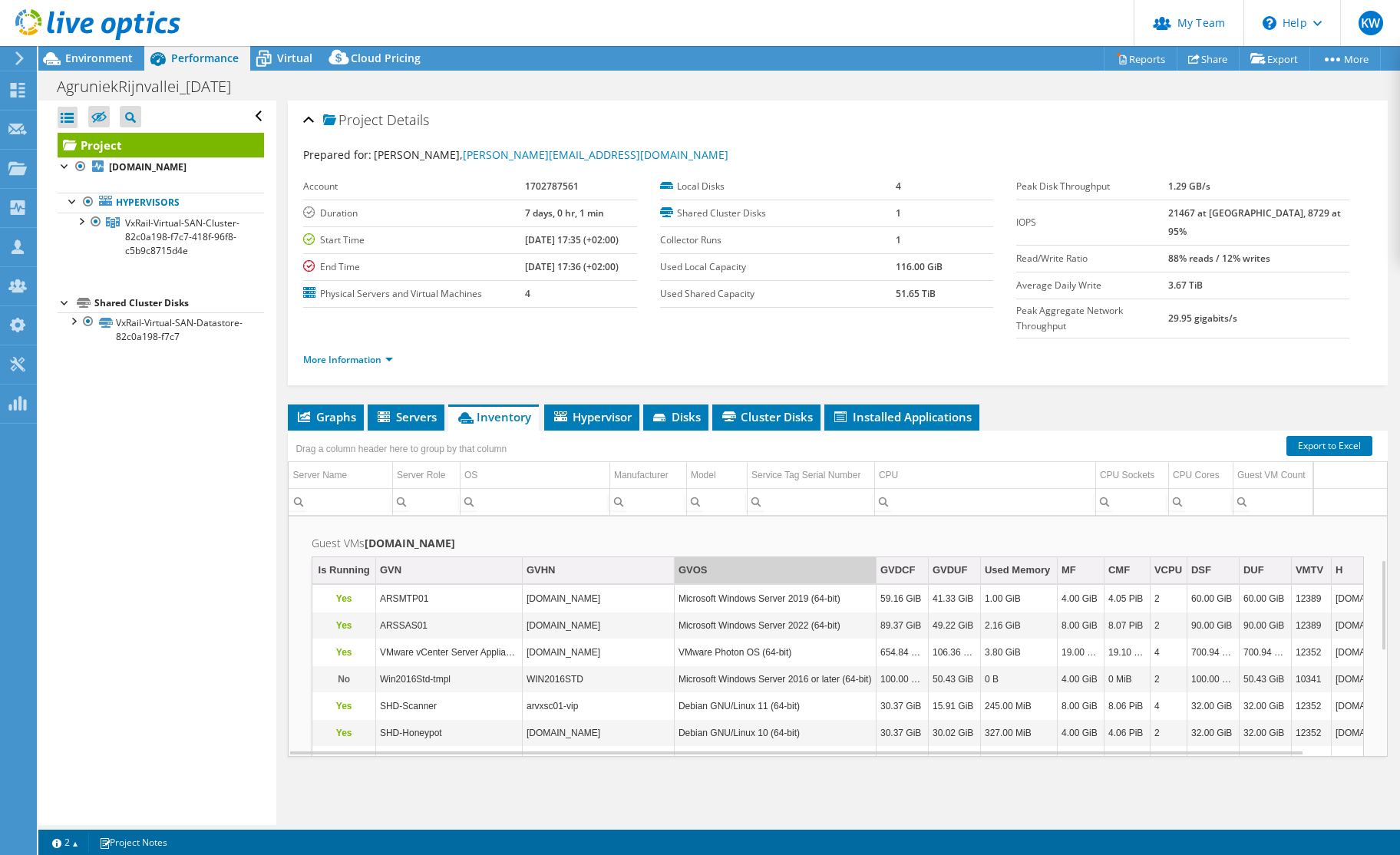
click at [756, 557] on td "GVOS" at bounding box center [775, 570] width 202 height 27
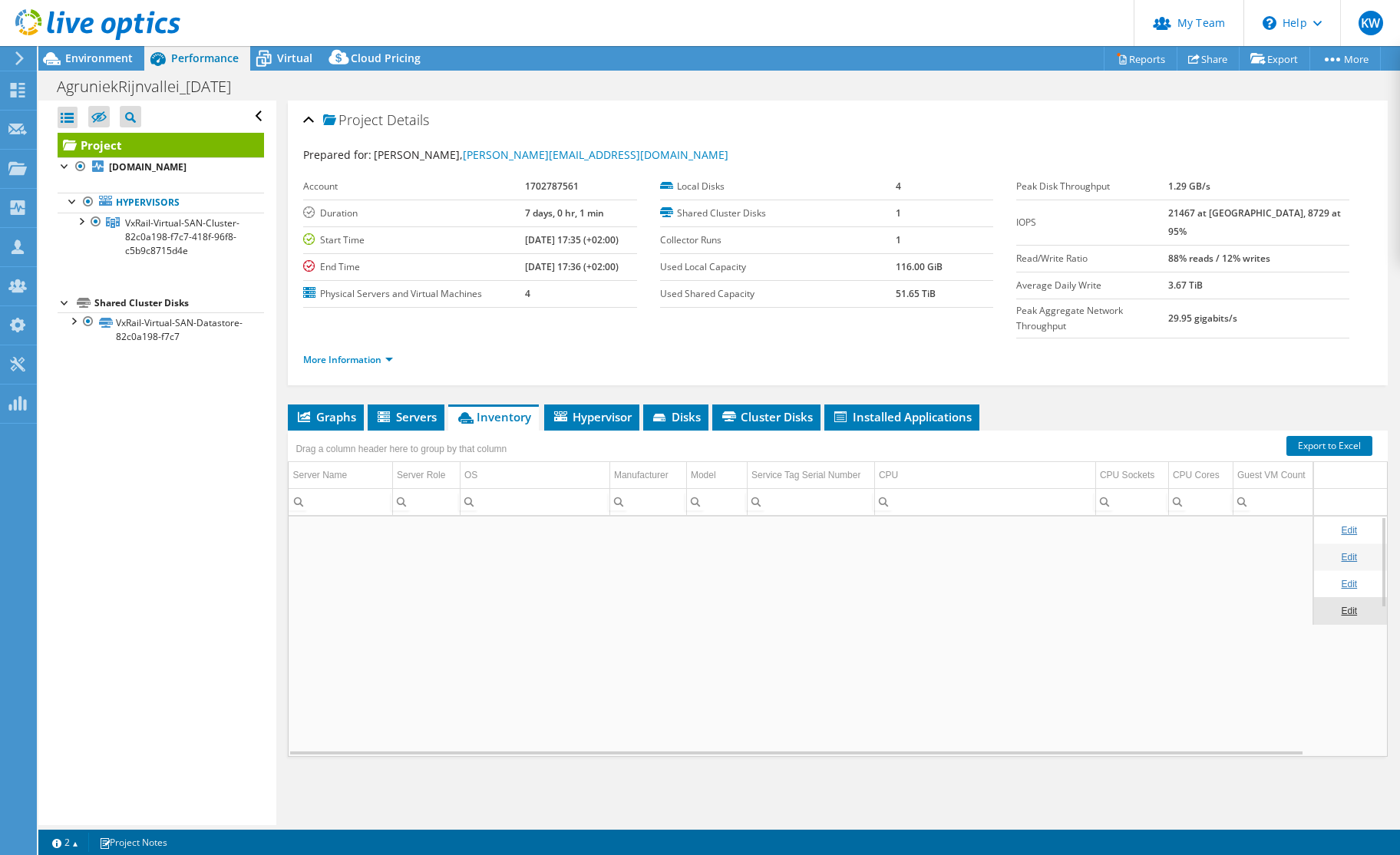
scroll to position [0, 0]
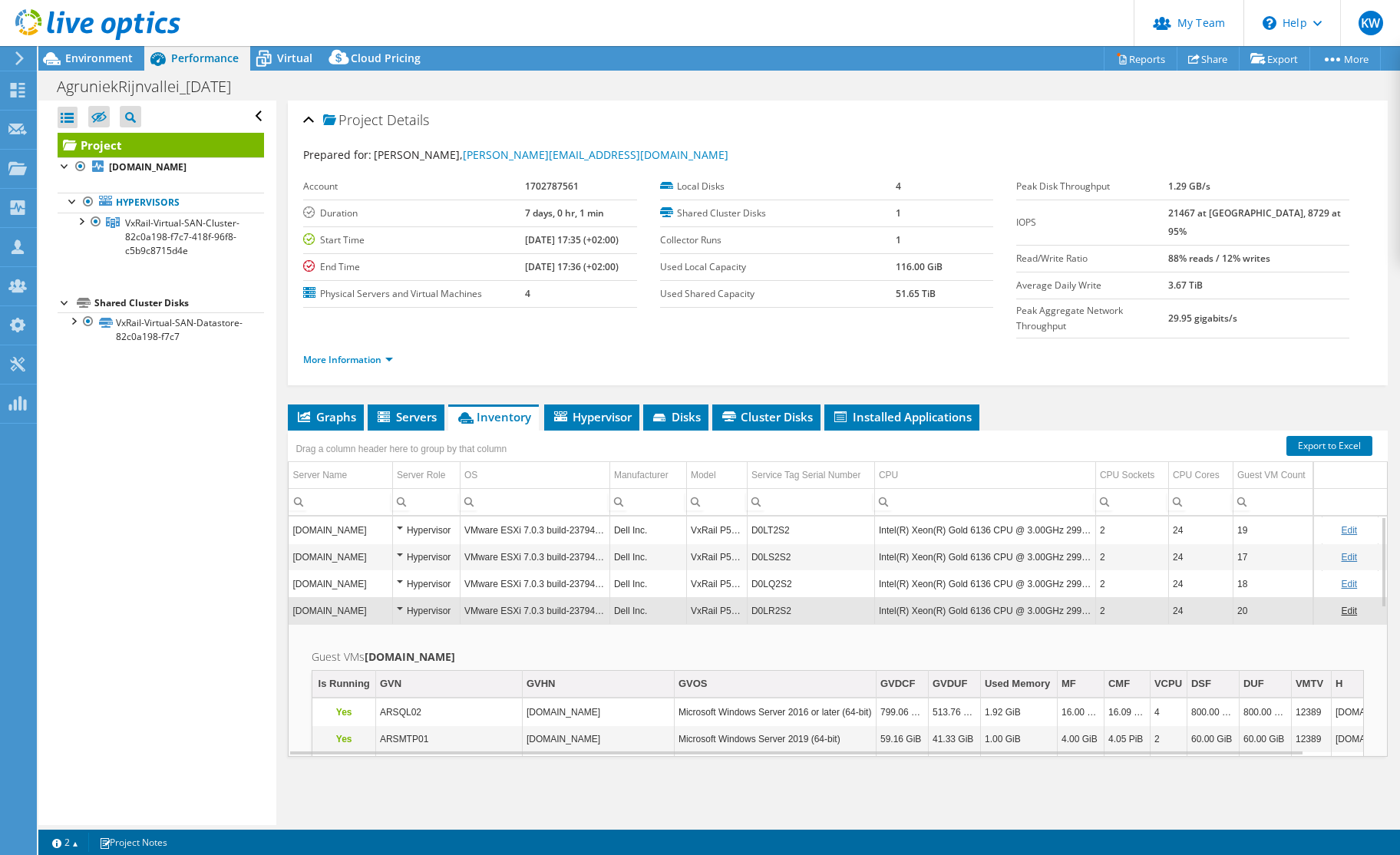
click at [721, 597] on td "VxRail P570F" at bounding box center [717, 609] width 61 height 27
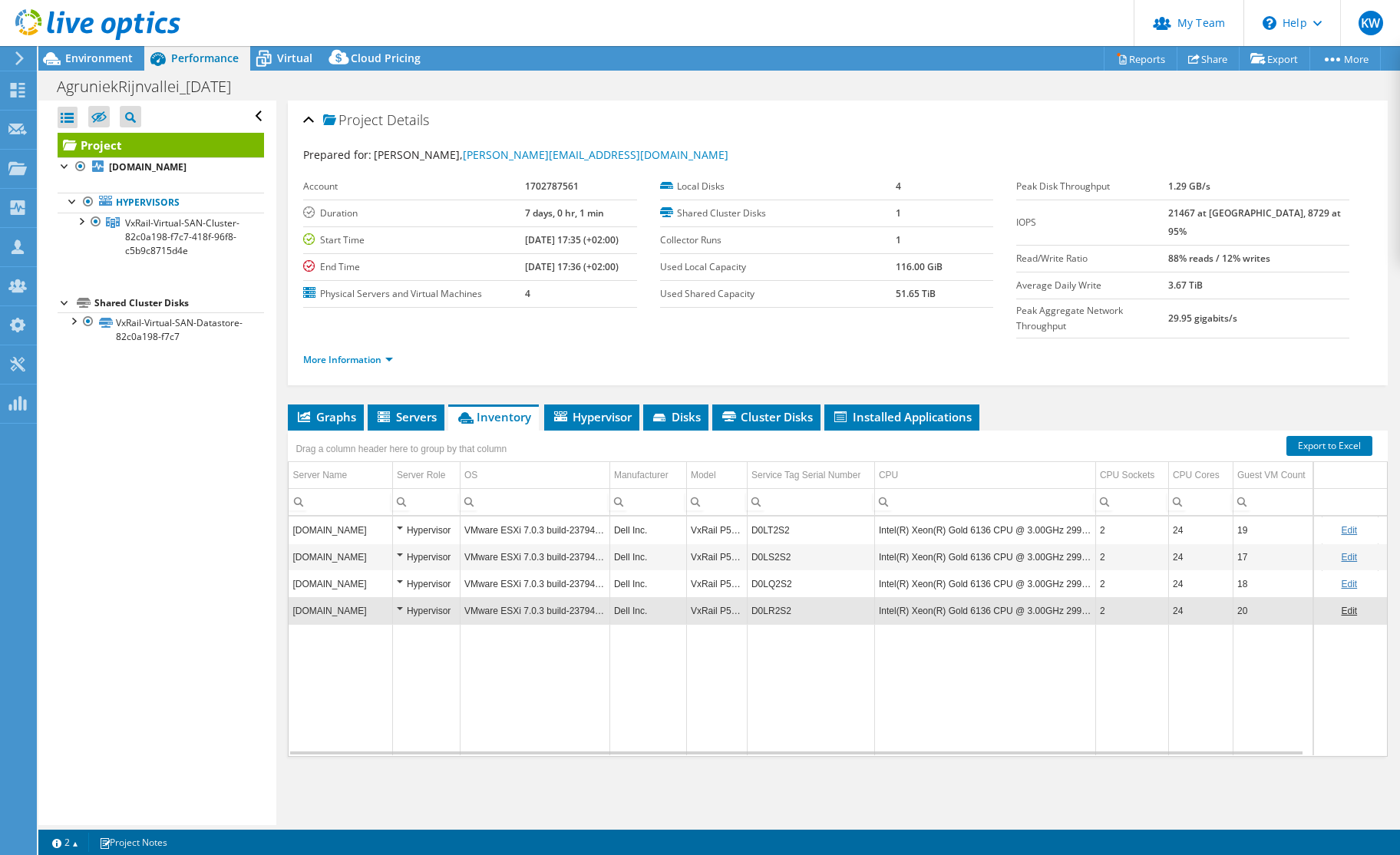
click at [347, 434] on div "Drag a column header here to group by that column" at bounding box center [401, 447] width 219 height 26
click at [347, 404] on li "Graphs" at bounding box center [325, 417] width 76 height 26
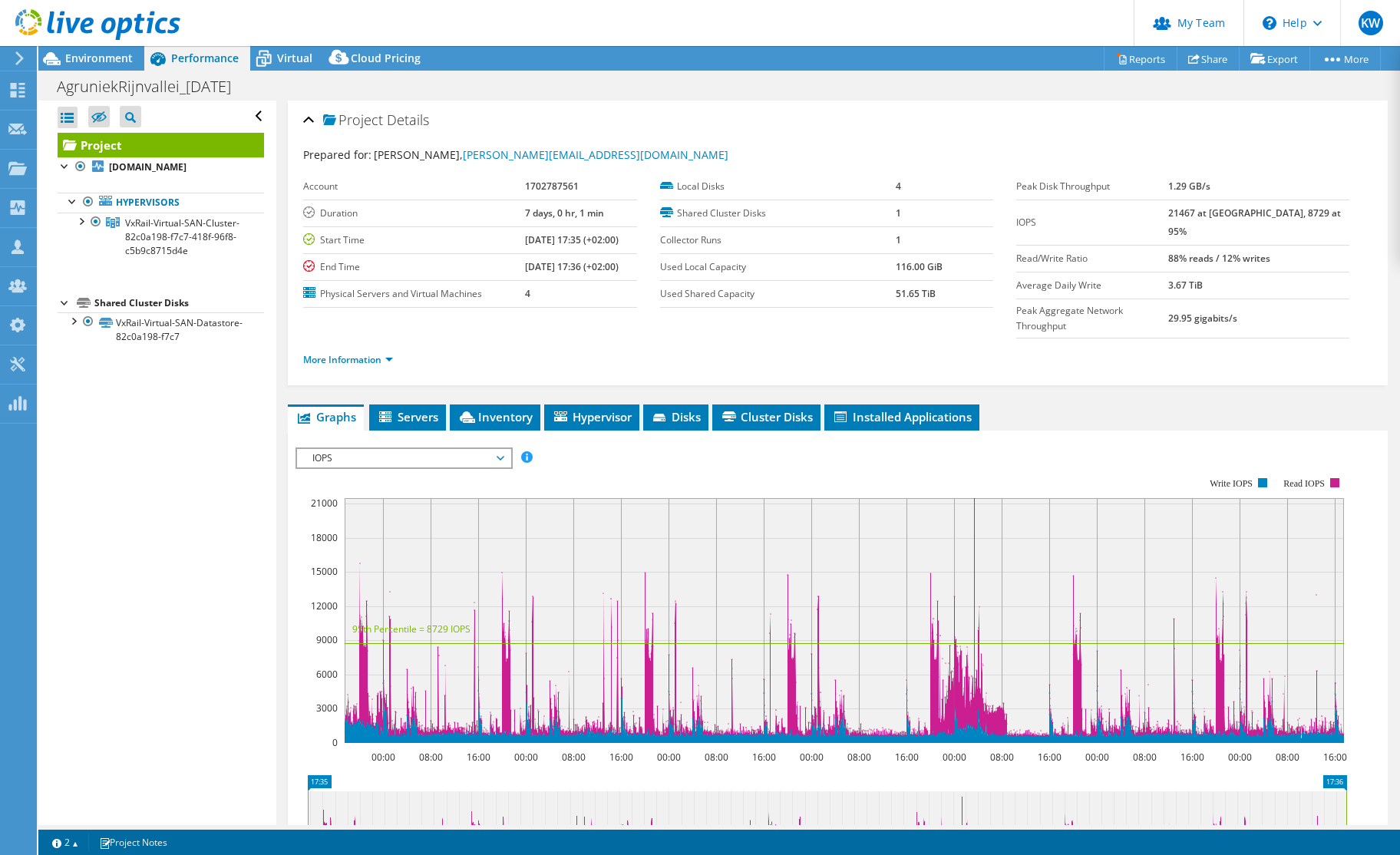
click at [371, 449] on span "IOPS" at bounding box center [402, 458] width 197 height 18
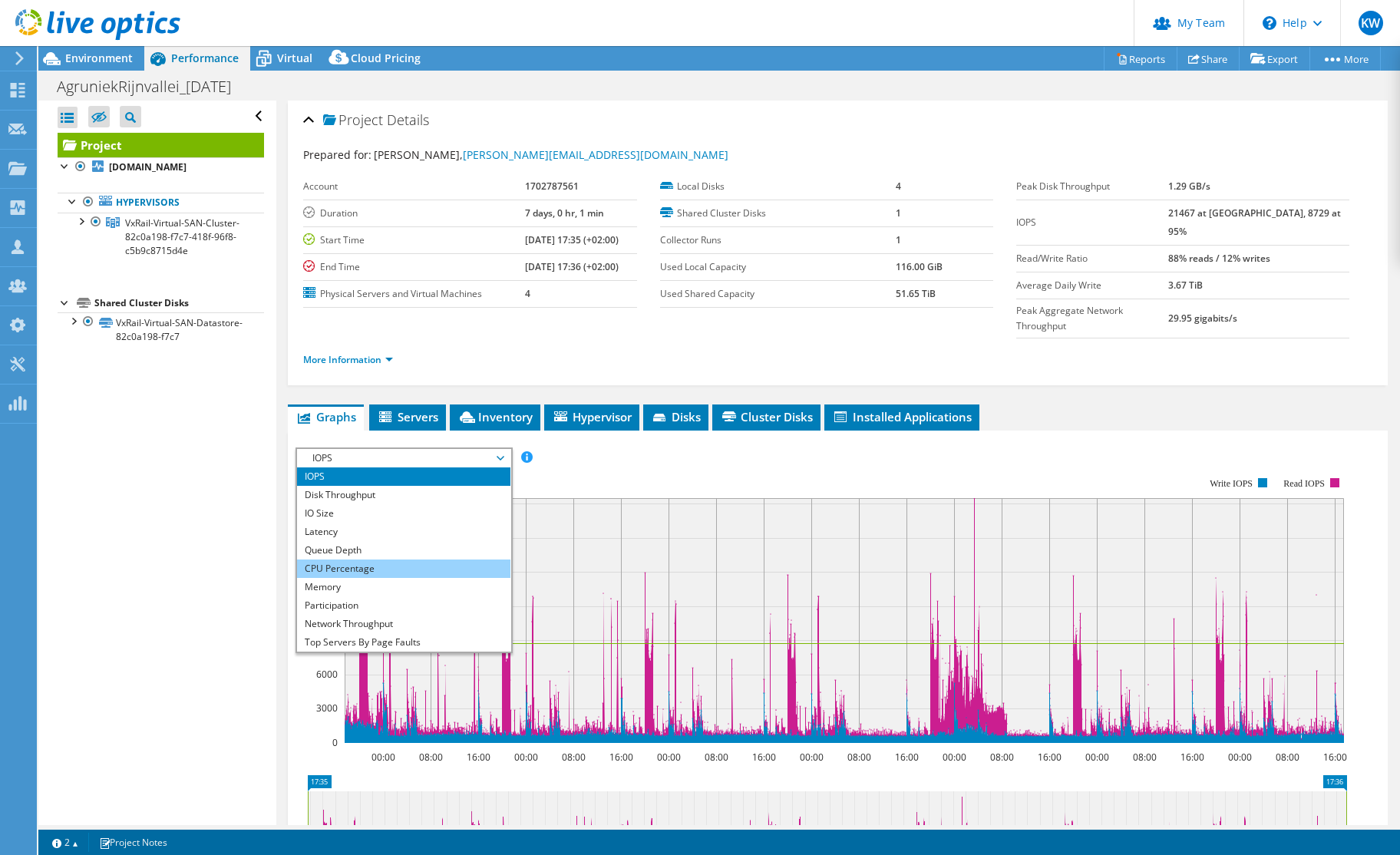
click at [369, 559] on li "CPU Percentage" at bounding box center [403, 568] width 213 height 18
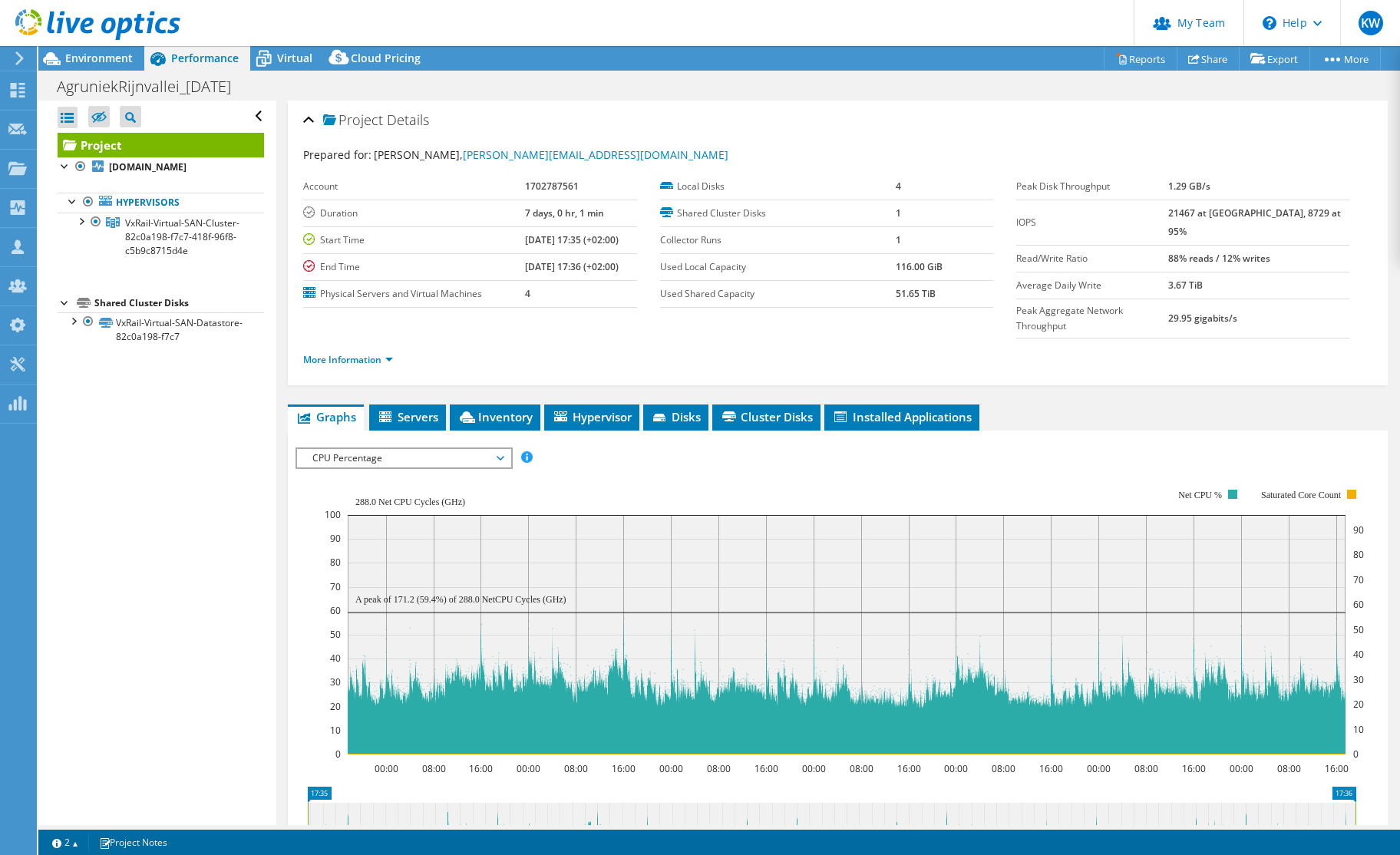
click at [370, 449] on span "CPU Percentage" at bounding box center [402, 458] width 197 height 18
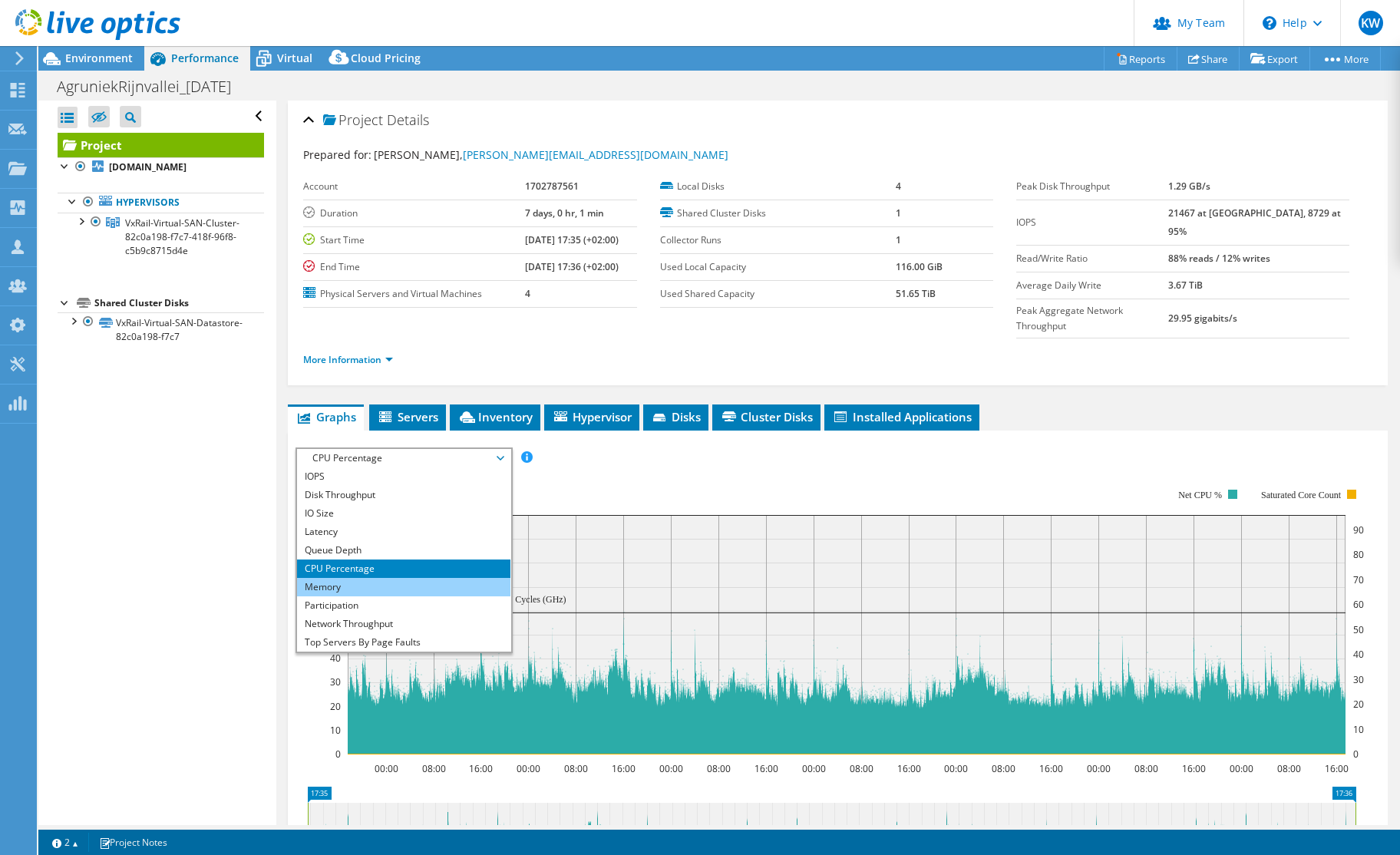
click at [358, 578] on li "Memory" at bounding box center [403, 587] width 213 height 18
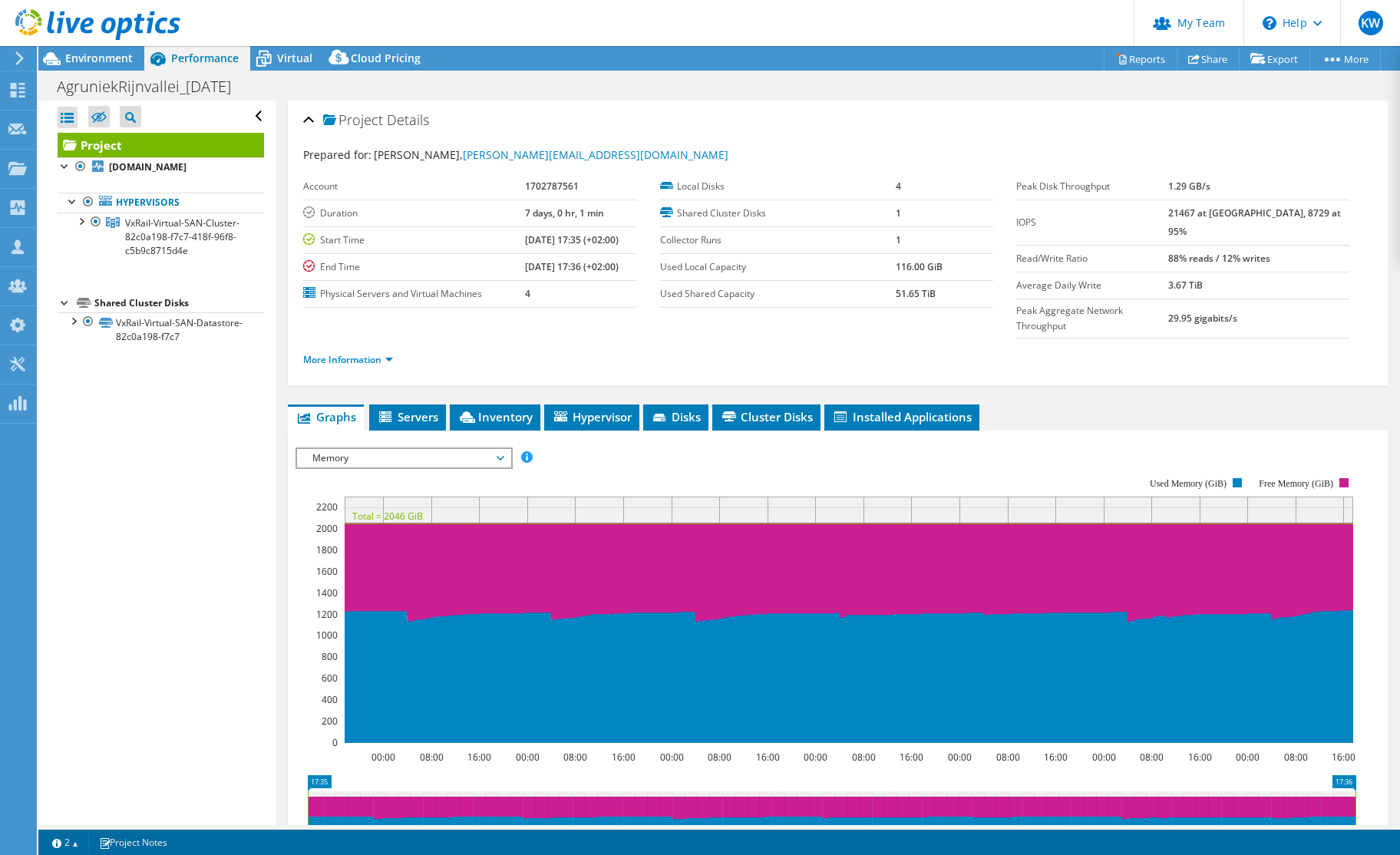
click at [357, 449] on span "Memory" at bounding box center [402, 458] width 197 height 18
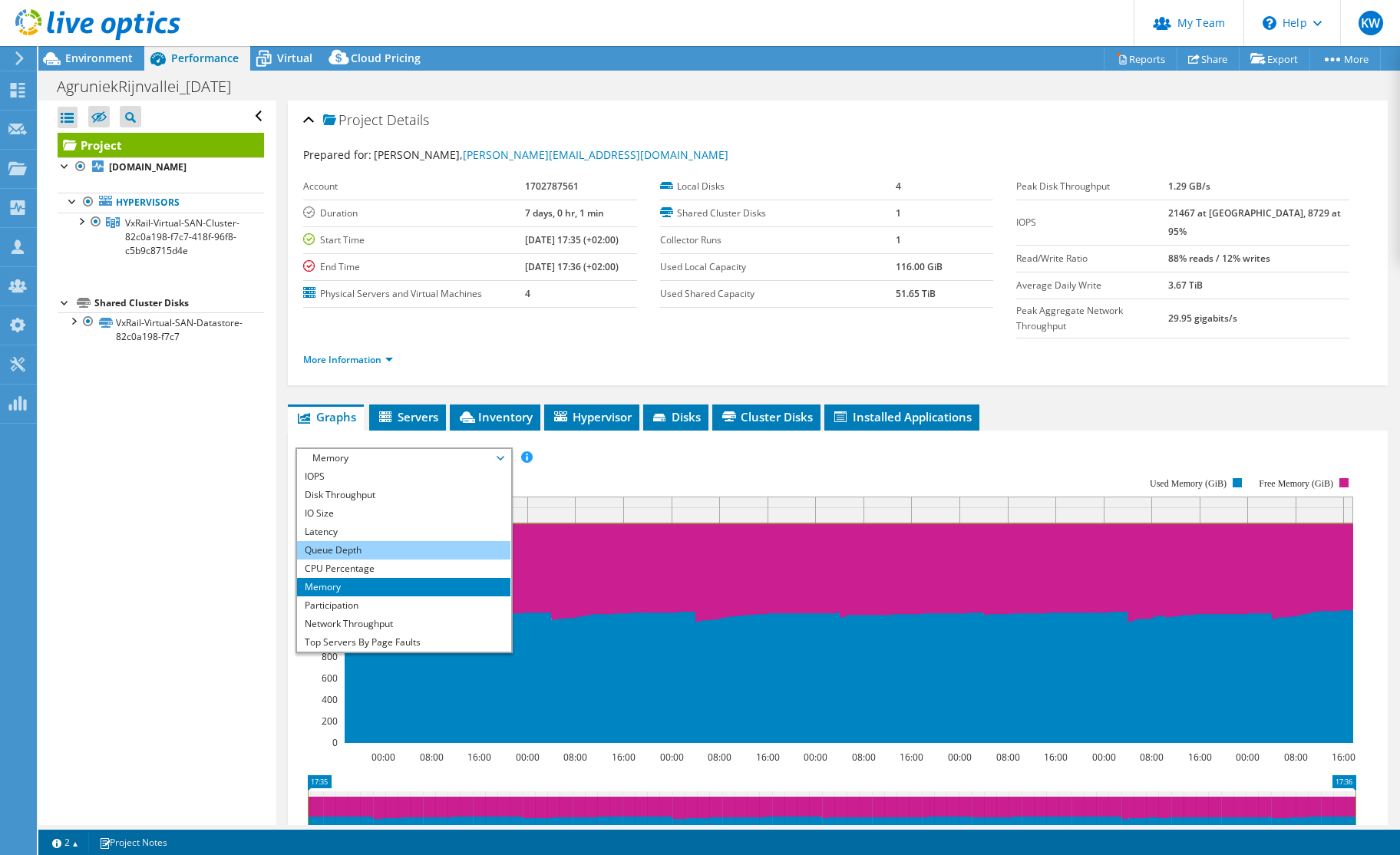
click at [375, 541] on li "Queue Depth" at bounding box center [403, 550] width 213 height 18
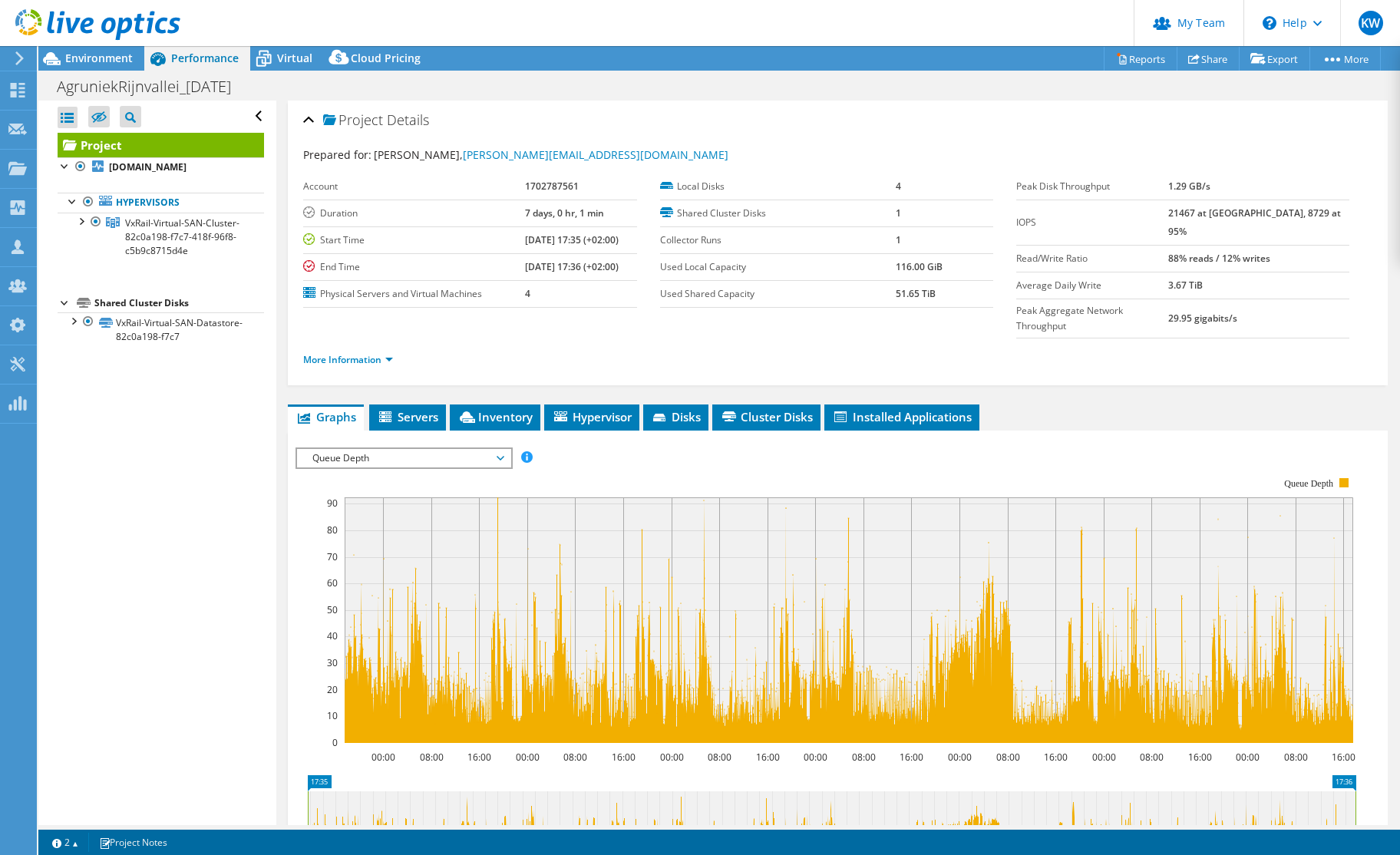
click at [410, 449] on span "Queue Depth" at bounding box center [402, 458] width 197 height 18
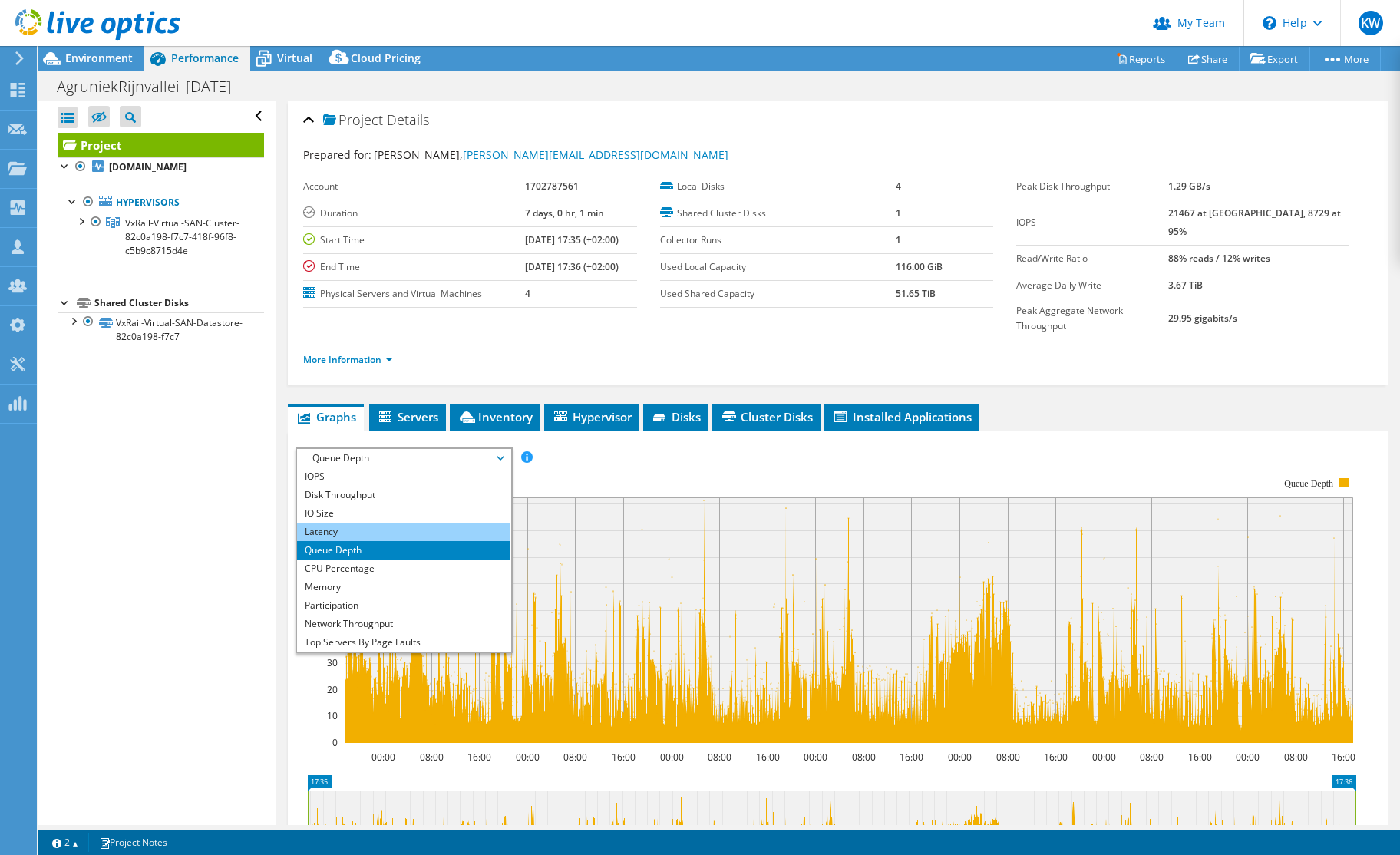
click at [391, 522] on li "Latency" at bounding box center [403, 532] width 213 height 18
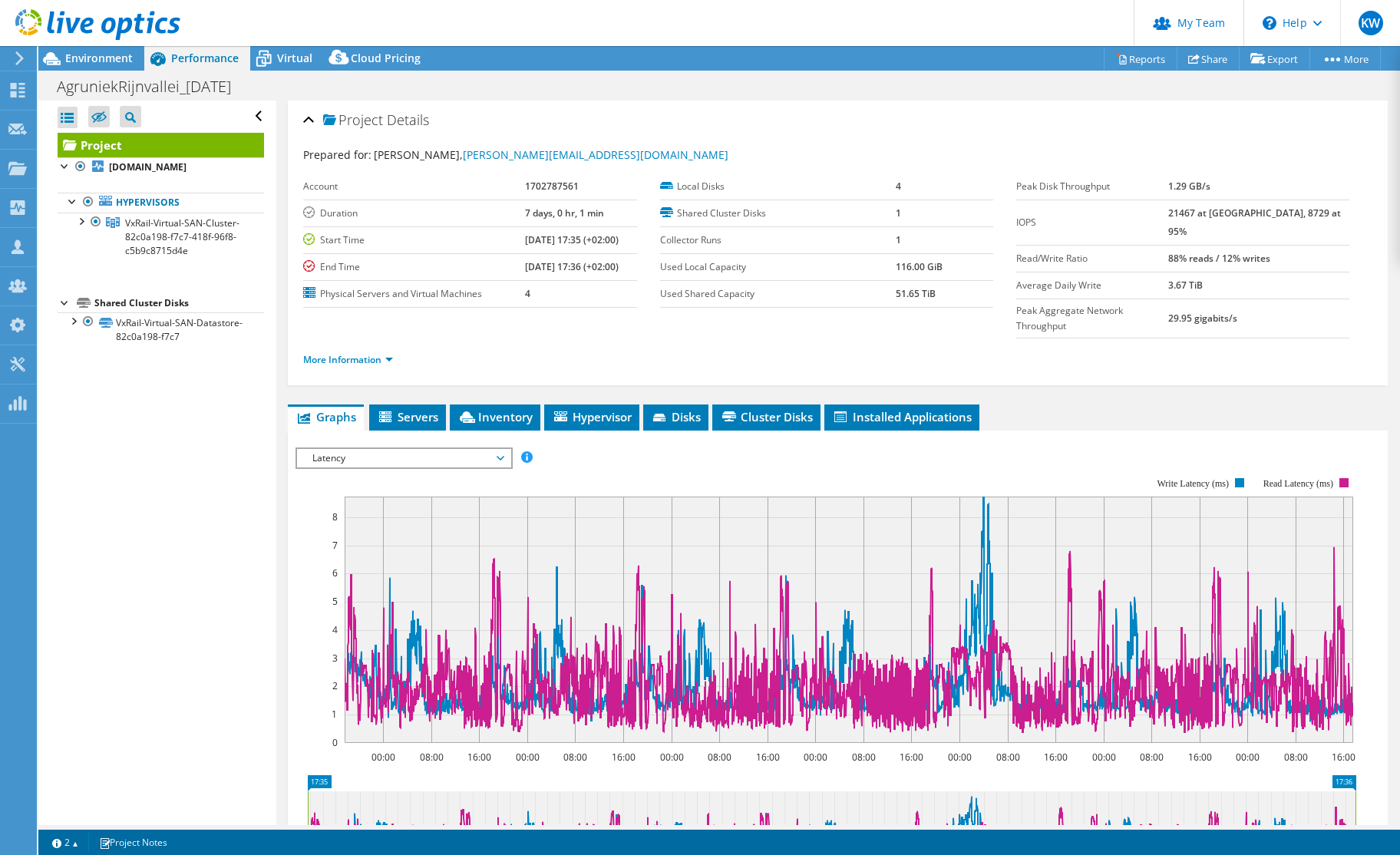
click at [384, 449] on span "Latency" at bounding box center [402, 458] width 197 height 18
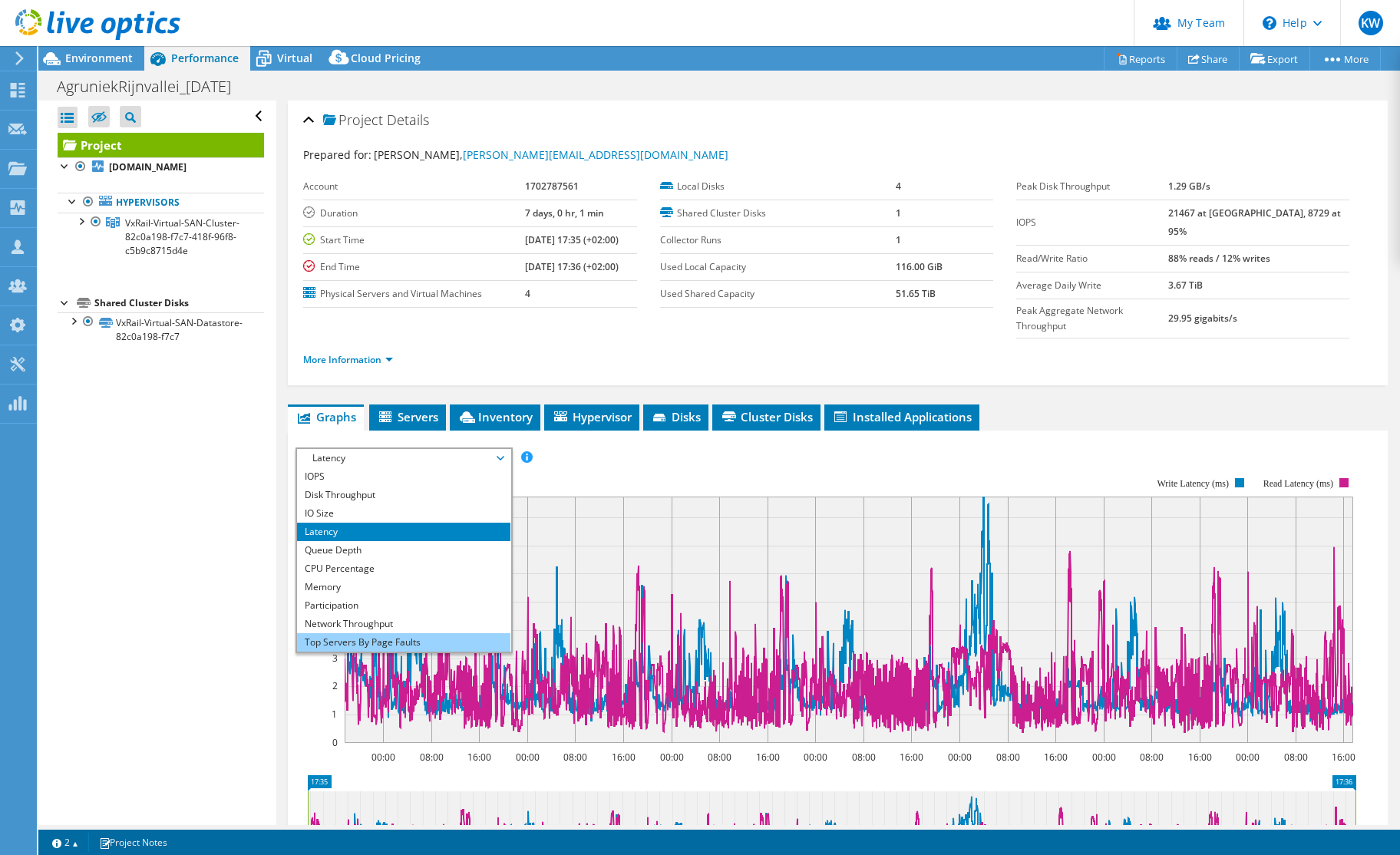
click at [392, 633] on li "Top Servers By Page Faults" at bounding box center [403, 642] width 213 height 18
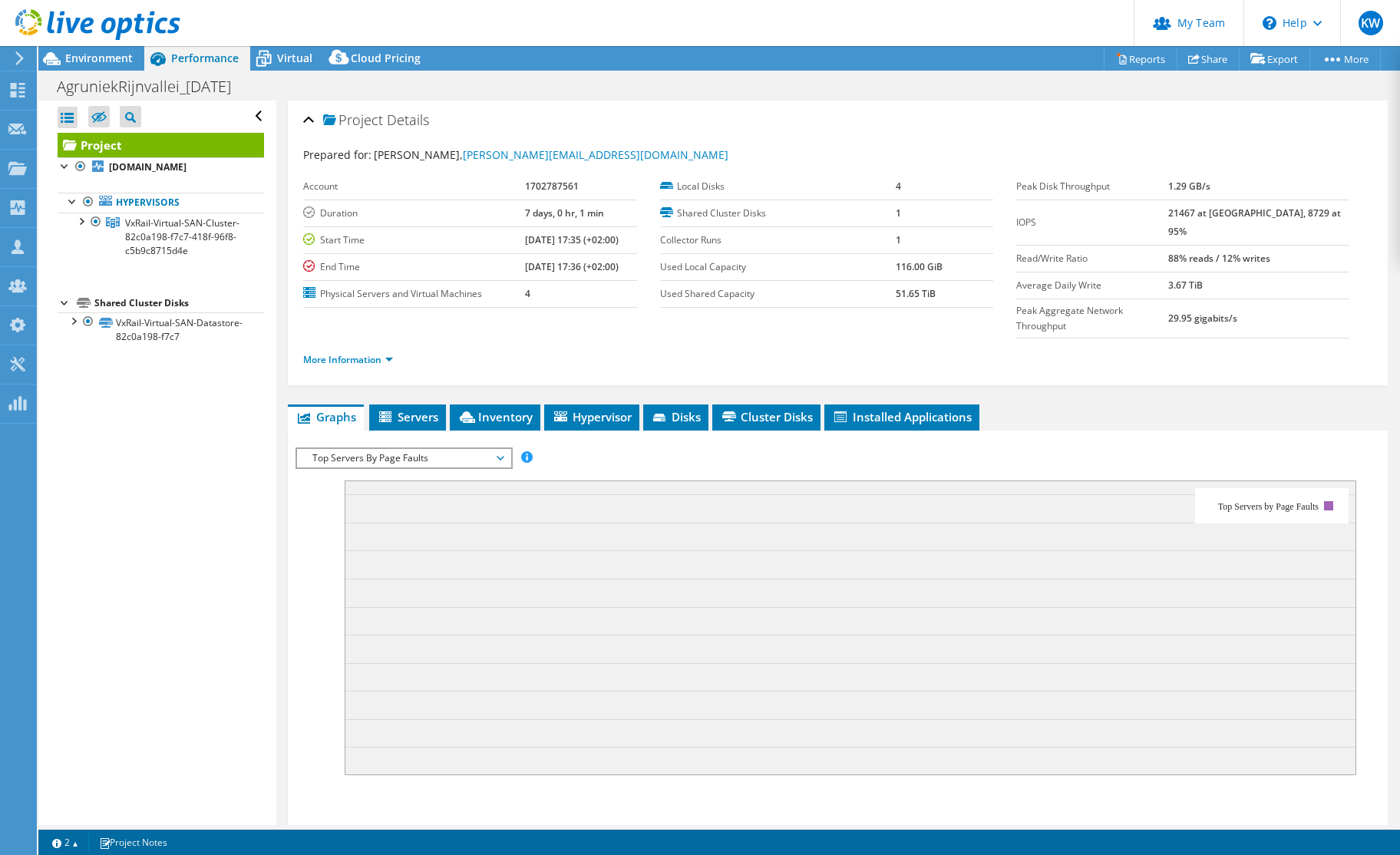
click at [424, 449] on span "Top Servers By Page Faults" at bounding box center [402, 458] width 197 height 18
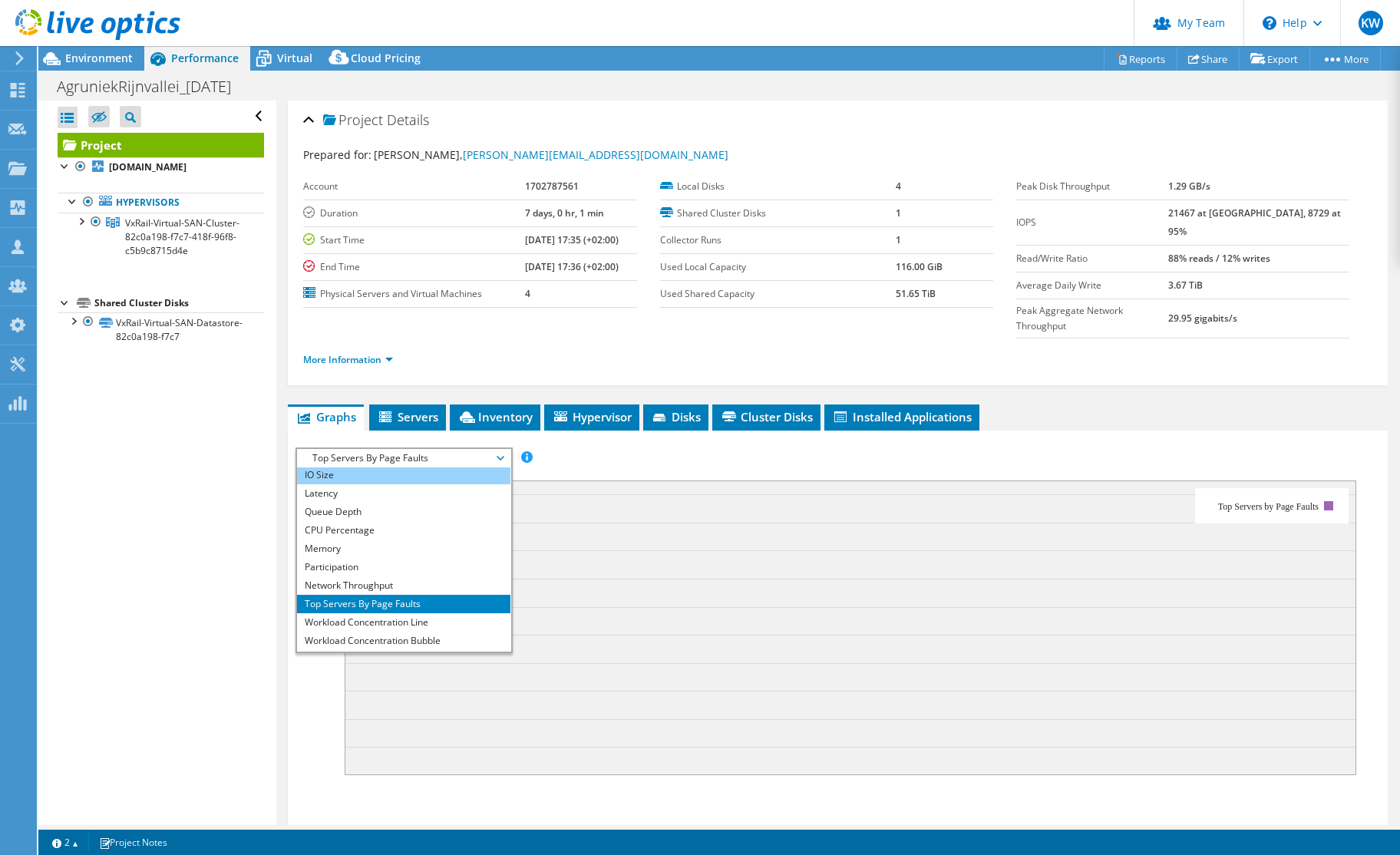
scroll to position [55, 0]
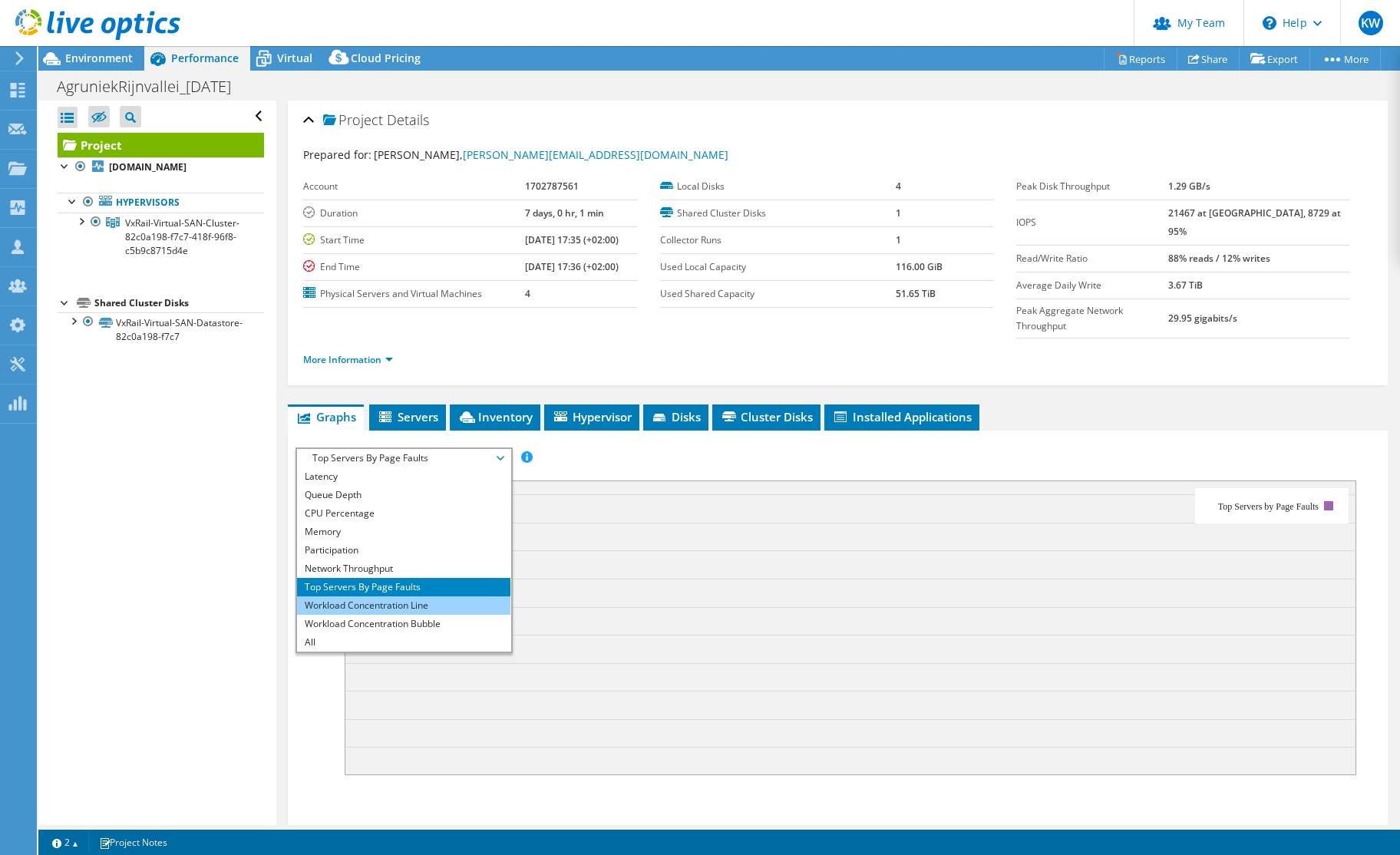
click at [372, 597] on li "Workload Concentration Line" at bounding box center [403, 606] width 213 height 18
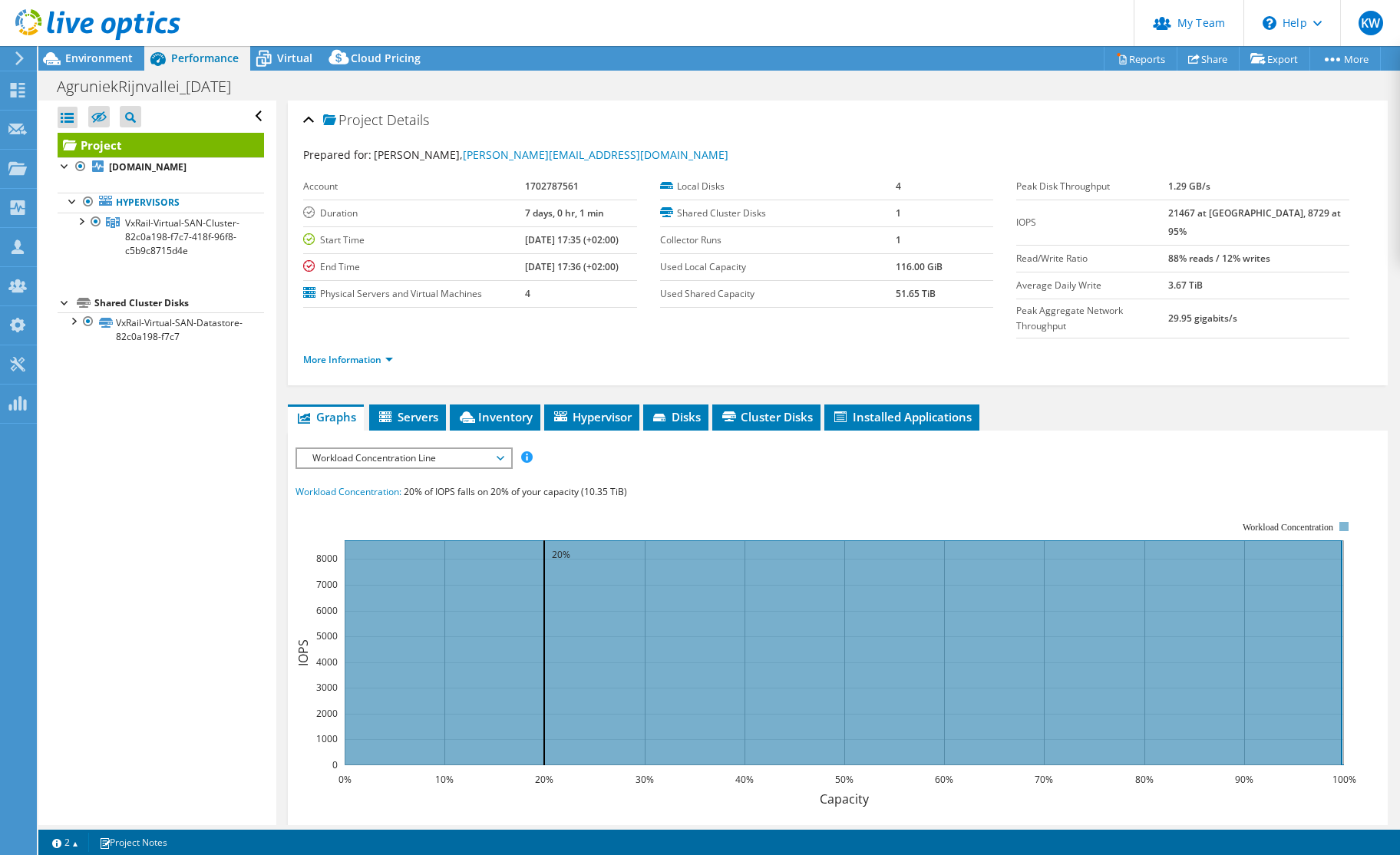
click at [347, 449] on span "Workload Concentration Line" at bounding box center [402, 458] width 197 height 18
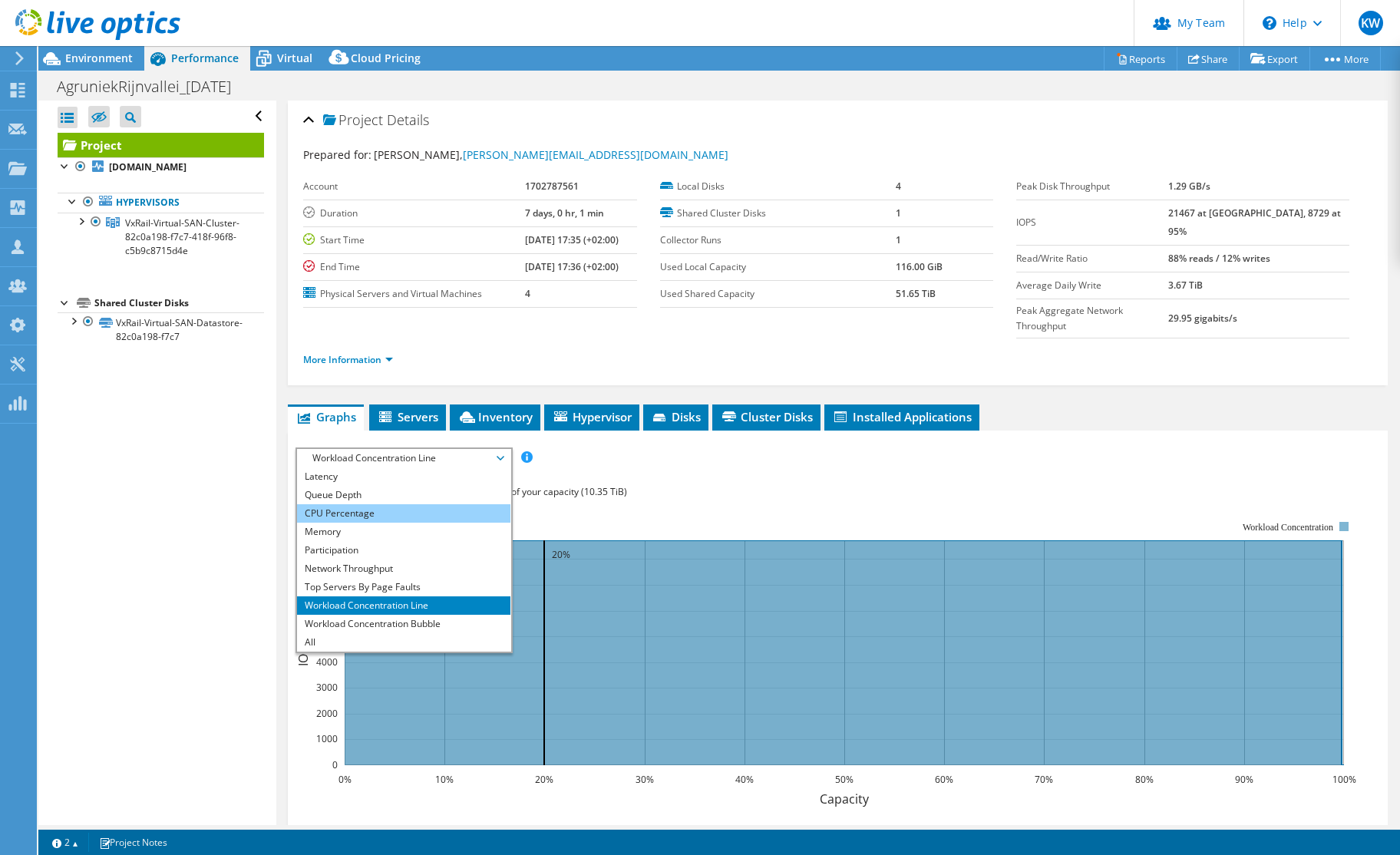
click at [366, 504] on li "CPU Percentage" at bounding box center [403, 513] width 213 height 18
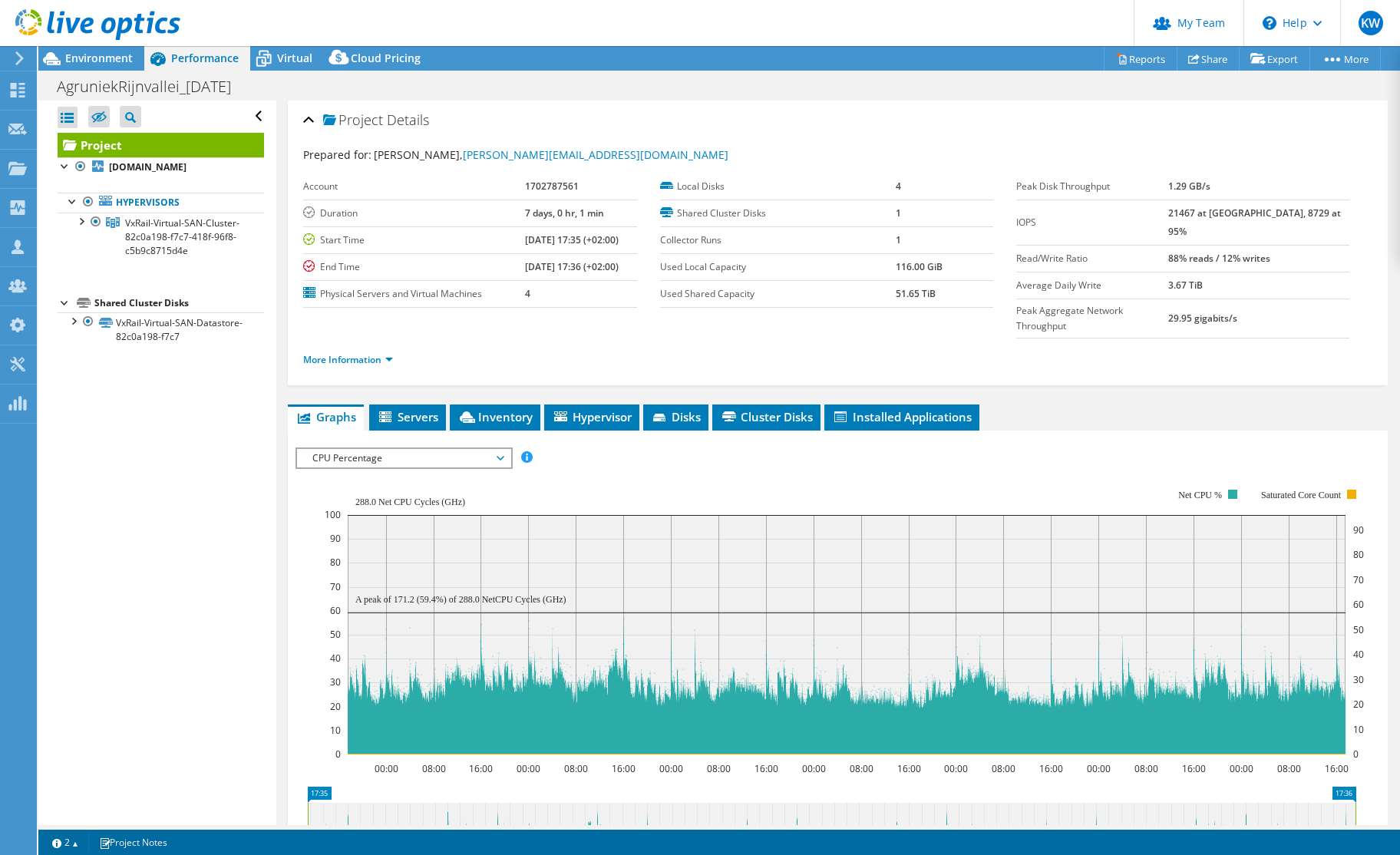
click at [58, 304] on div at bounding box center [65, 301] width 16 height 16
click at [82, 219] on div at bounding box center [81, 220] width 16 height 16
click at [408, 409] on span "Servers" at bounding box center [407, 416] width 61 height 16
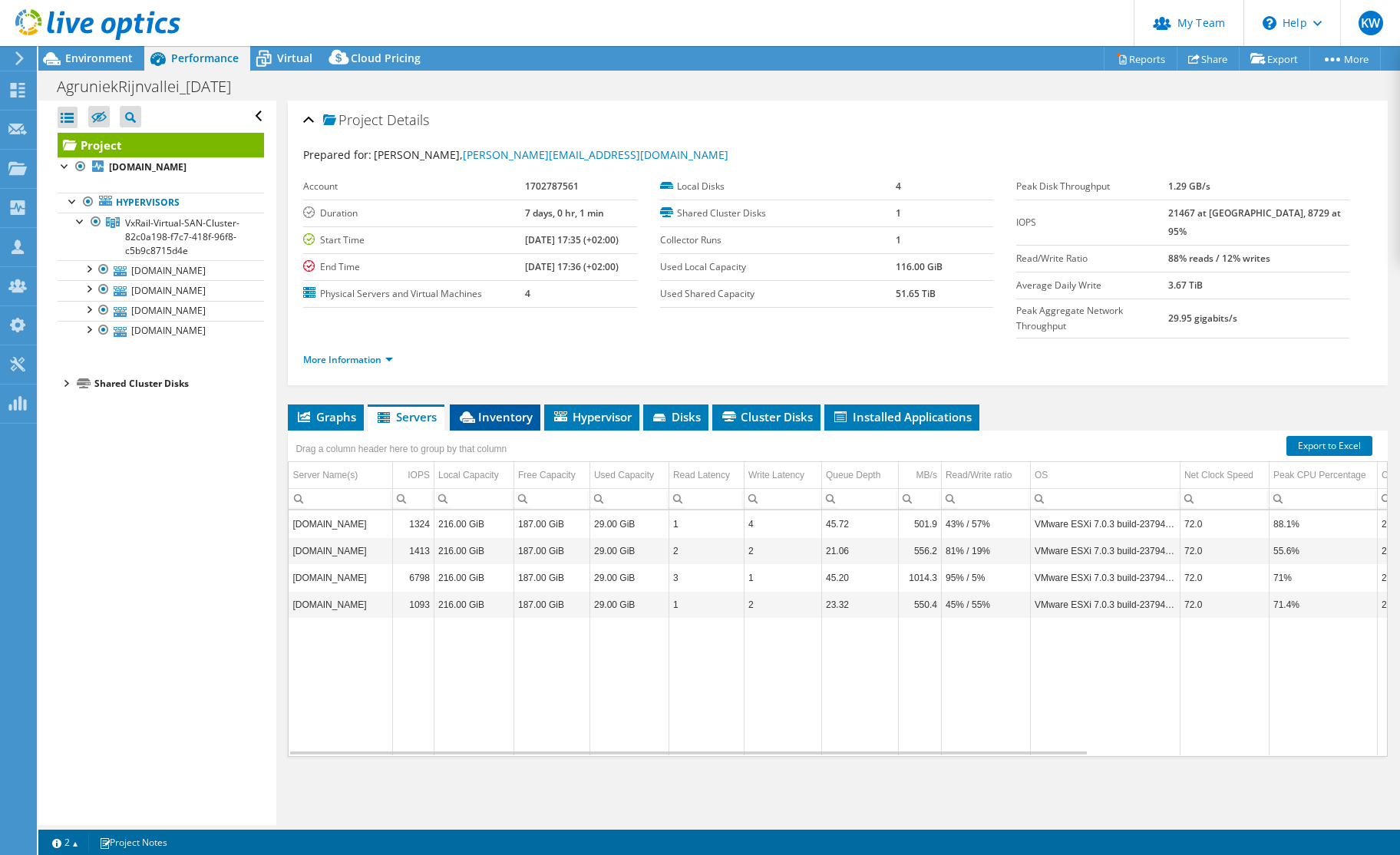
click at [510, 404] on li "Inventory" at bounding box center [495, 417] width 91 height 26
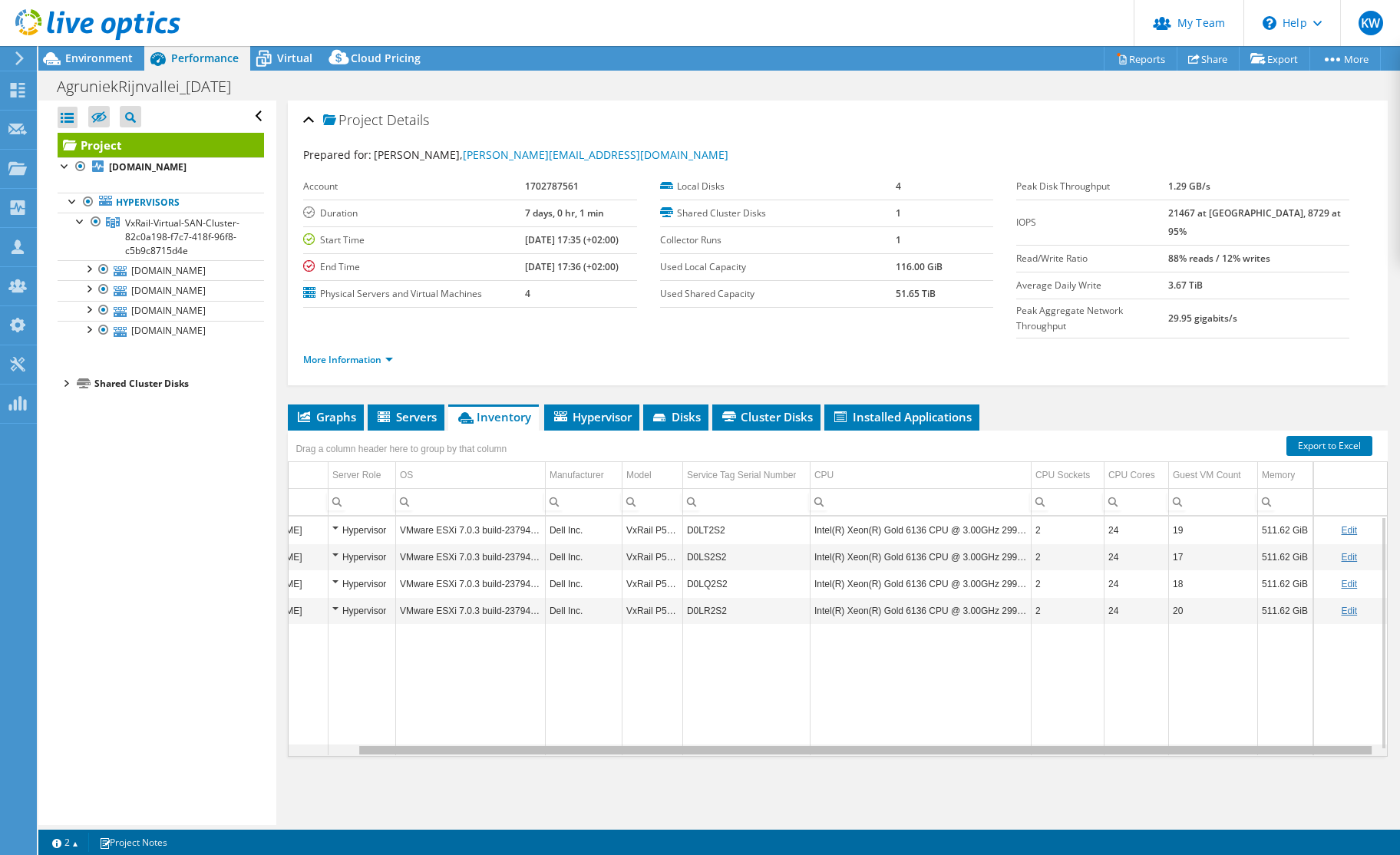
scroll to position [0, 76]
drag, startPoint x: 1211, startPoint y: 718, endPoint x: 1301, endPoint y: 728, distance: 90.6
click at [1301, 728] on body "KW Partner Team Admin Kees Waldschmit Kees.Waldschmit@yielder.com yielder My Pr…" at bounding box center [700, 427] width 1400 height 855
click at [306, 56] on span "Virtual" at bounding box center [294, 58] width 36 height 15
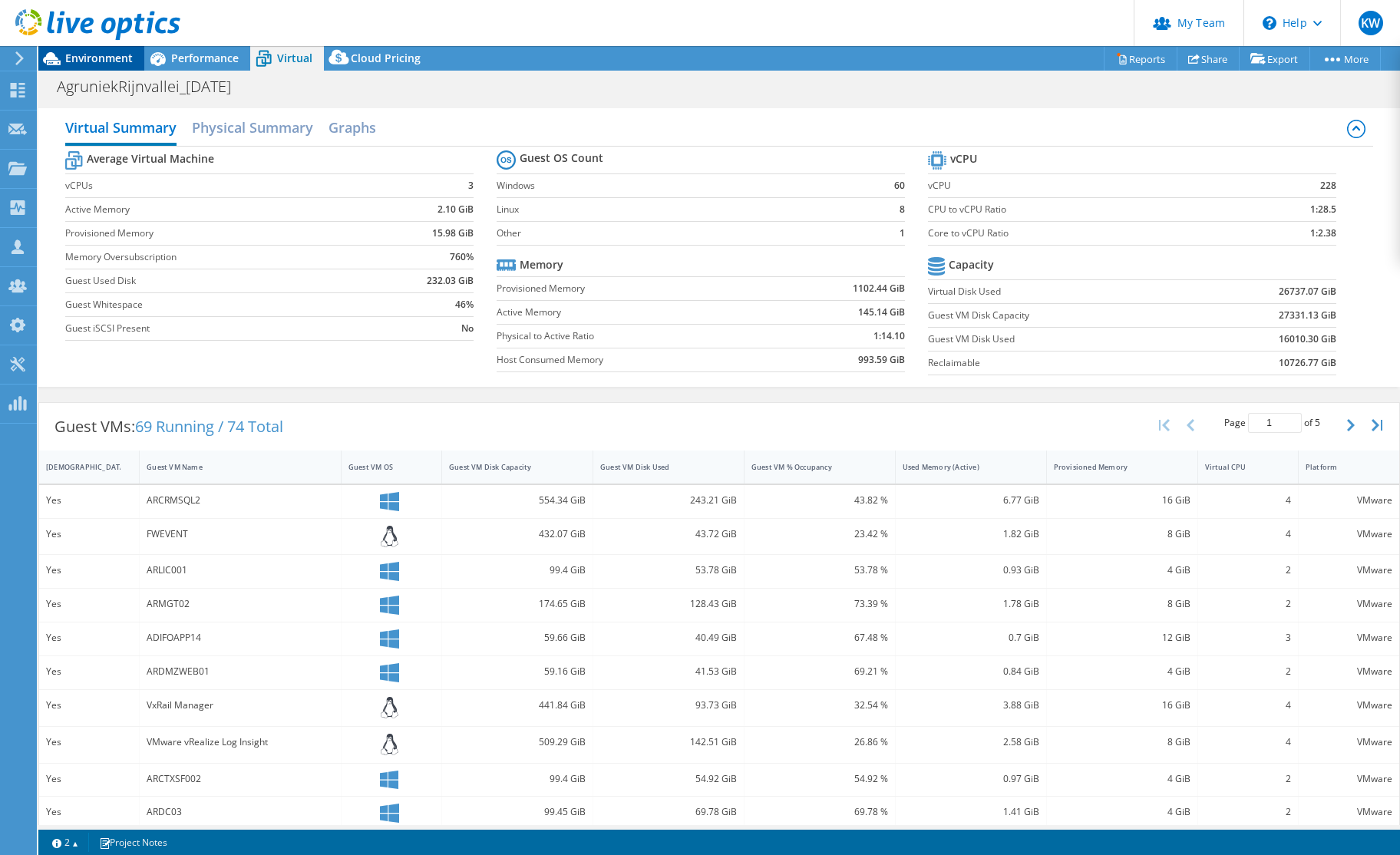
click at [125, 54] on span "Environment" at bounding box center [99, 58] width 68 height 15
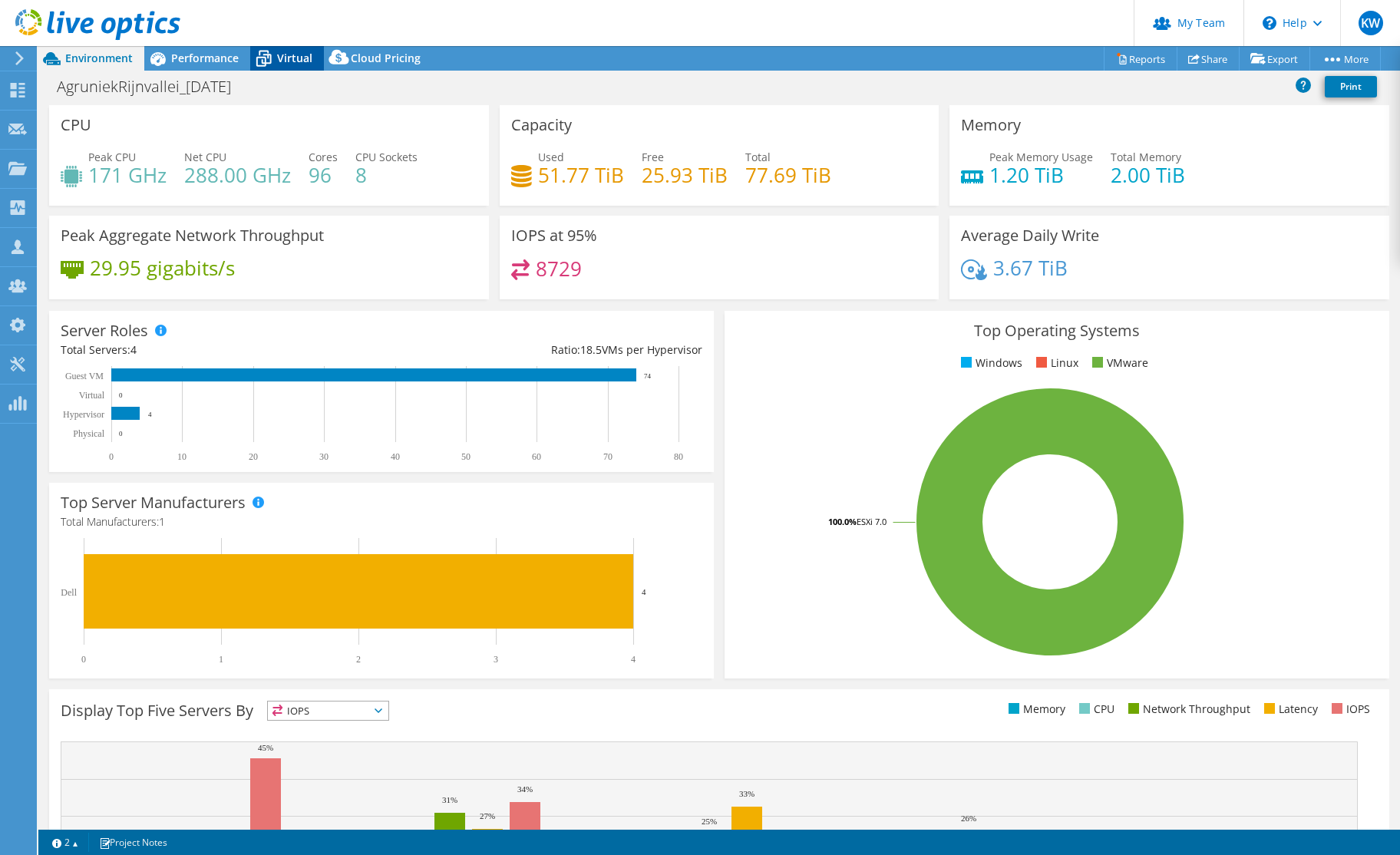
click at [292, 61] on span "Virtual" at bounding box center [294, 58] width 36 height 15
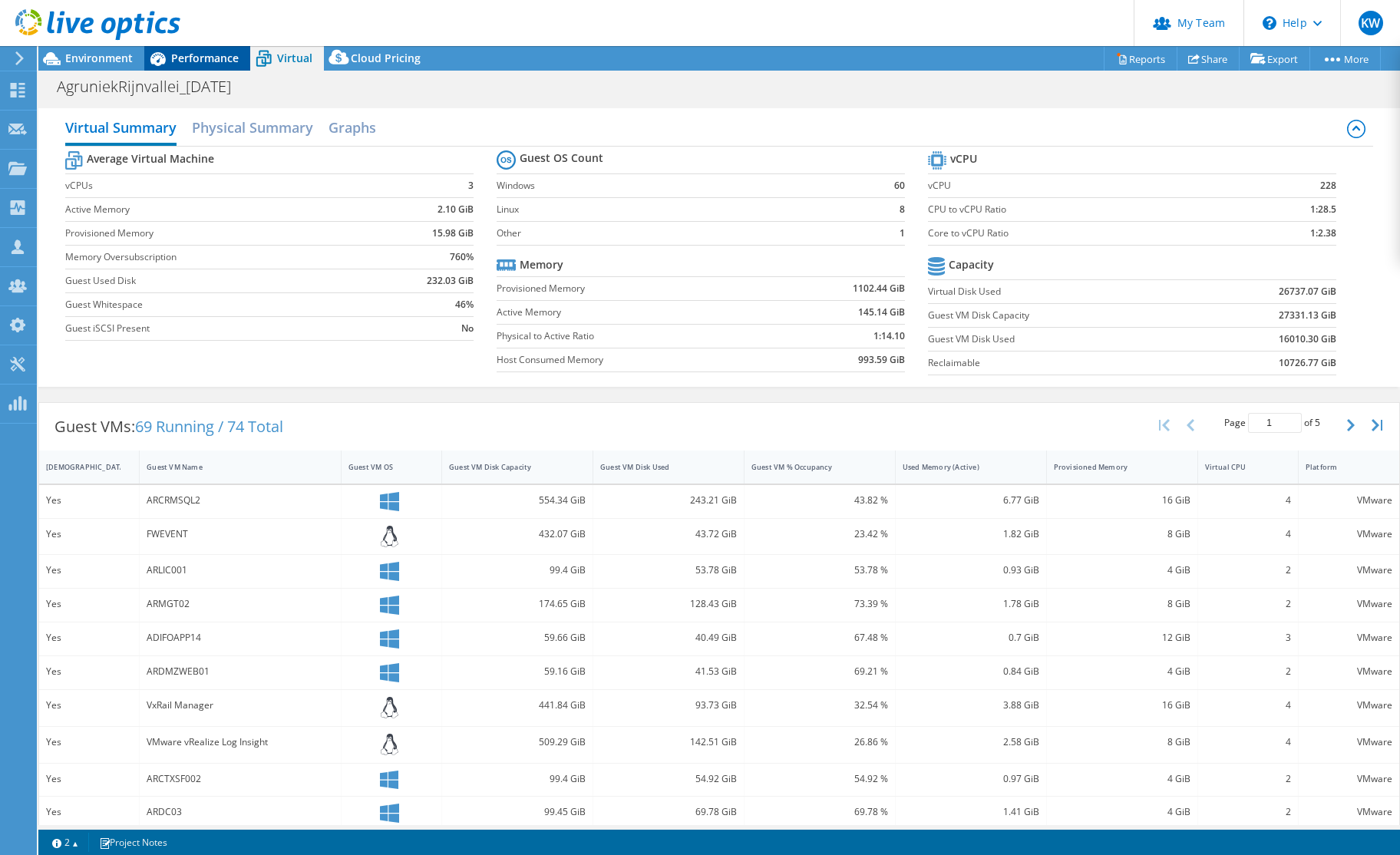
click at [222, 51] on span "Performance" at bounding box center [205, 58] width 68 height 15
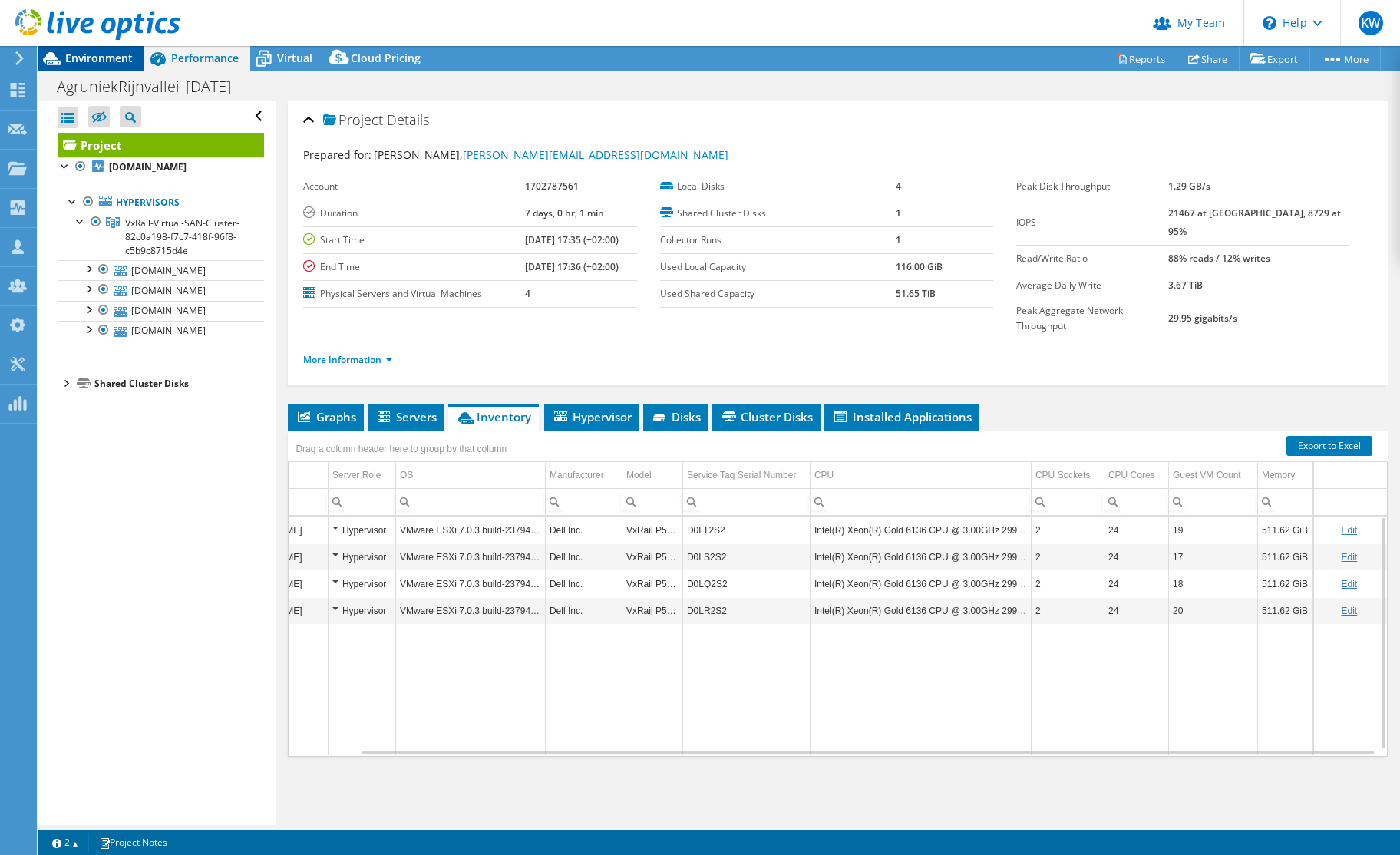
click at [69, 51] on span "Environment" at bounding box center [99, 58] width 68 height 15
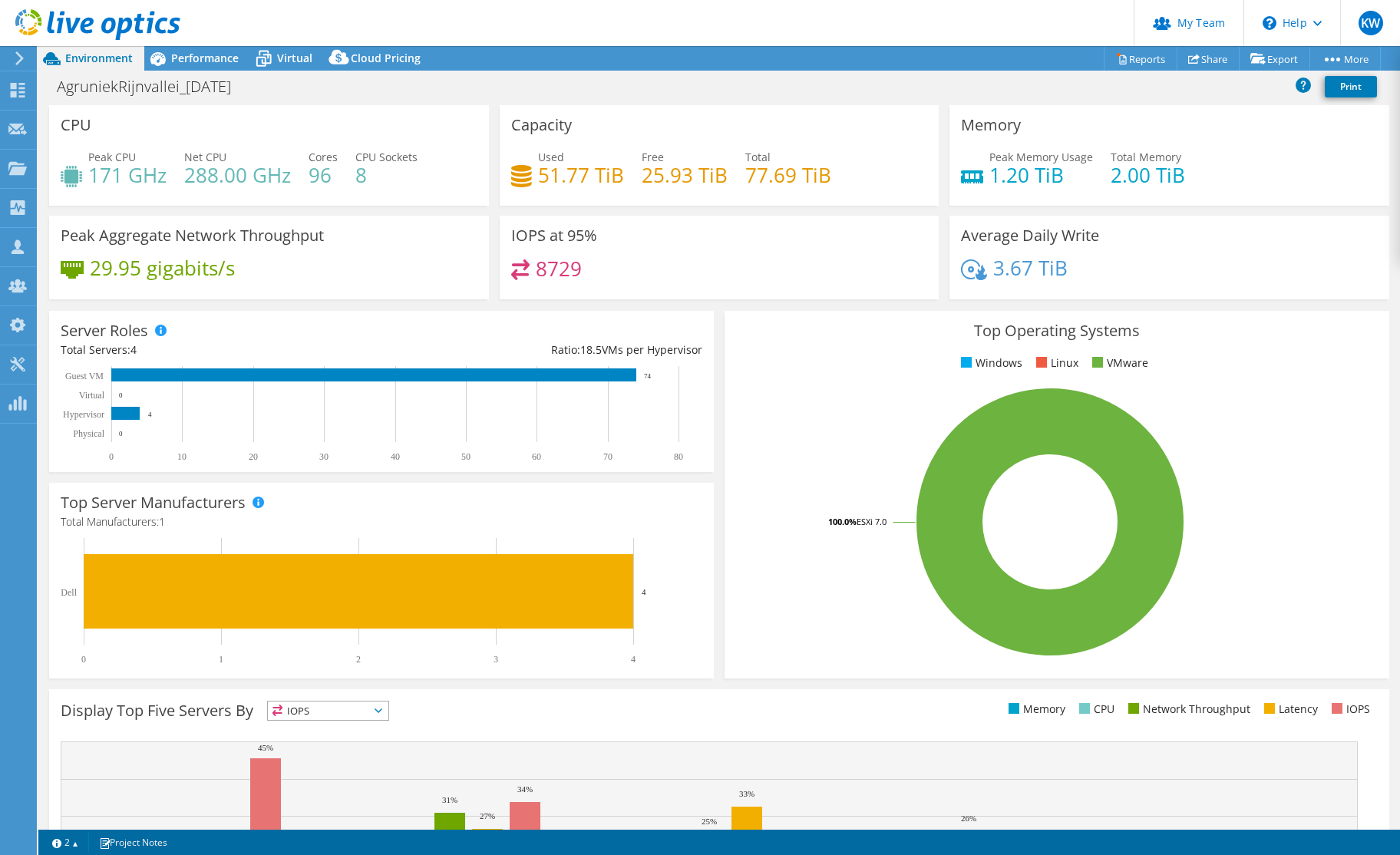
click at [954, 30] on header "KW Partner Team Admin Kees Waldschmit Kees.Waldschmit@yielder.com yielder My Pr…" at bounding box center [700, 23] width 1400 height 46
click at [229, 59] on span "Performance" at bounding box center [205, 58] width 68 height 15
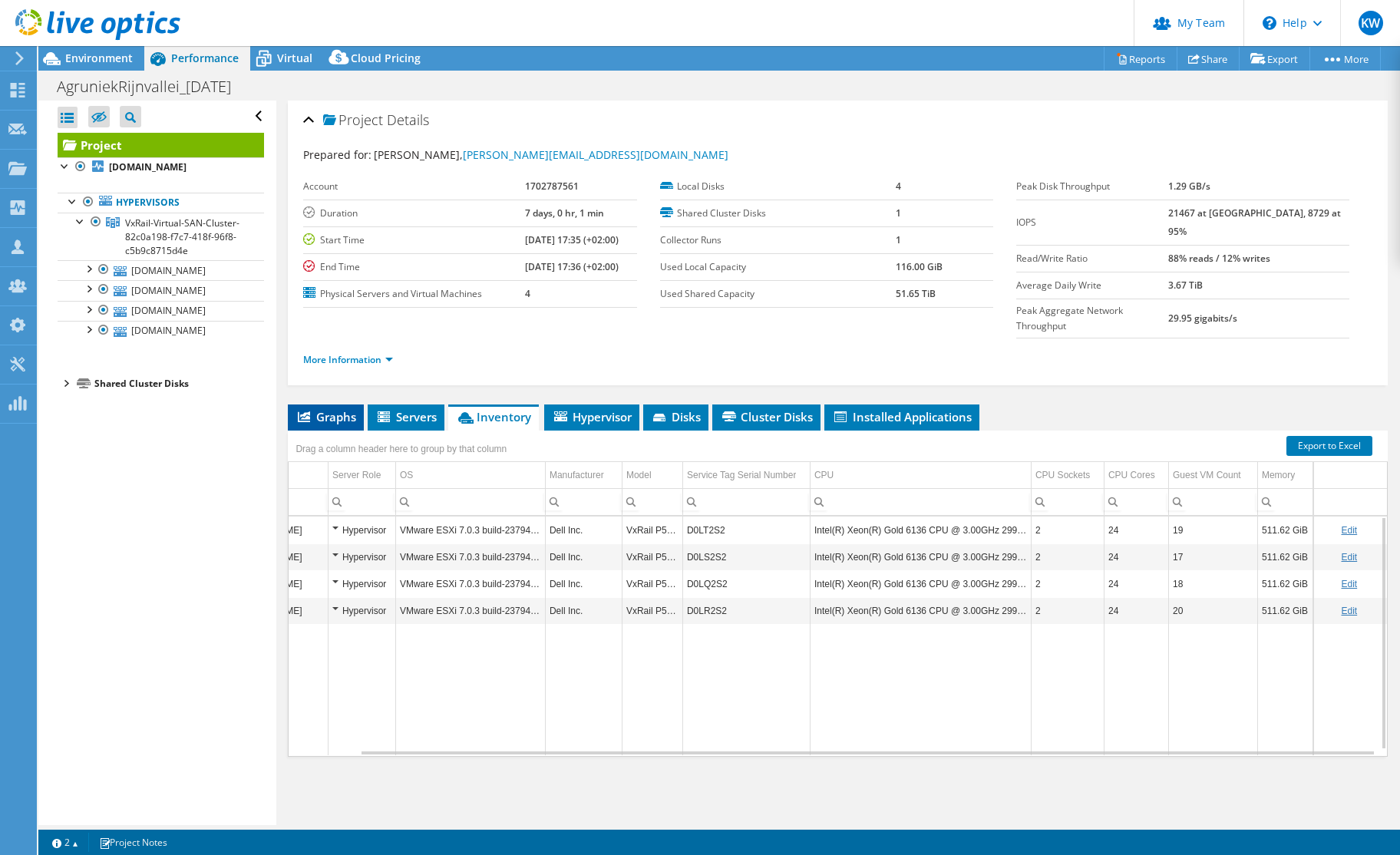
click at [353, 409] on span "Graphs" at bounding box center [325, 416] width 61 height 16
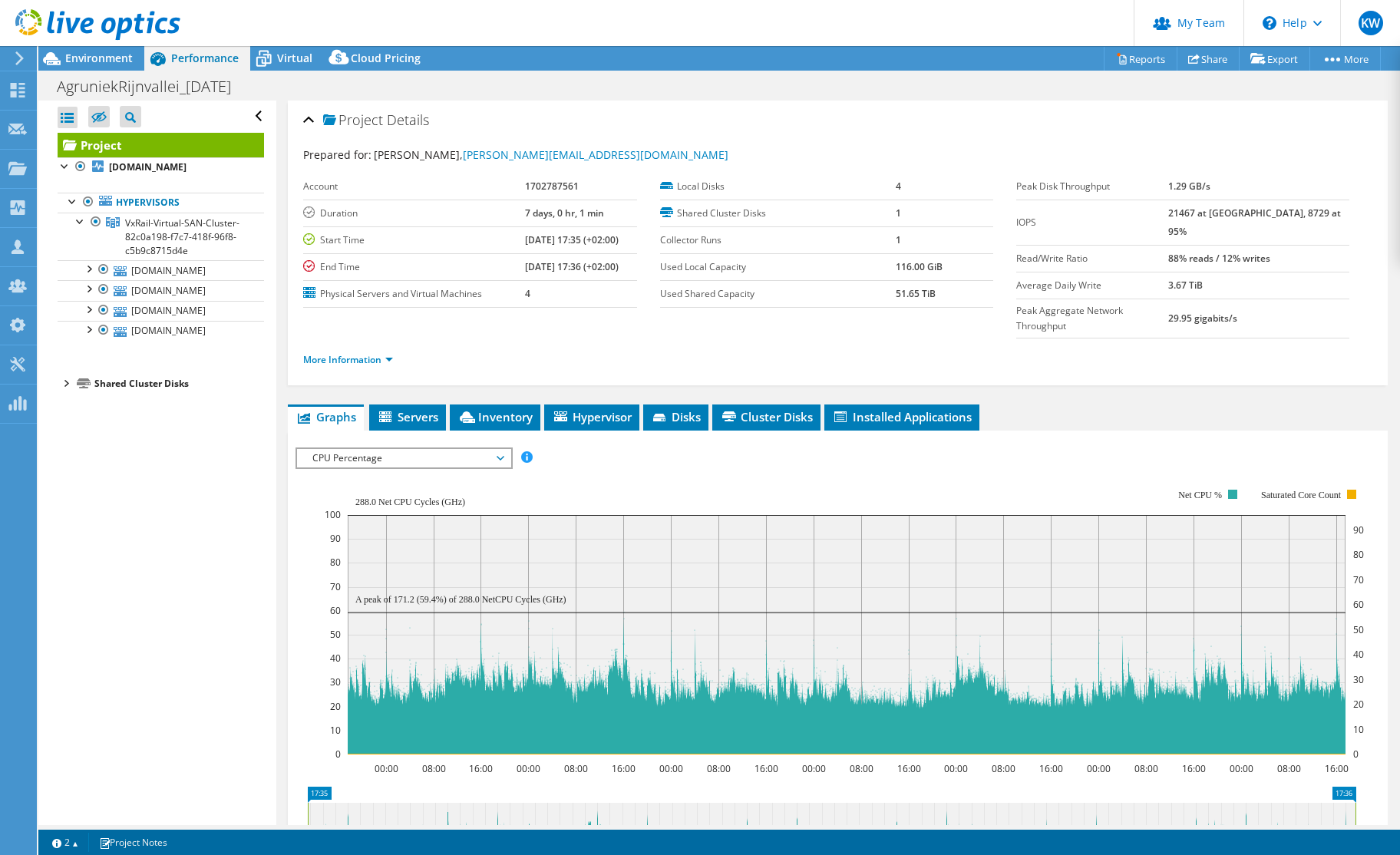
click at [402, 449] on span "CPU Percentage" at bounding box center [402, 458] width 197 height 18
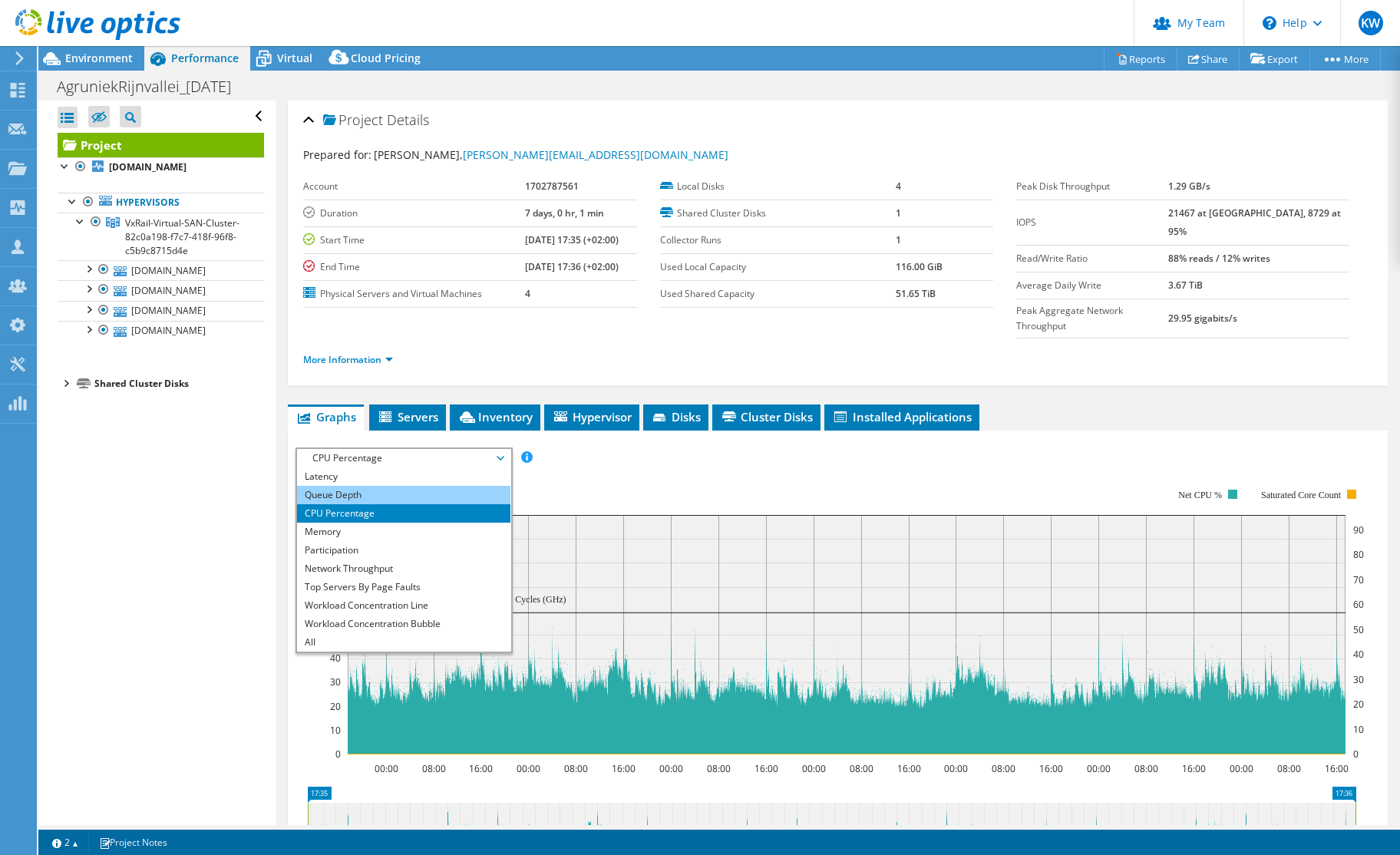
scroll to position [0, 0]
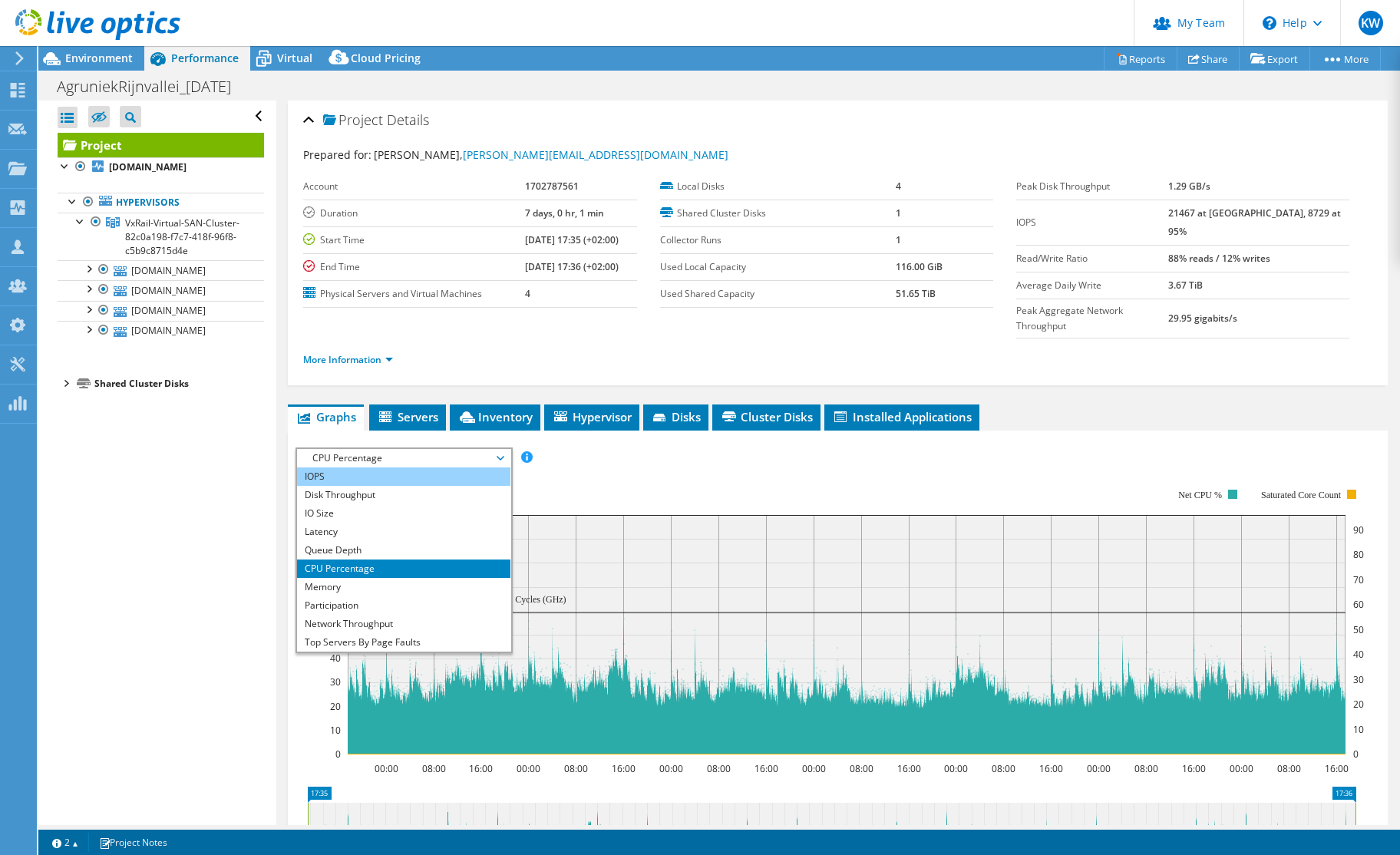
click at [393, 467] on li "IOPS" at bounding box center [403, 477] width 213 height 18
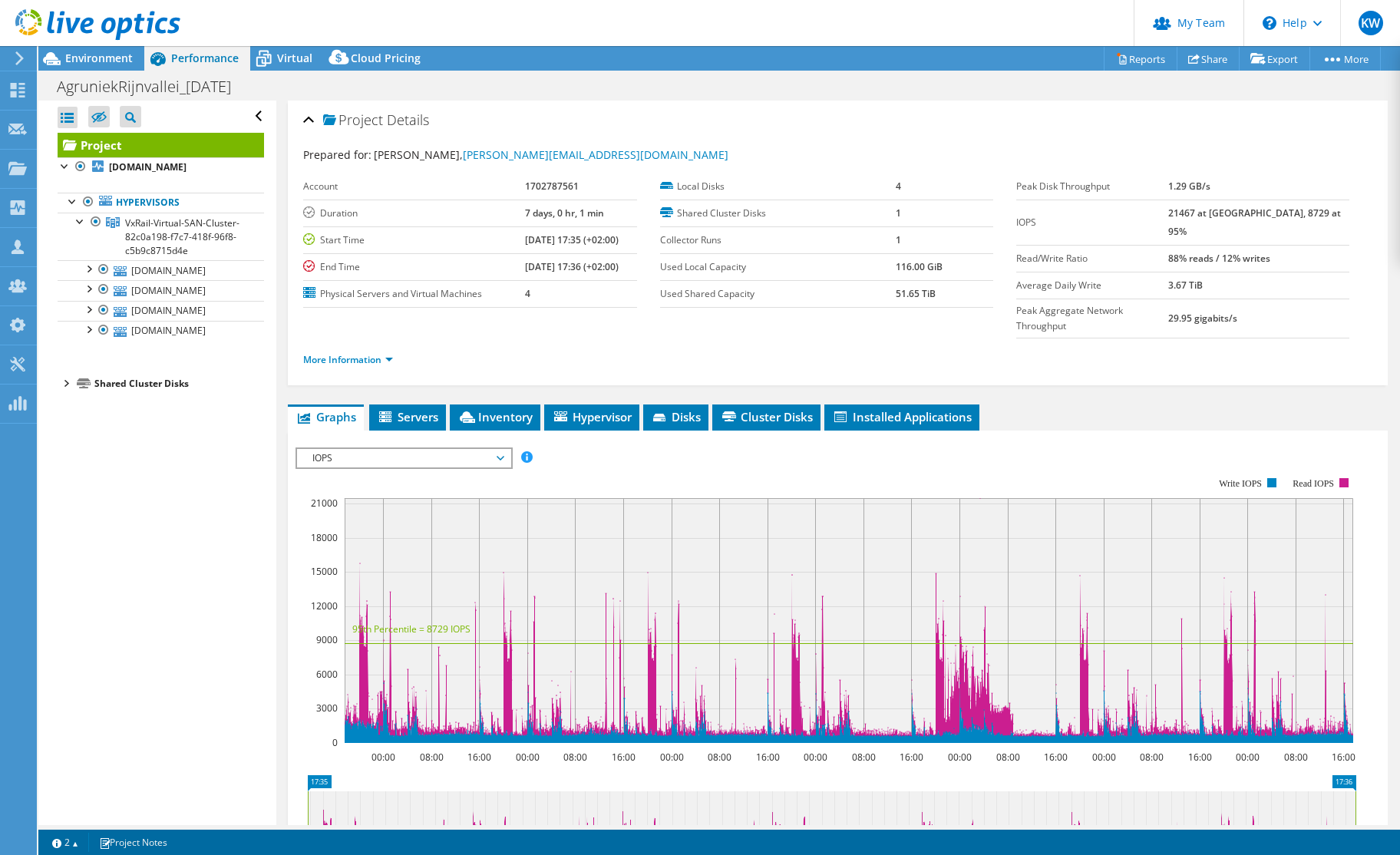
scroll to position [77, 0]
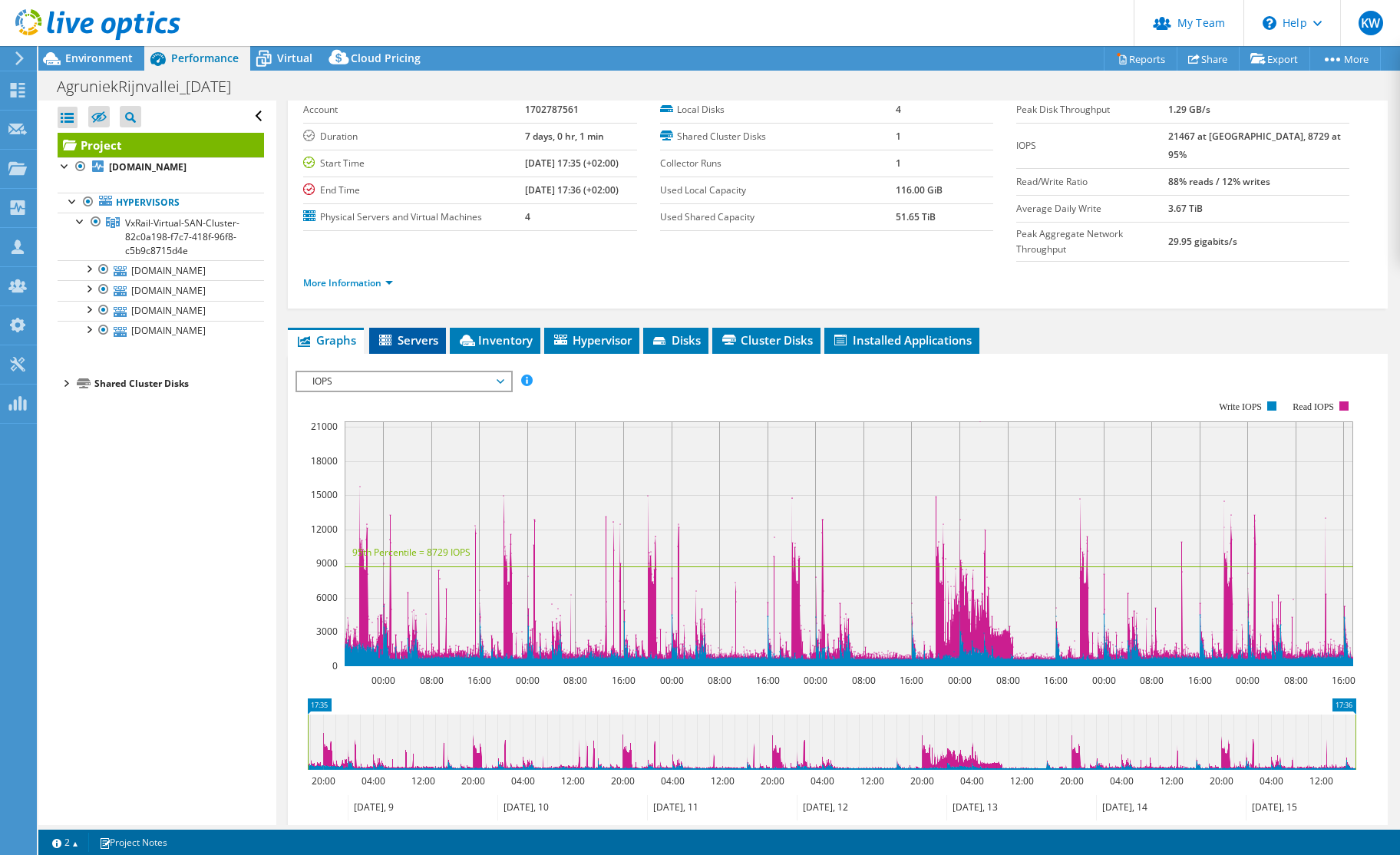
click at [418, 333] on span "Servers" at bounding box center [407, 340] width 61 height 16
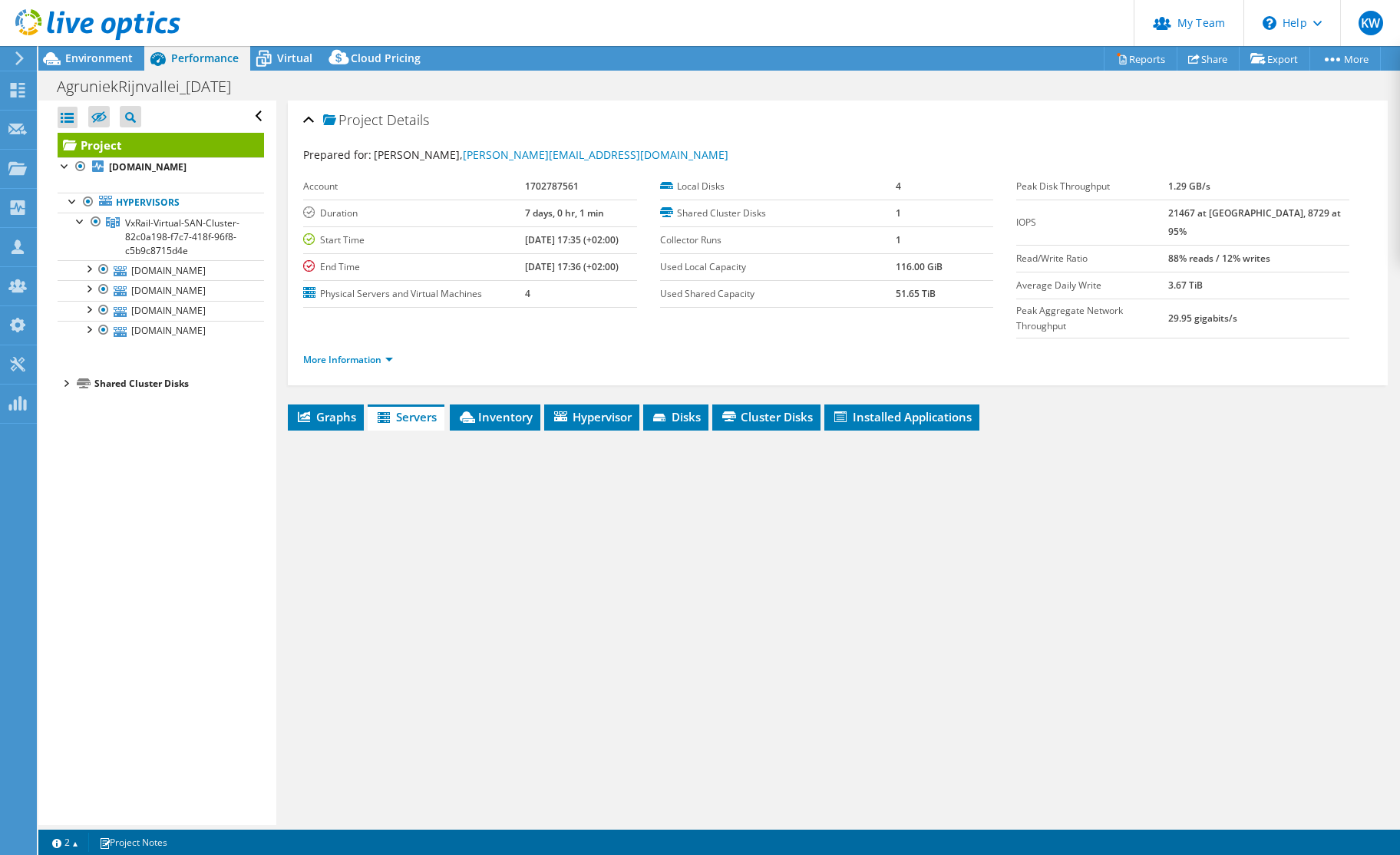
scroll to position [0, 0]
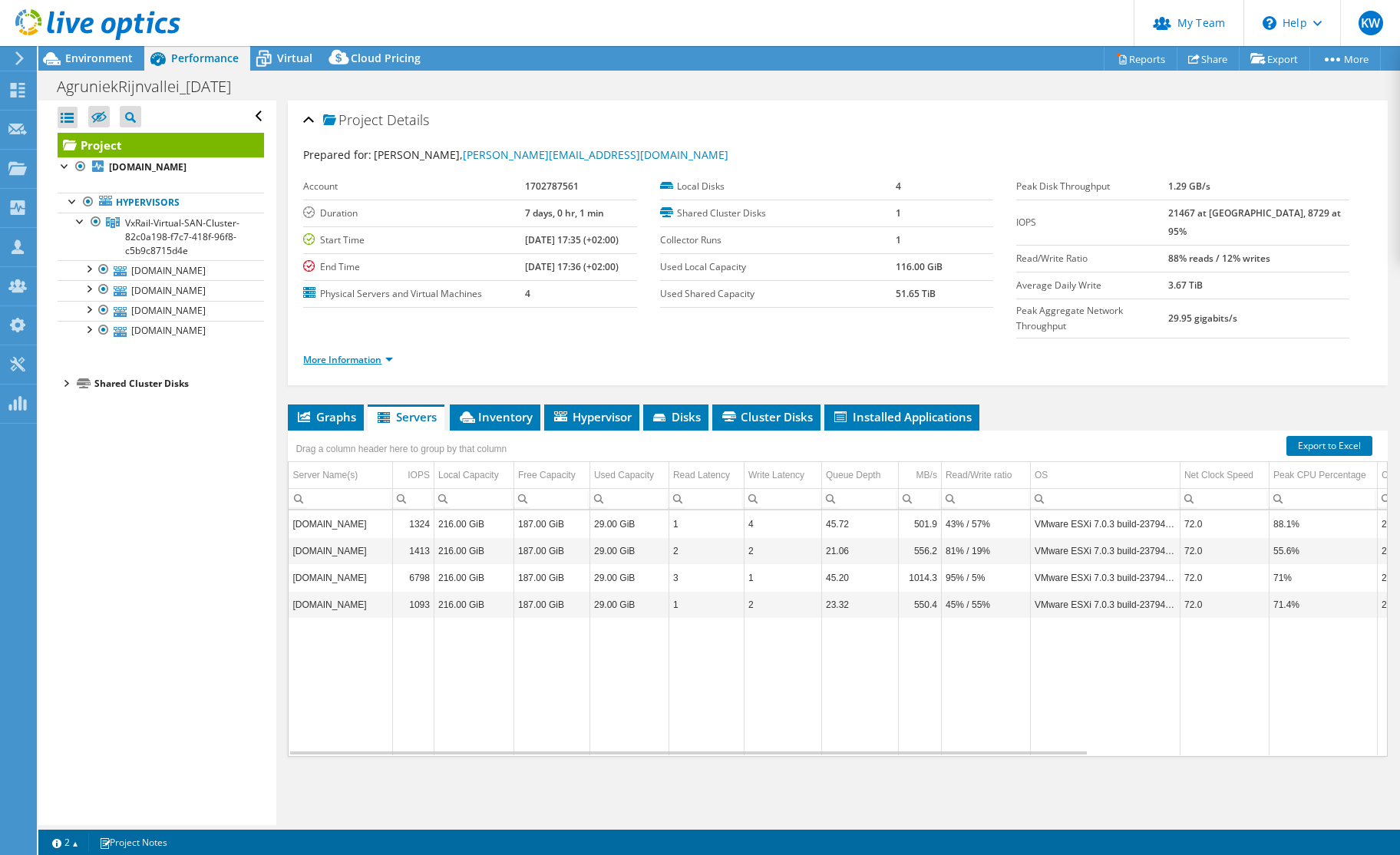
click at [336, 353] on link "More Information" at bounding box center [348, 359] width 90 height 13
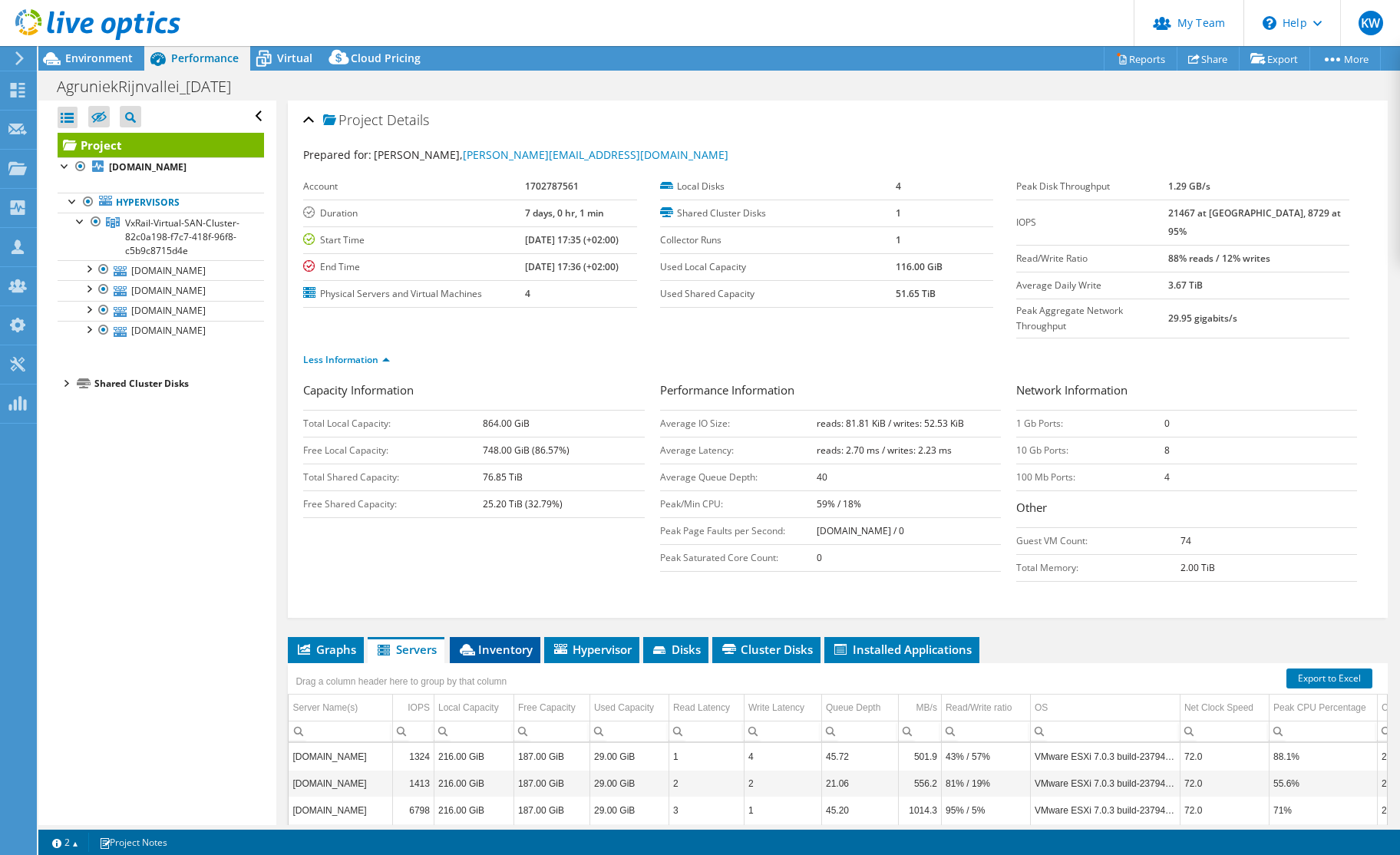
click at [499, 641] on span "Inventory" at bounding box center [495, 649] width 75 height 16
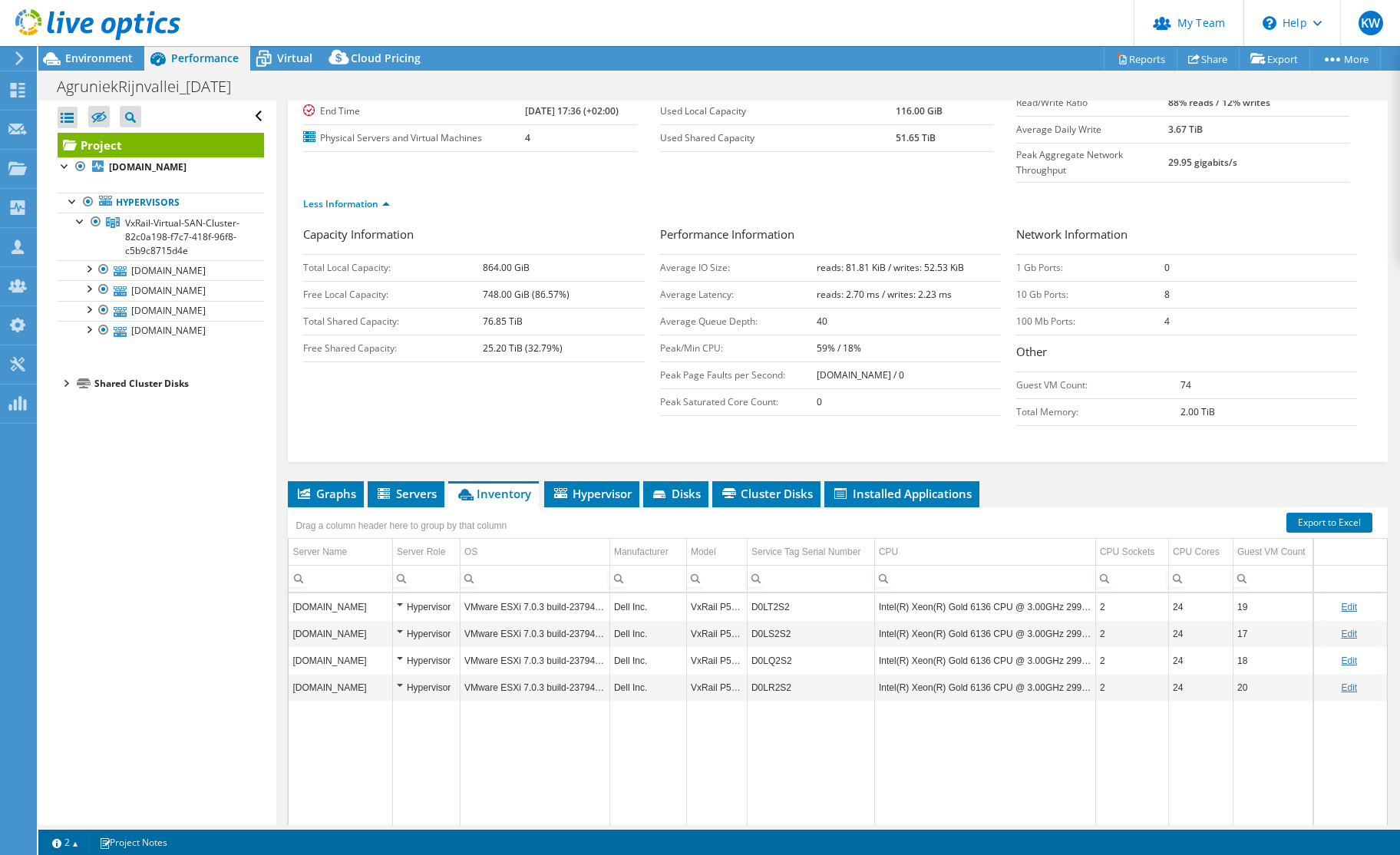
scroll to position [192, 0]
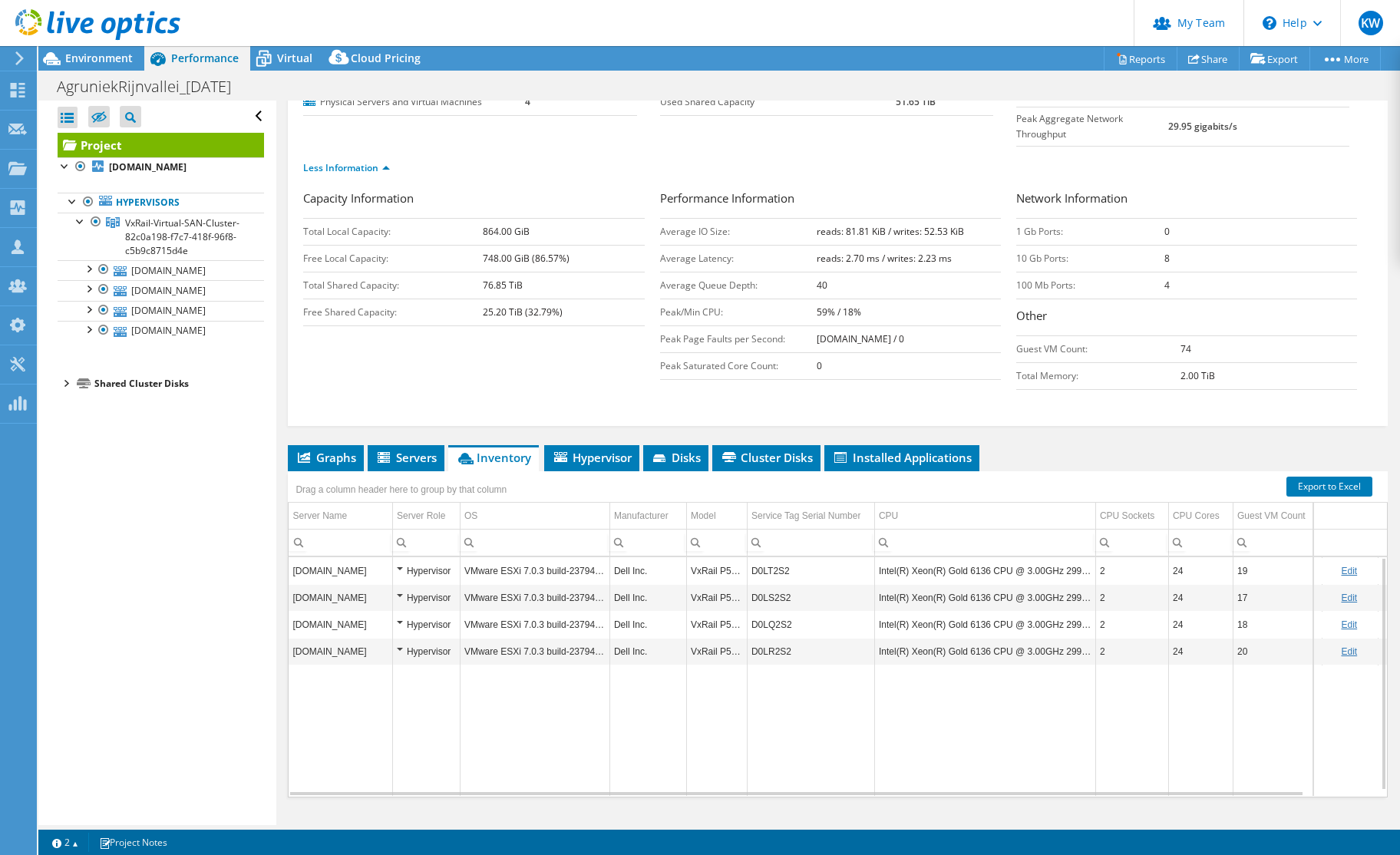
click at [711, 557] on td "VxRail P570F" at bounding box center [717, 570] width 61 height 27
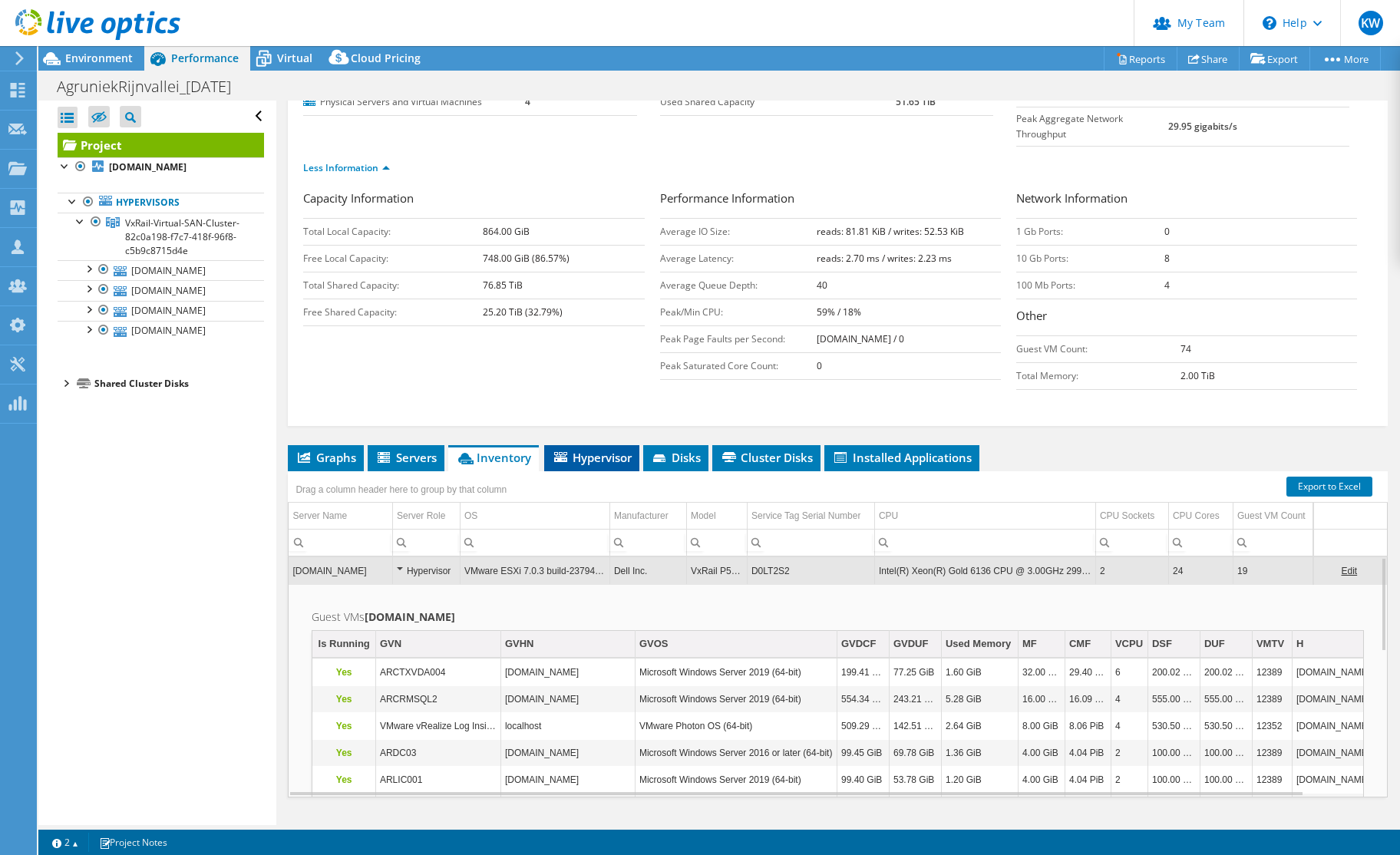
click at [582, 450] on span "Hypervisor" at bounding box center [591, 457] width 80 height 16
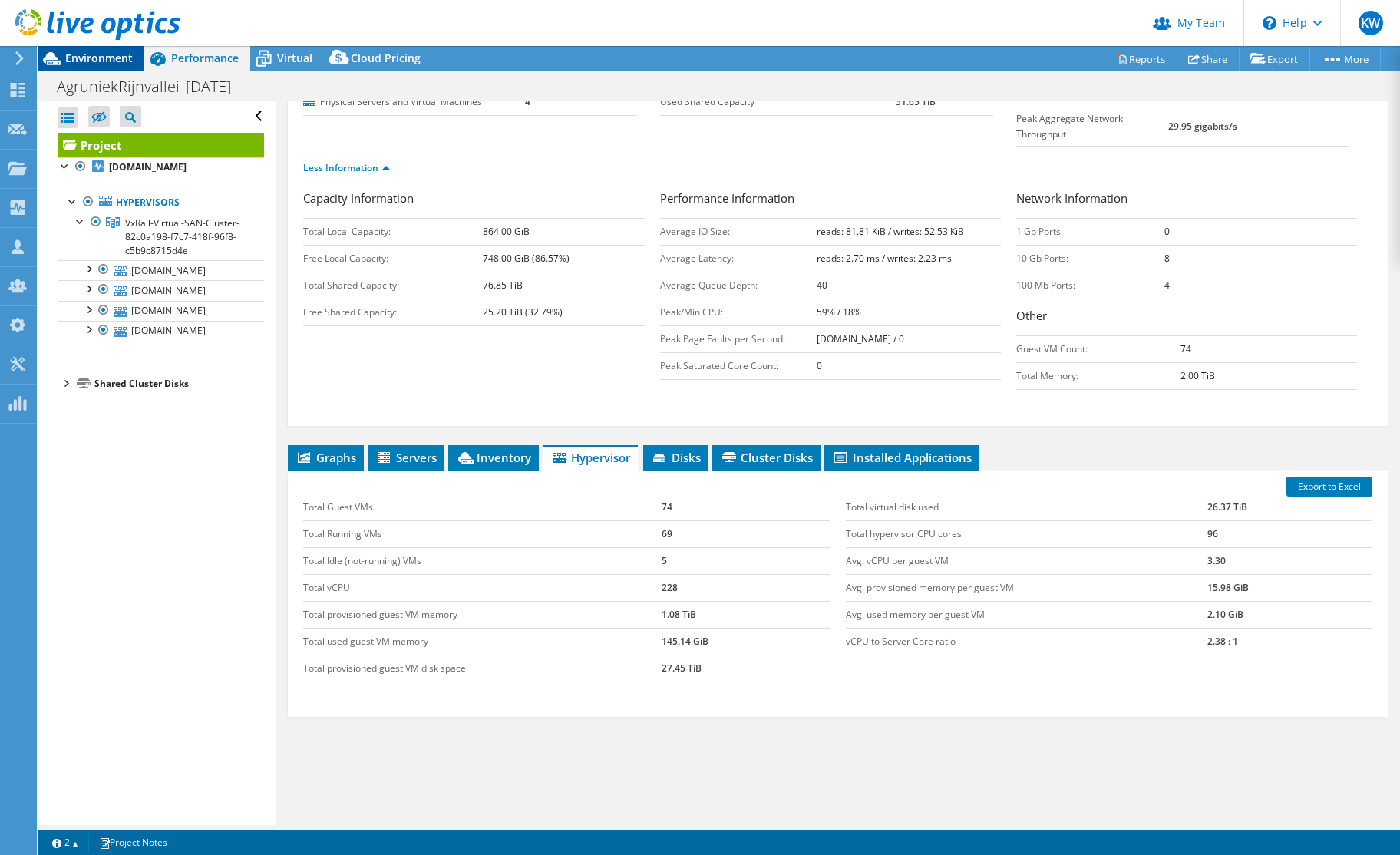
click at [71, 56] on span "Environment" at bounding box center [99, 58] width 68 height 15
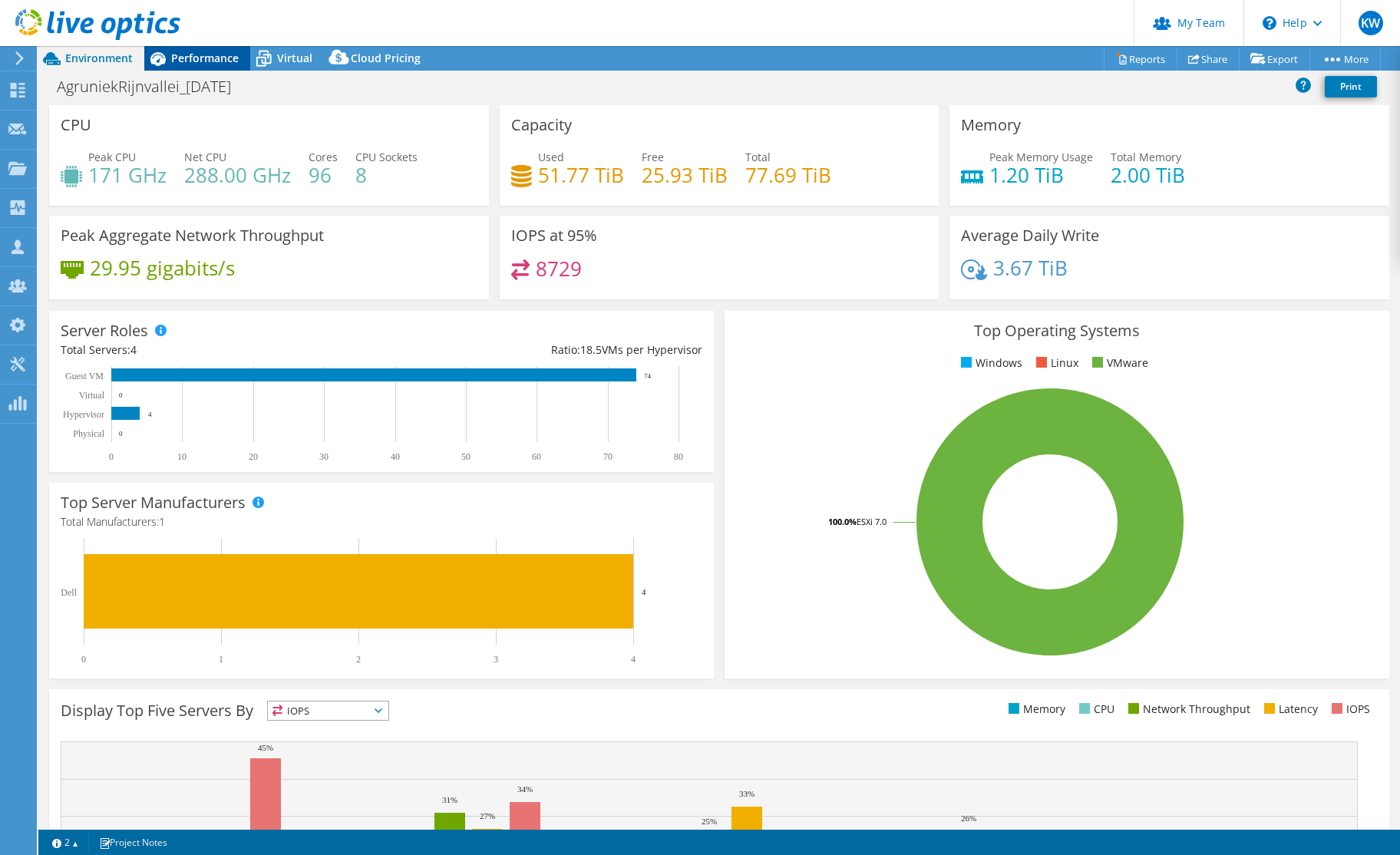
click at [209, 64] on span "Performance" at bounding box center [205, 58] width 68 height 15
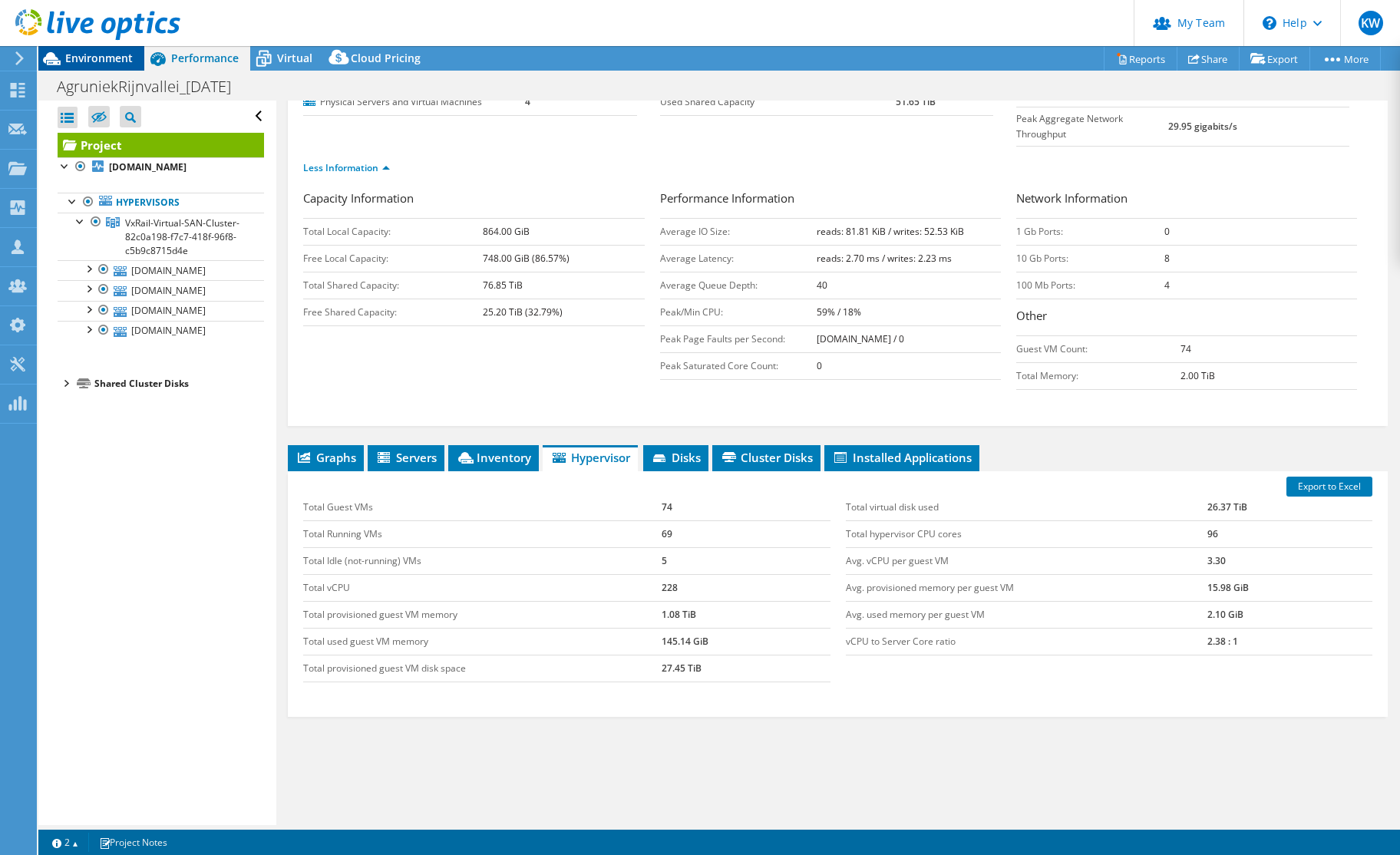
click at [120, 54] on span "Environment" at bounding box center [99, 58] width 68 height 15
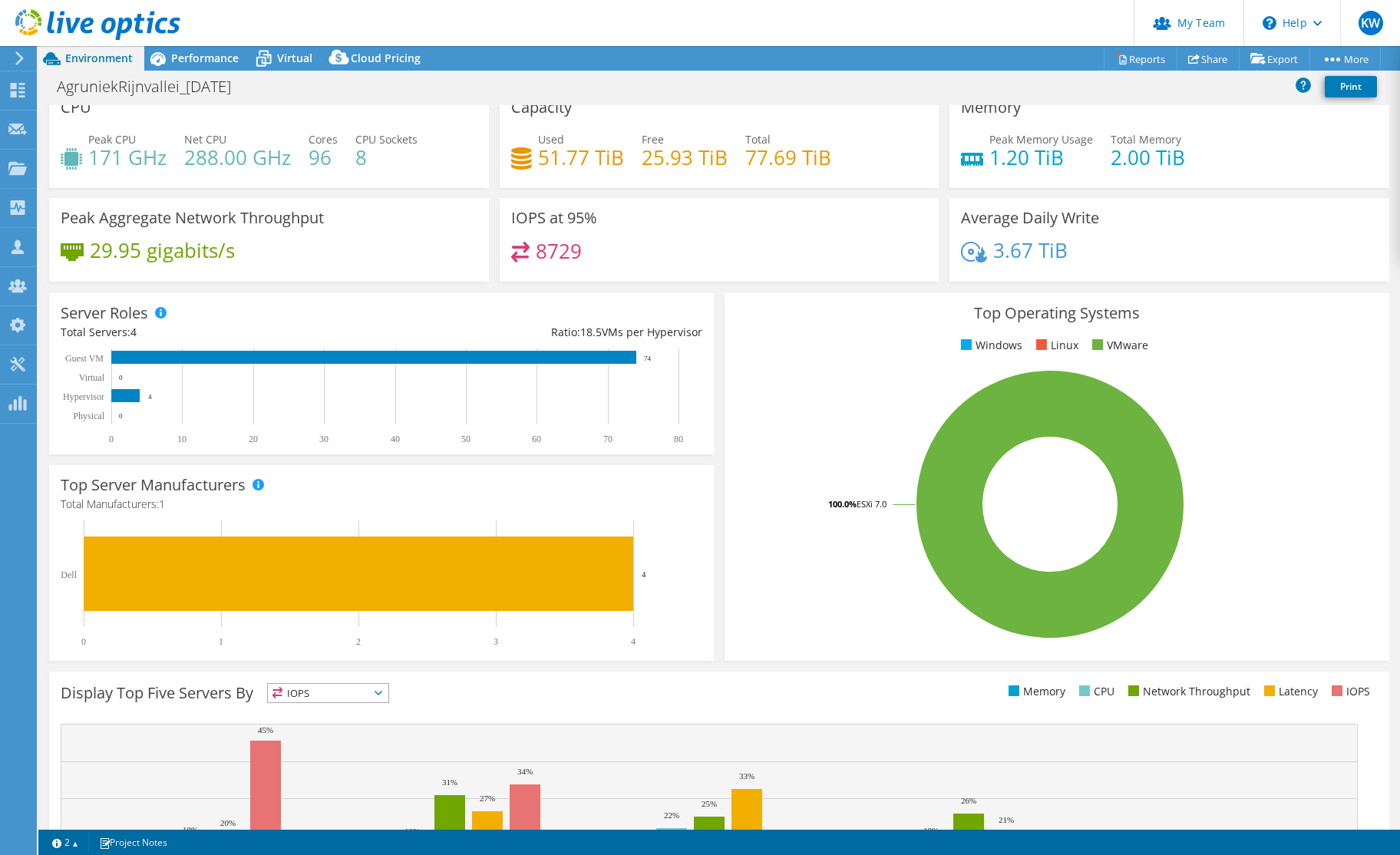
scroll to position [16, 0]
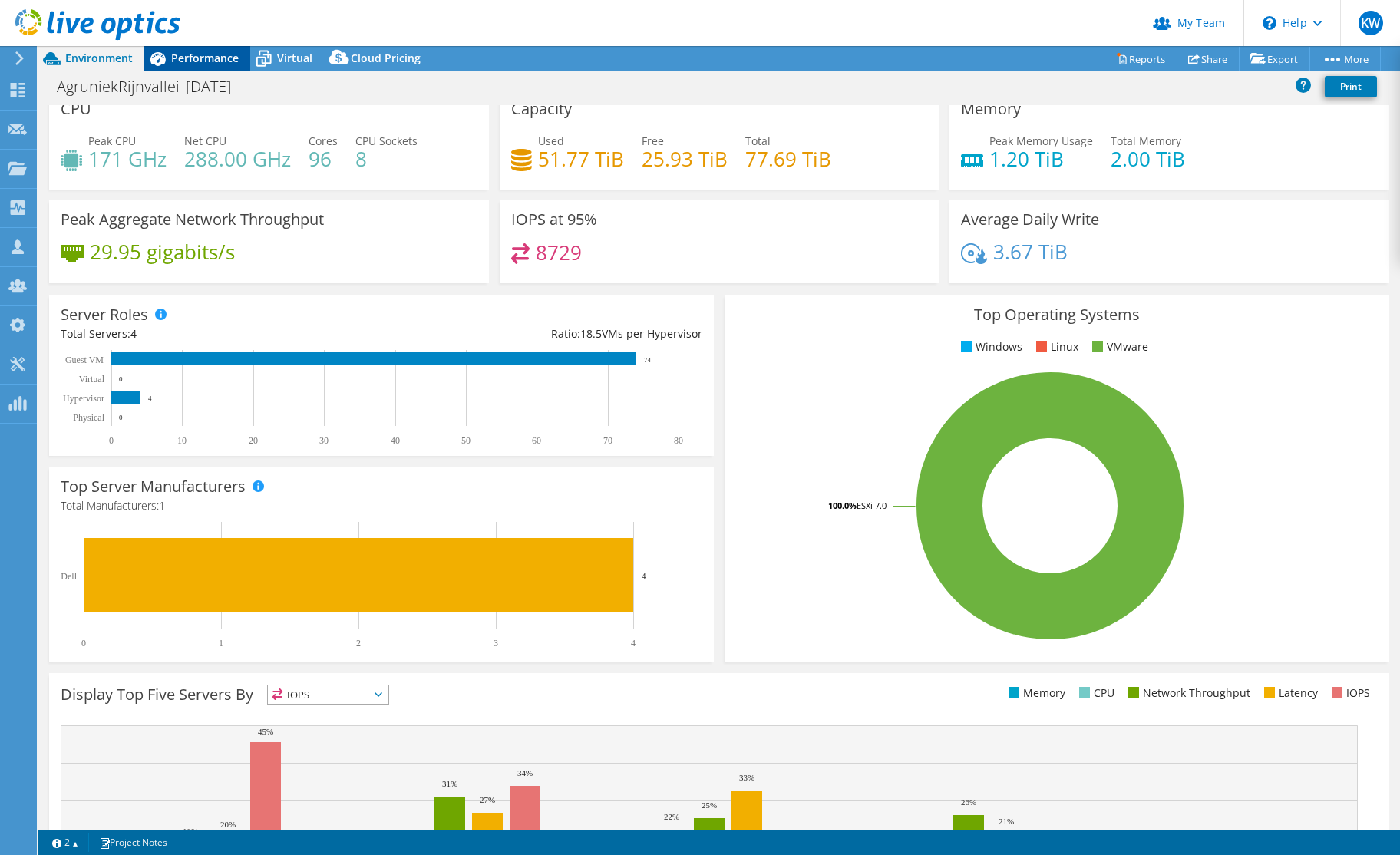
click at [189, 57] on span "Performance" at bounding box center [205, 58] width 68 height 15
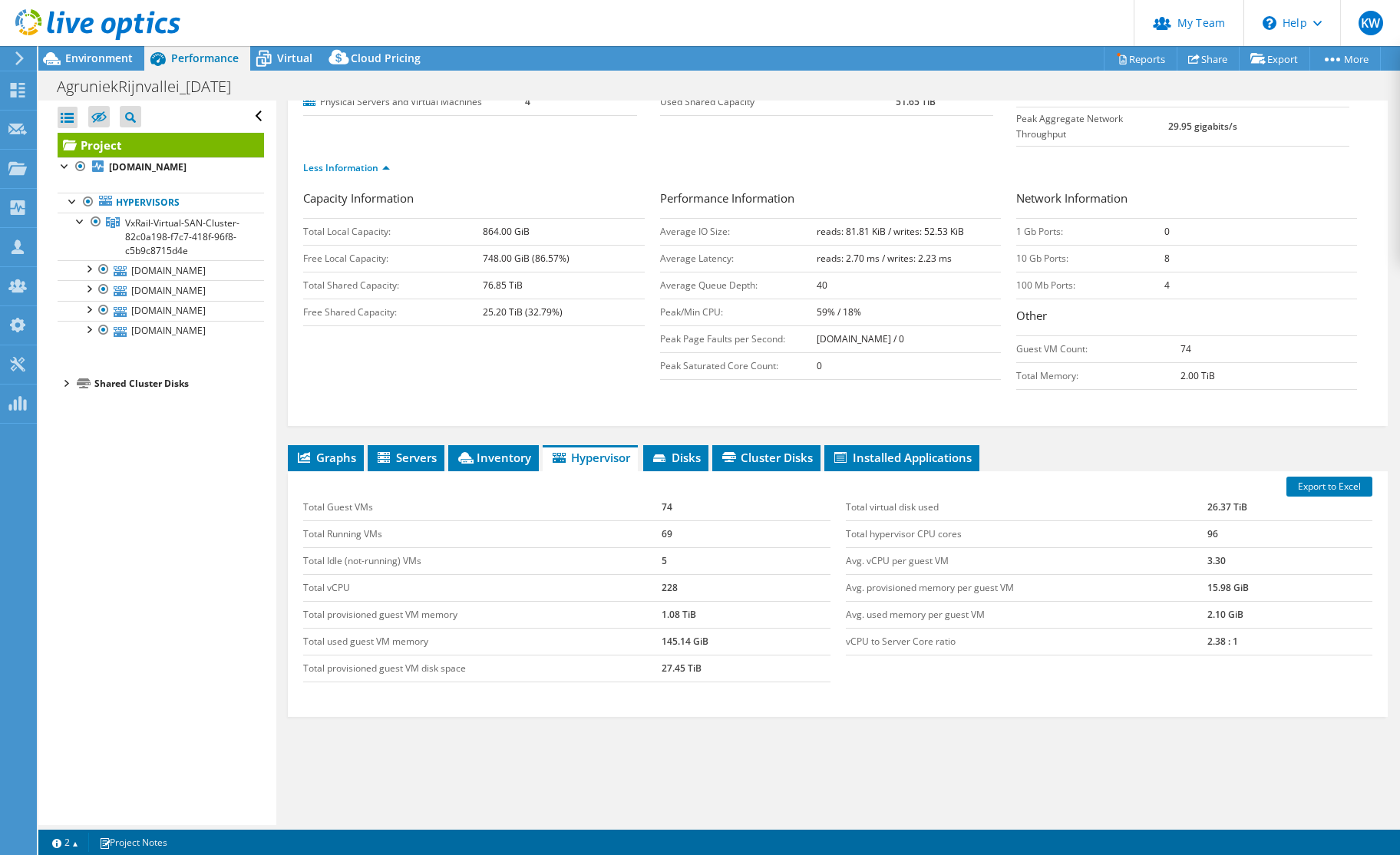
scroll to position [0, 0]
click at [480, 450] on span "Inventory" at bounding box center [493, 457] width 75 height 16
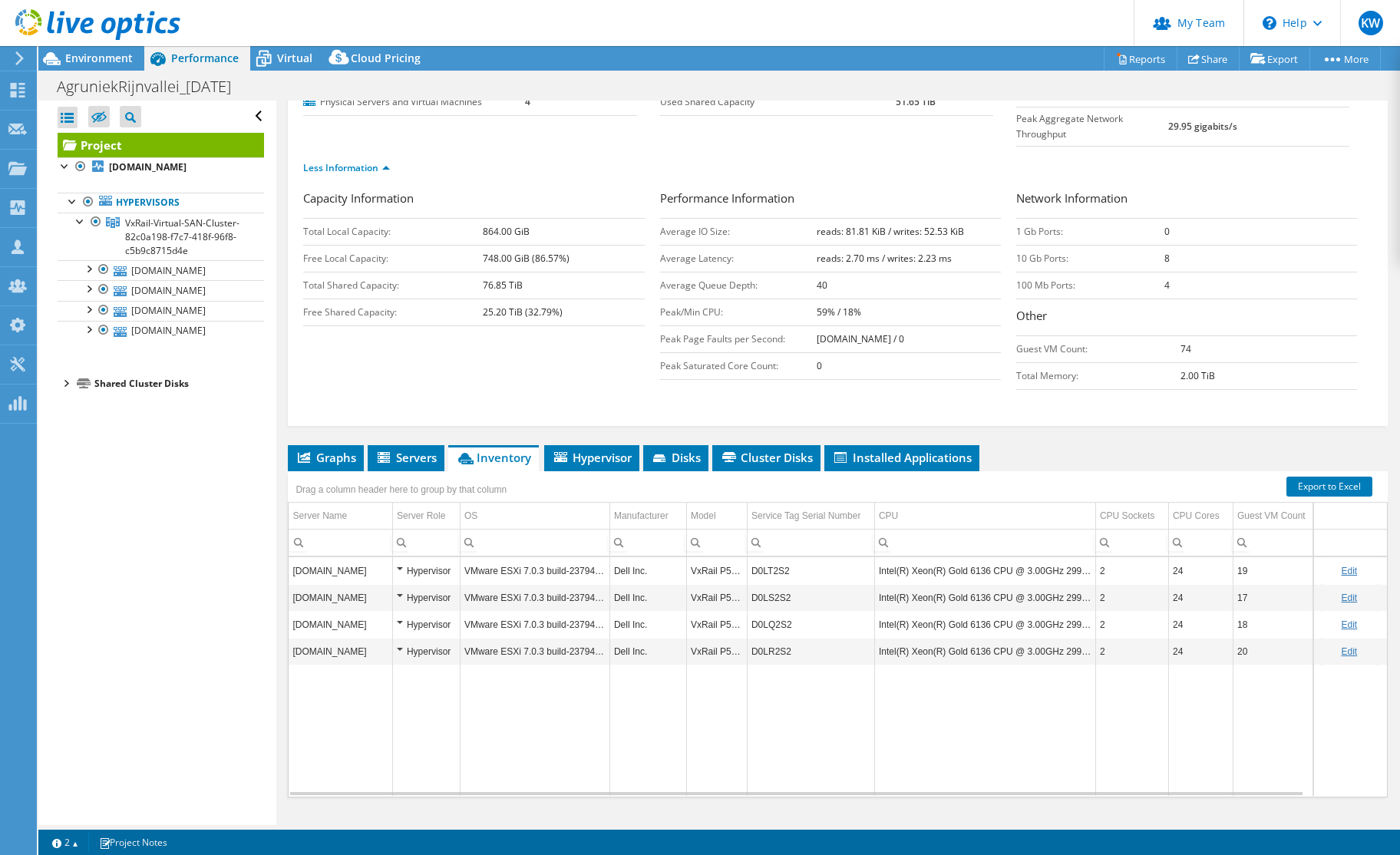
drag, startPoint x: 726, startPoint y: 535, endPoint x: 154, endPoint y: 707, distance: 597.3
click at [154, 707] on div "Open All Close All Hide Excluded Nodes Project Tree Filter" at bounding box center [157, 463] width 237 height 724
click at [780, 557] on td "D0LT2S2" at bounding box center [810, 570] width 127 height 27
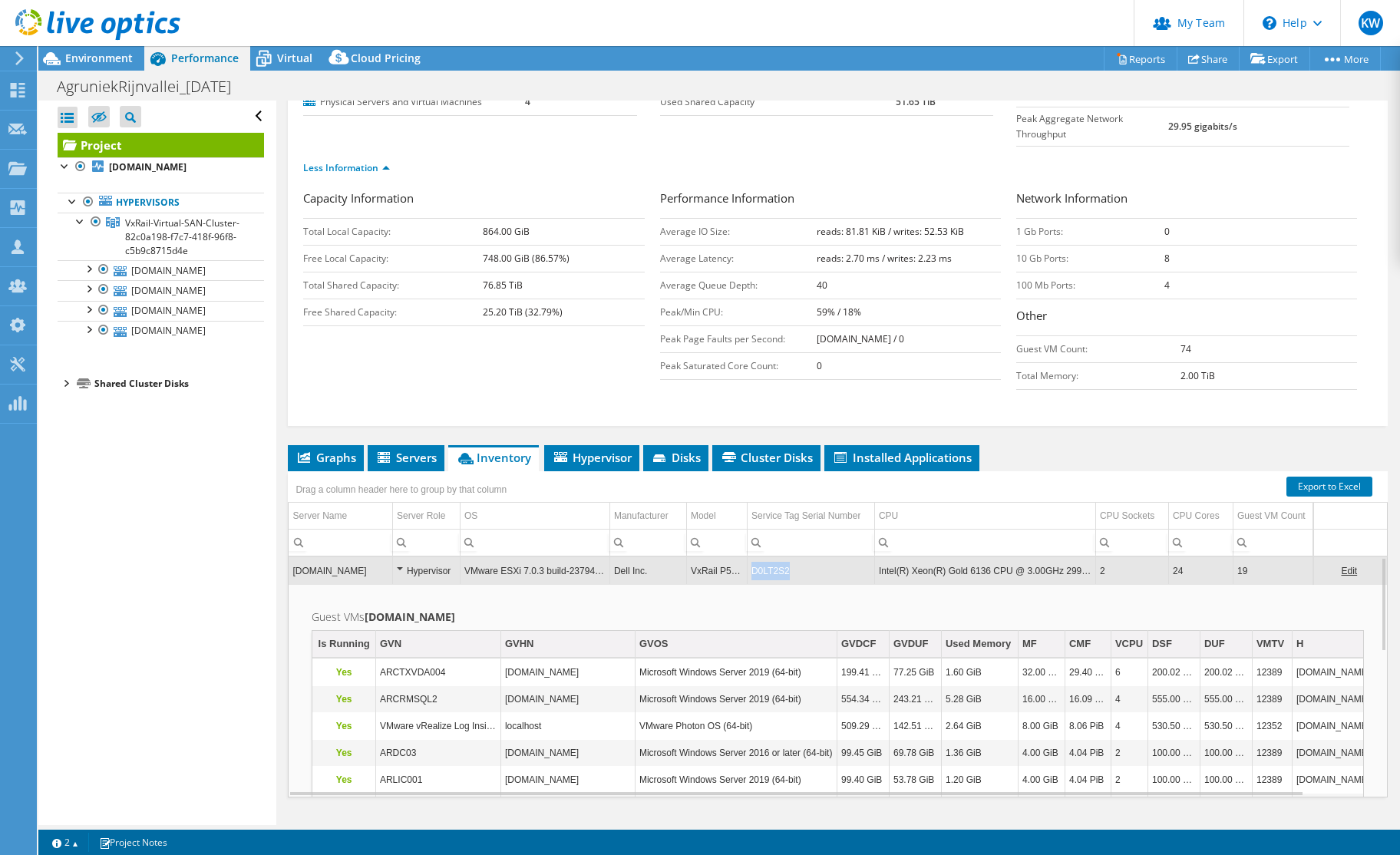
drag, startPoint x: 788, startPoint y: 538, endPoint x: 748, endPoint y: 540, distance: 40.0
click at [748, 557] on td "D0LT2S2" at bounding box center [810, 570] width 127 height 27
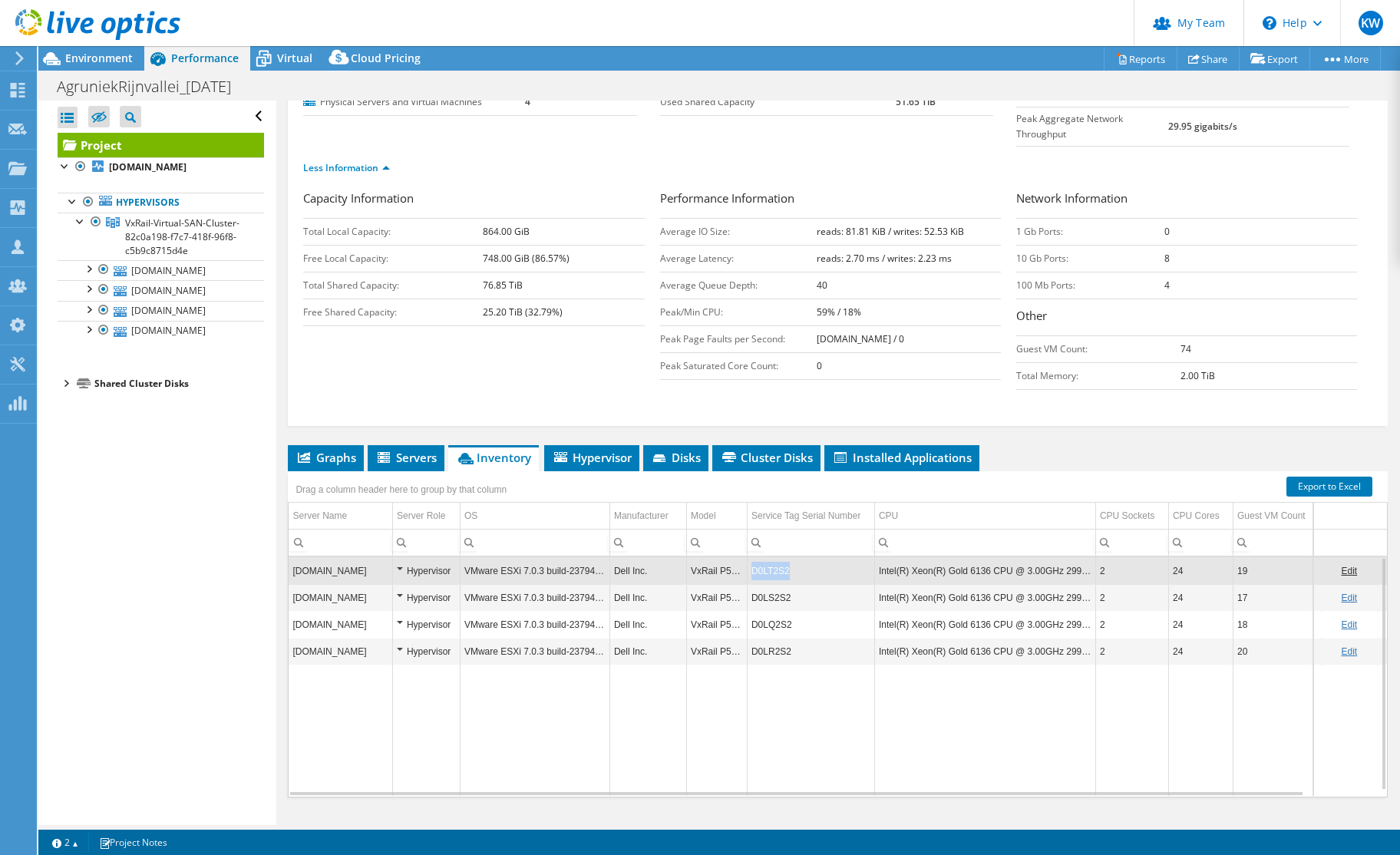
drag, startPoint x: 790, startPoint y: 536, endPoint x: 754, endPoint y: 536, distance: 36.0
click at [754, 557] on td "D0LT2S2" at bounding box center [810, 570] width 127 height 27
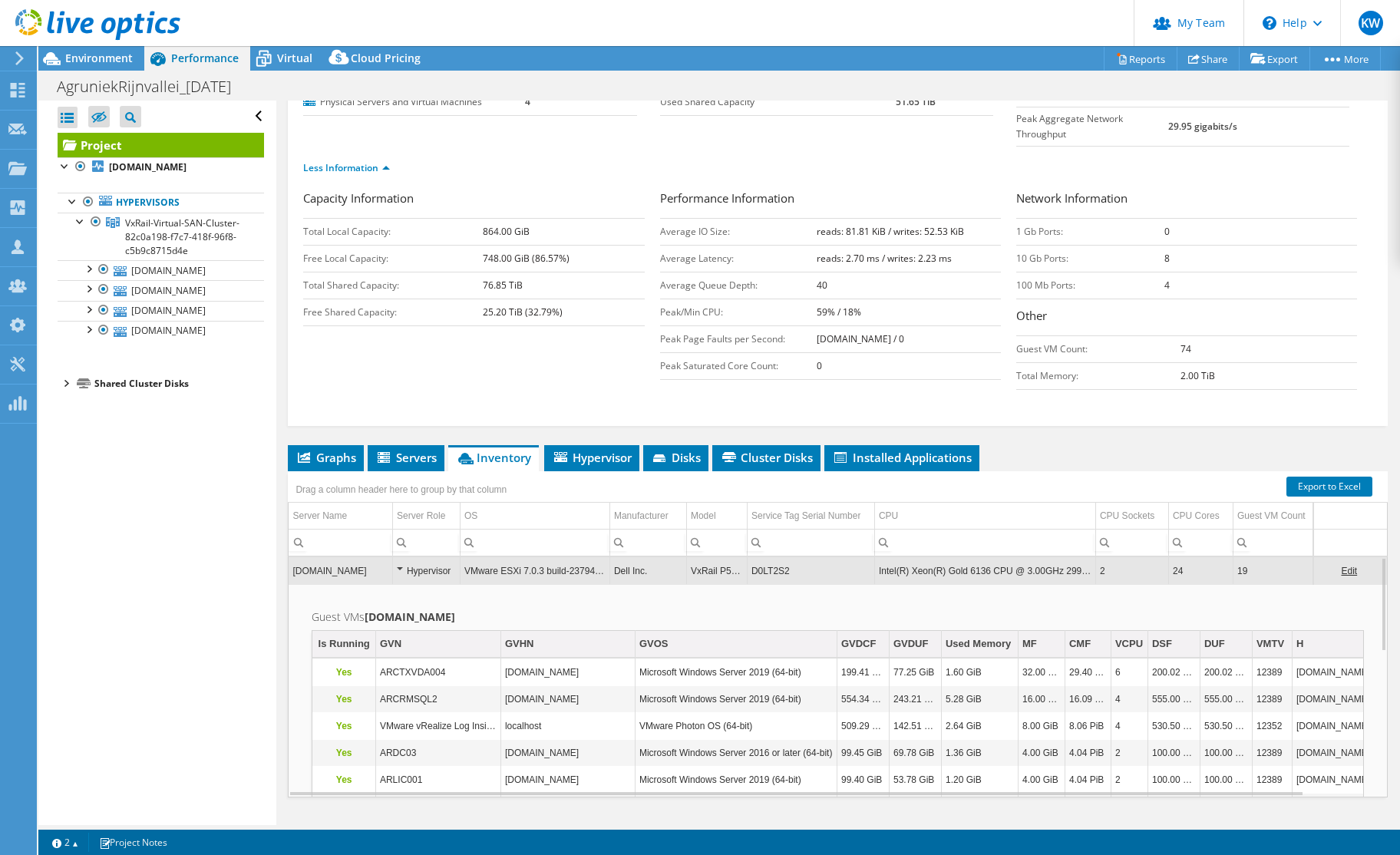
drag, startPoint x: 781, startPoint y: 538, endPoint x: 762, endPoint y: 563, distance: 31.4
click at [768, 557] on td "D0LT2S2" at bounding box center [810, 570] width 127 height 27
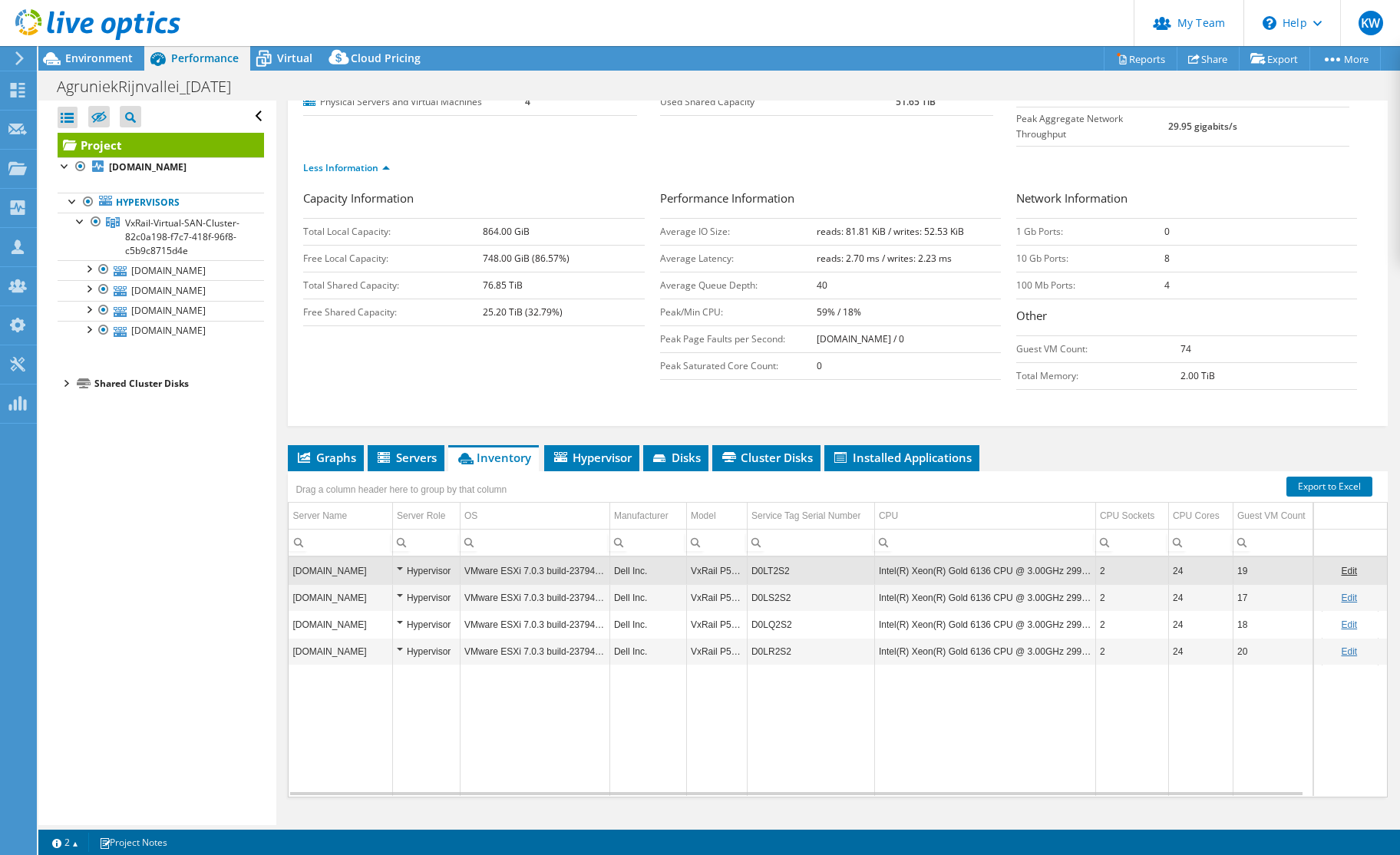
click at [593, 584] on td "VMware ESXi 7.0.3 build-23794027" at bounding box center [535, 597] width 149 height 27
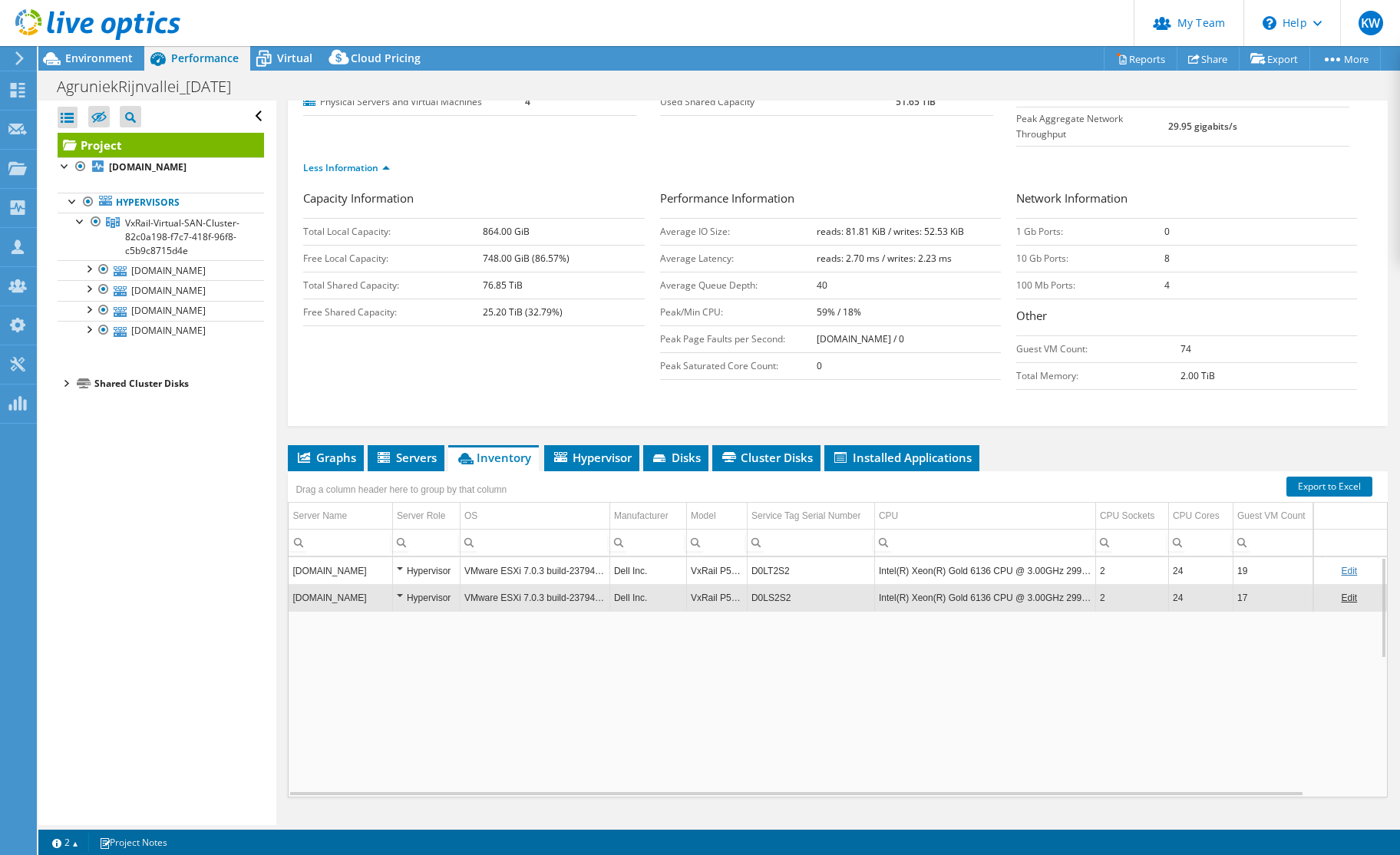
click at [593, 584] on td "VMware ESXi 7.0.3 build-23794027" at bounding box center [535, 597] width 149 height 27
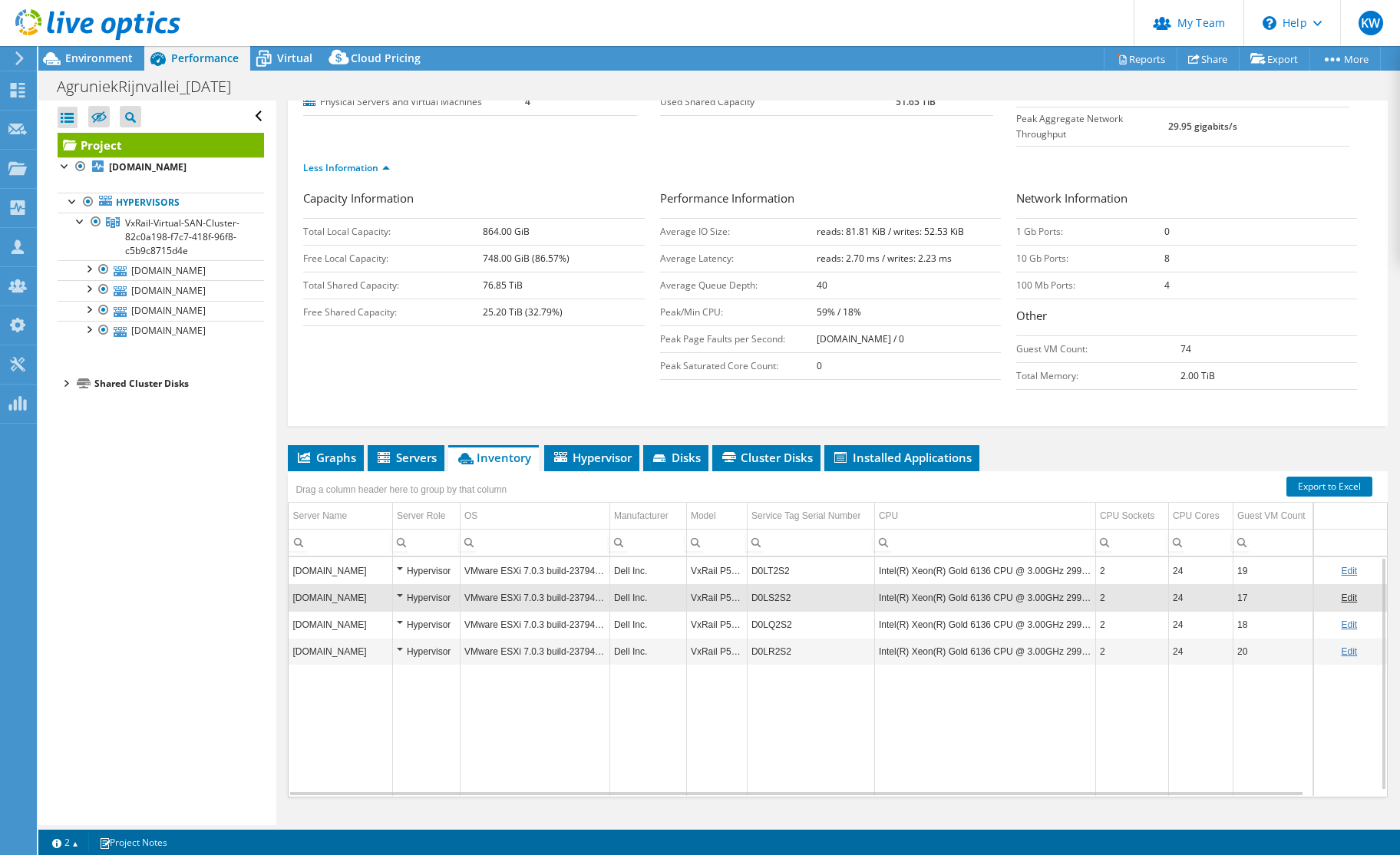
click at [769, 557] on td "D0LT2S2" at bounding box center [810, 570] width 127 height 27
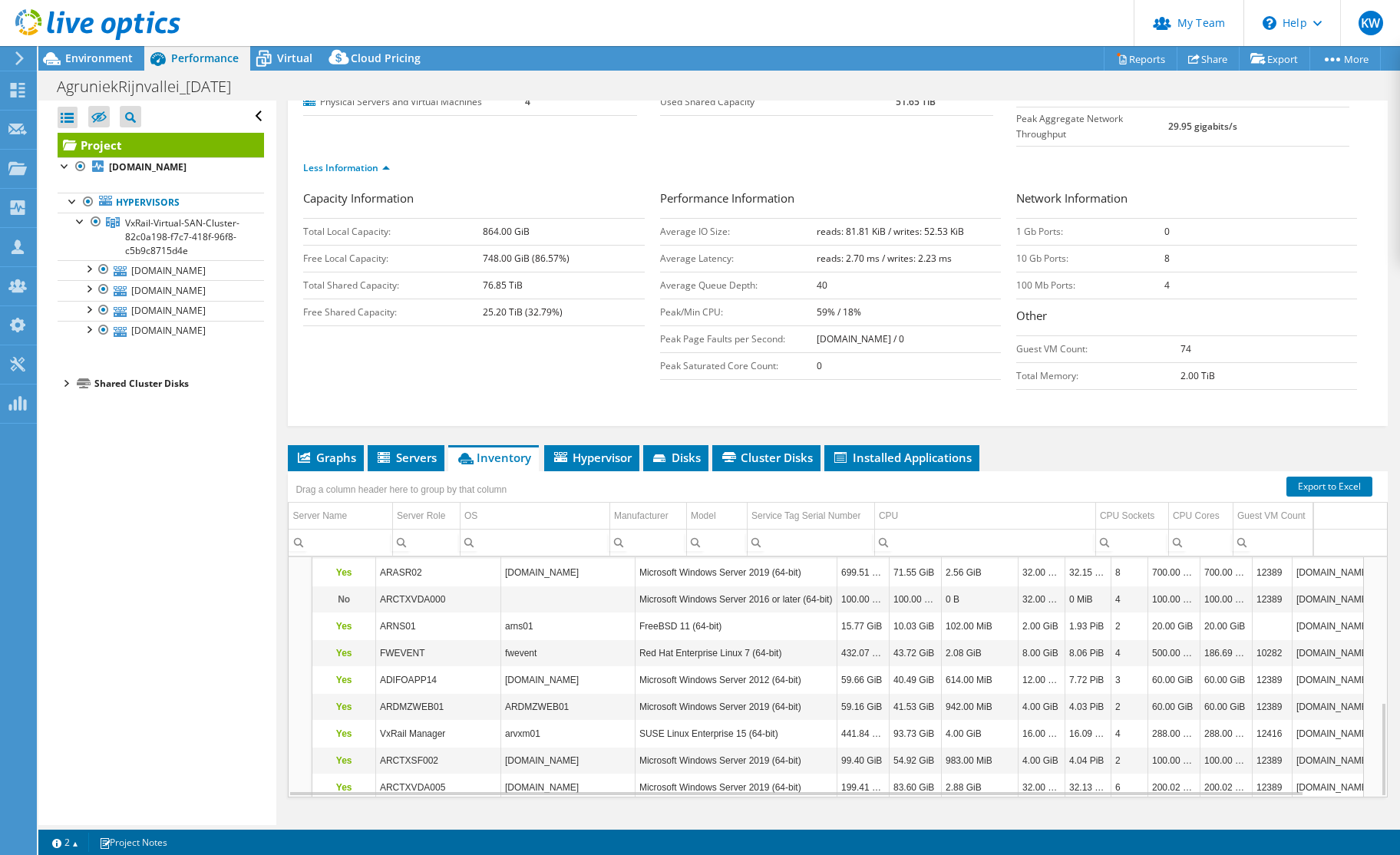
scroll to position [368, 0]
drag, startPoint x: 1369, startPoint y: 713, endPoint x: 1370, endPoint y: 745, distance: 32.0
click at [1370, 745] on body "KW Partner Team Admin Kees Waldschmit Kees.Waldschmit@yielder.com yielder My Pr…" at bounding box center [700, 427] width 1400 height 855
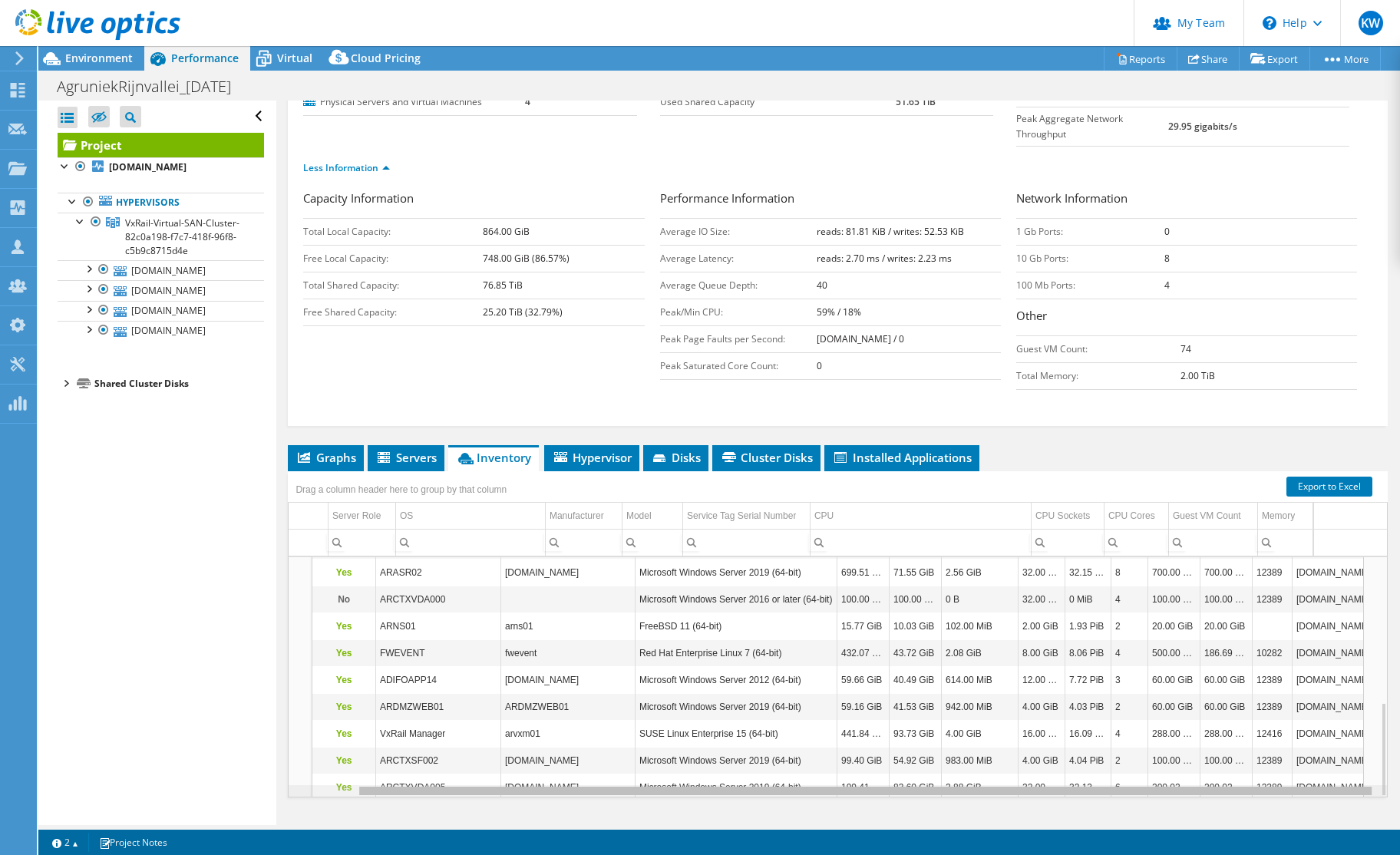
scroll to position [0, 0]
drag, startPoint x: 1288, startPoint y: 762, endPoint x: 1159, endPoint y: 746, distance: 130.0
click at [1159, 746] on body "KW Partner Team Admin Kees Waldschmit Kees.Waldschmit@yielder.com yielder My Pr…" at bounding box center [700, 427] width 1400 height 855
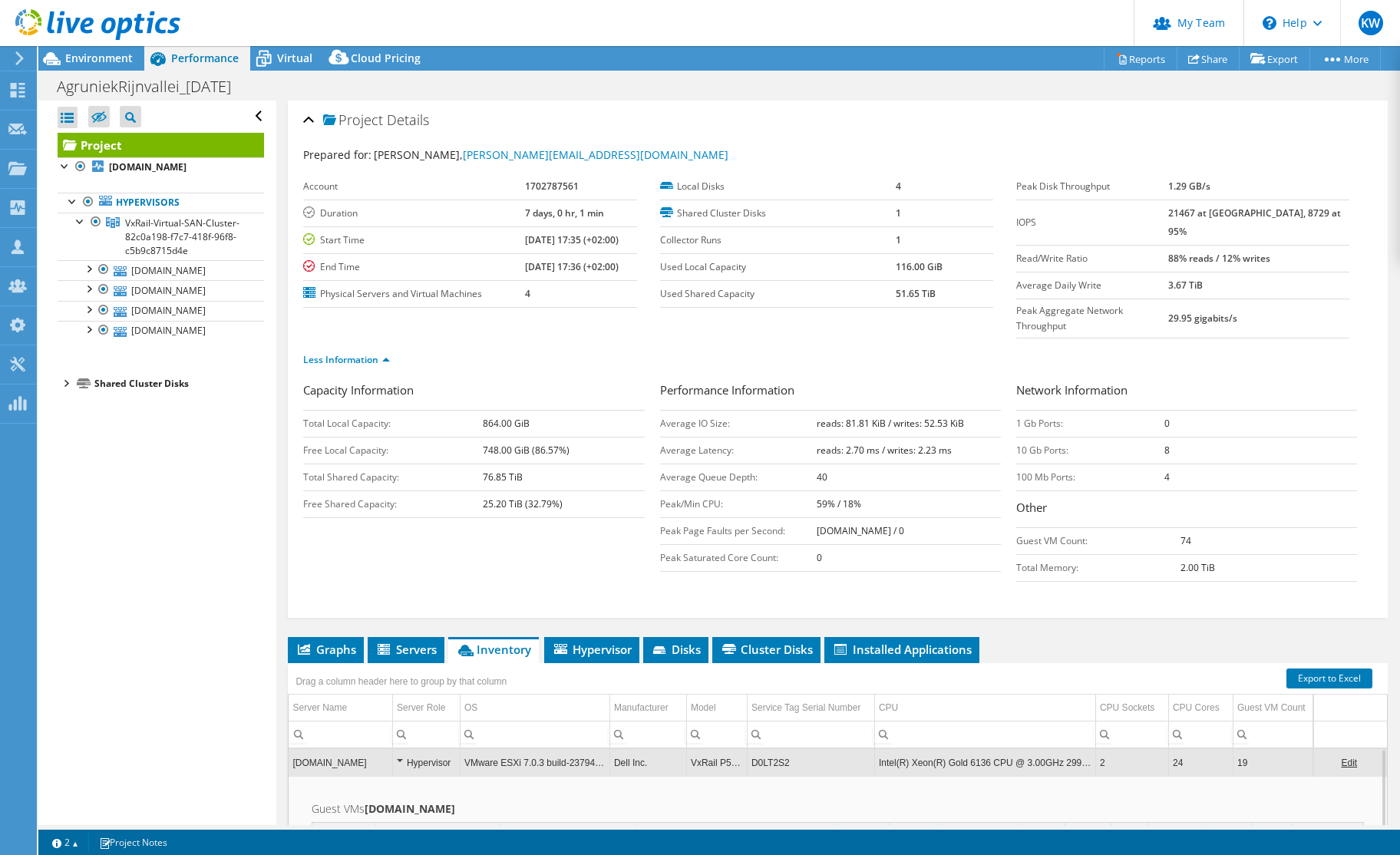
click at [737, 749] on td "VxRail P570F" at bounding box center [717, 762] width 61 height 27
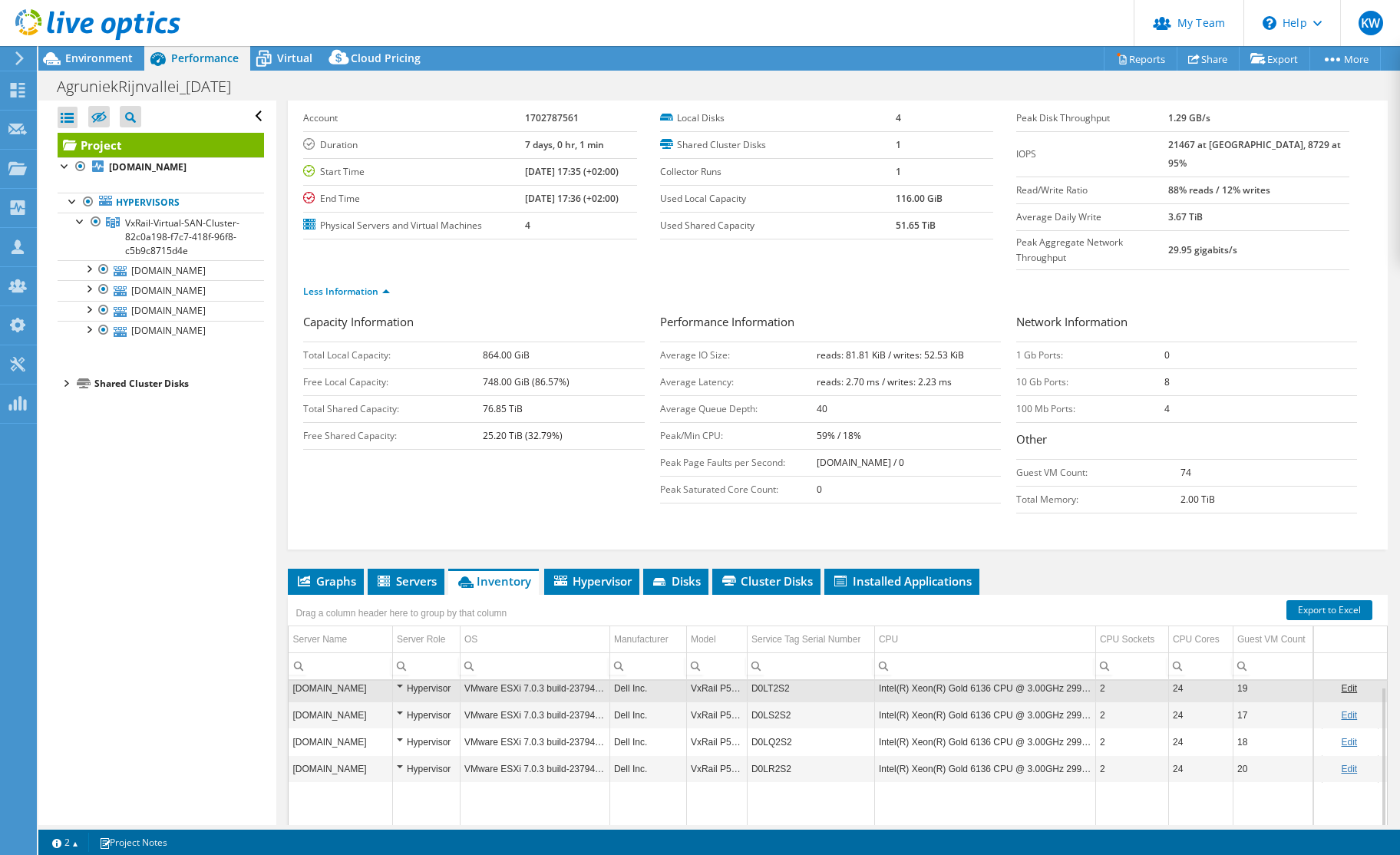
scroll to position [192, 0]
